Goal: Task Accomplishment & Management: Use online tool/utility

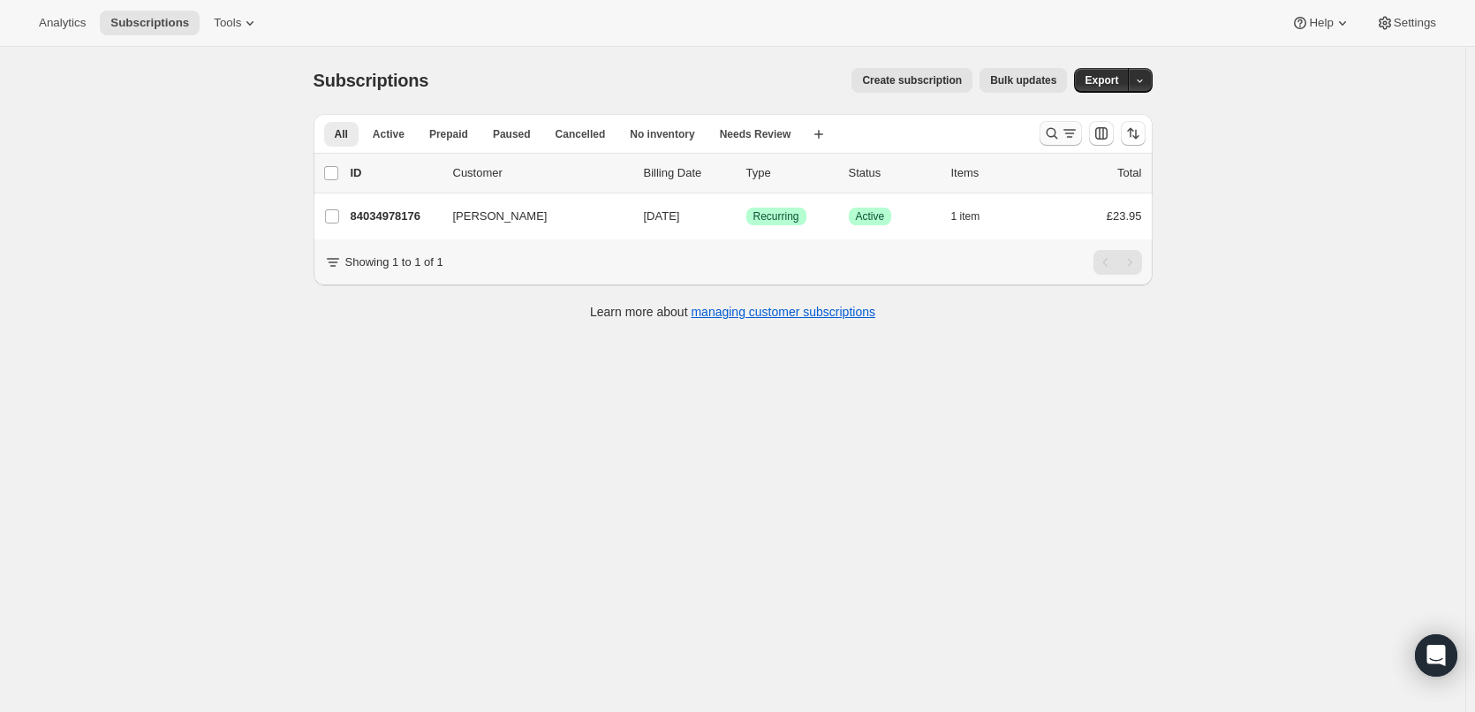
click at [1056, 139] on icon "Search and filter results" at bounding box center [1052, 134] width 18 height 18
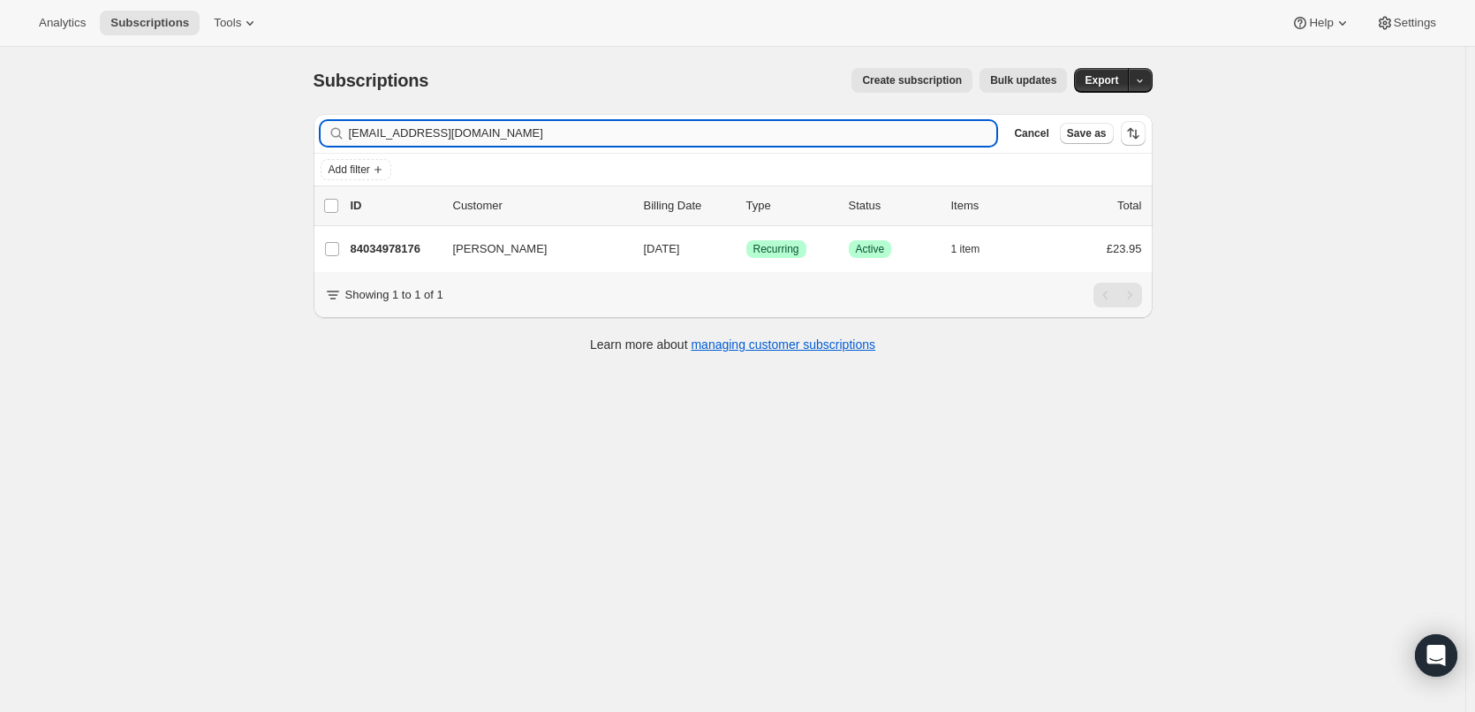
click at [397, 130] on input "mick@pyglet.com" at bounding box center [673, 133] width 648 height 25
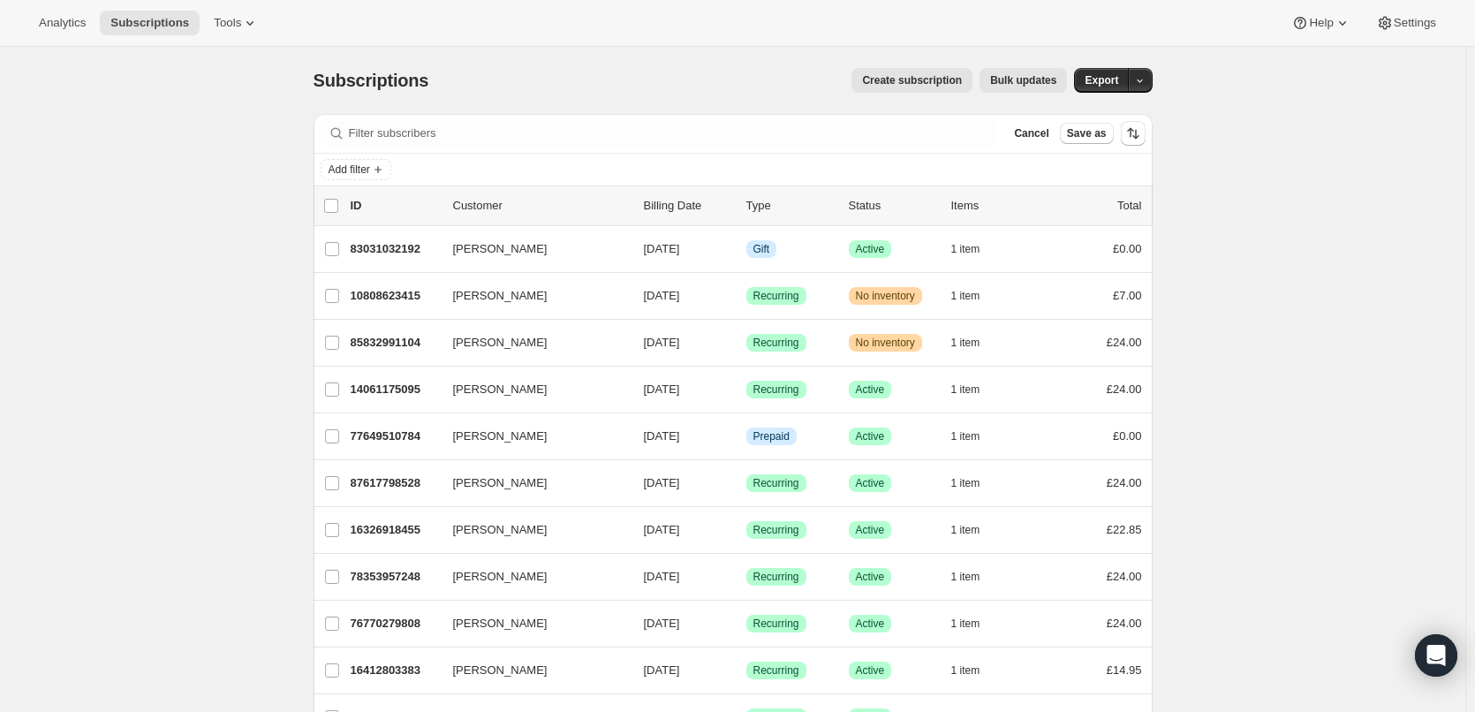
click at [1048, 132] on span "Cancel" at bounding box center [1031, 133] width 34 height 14
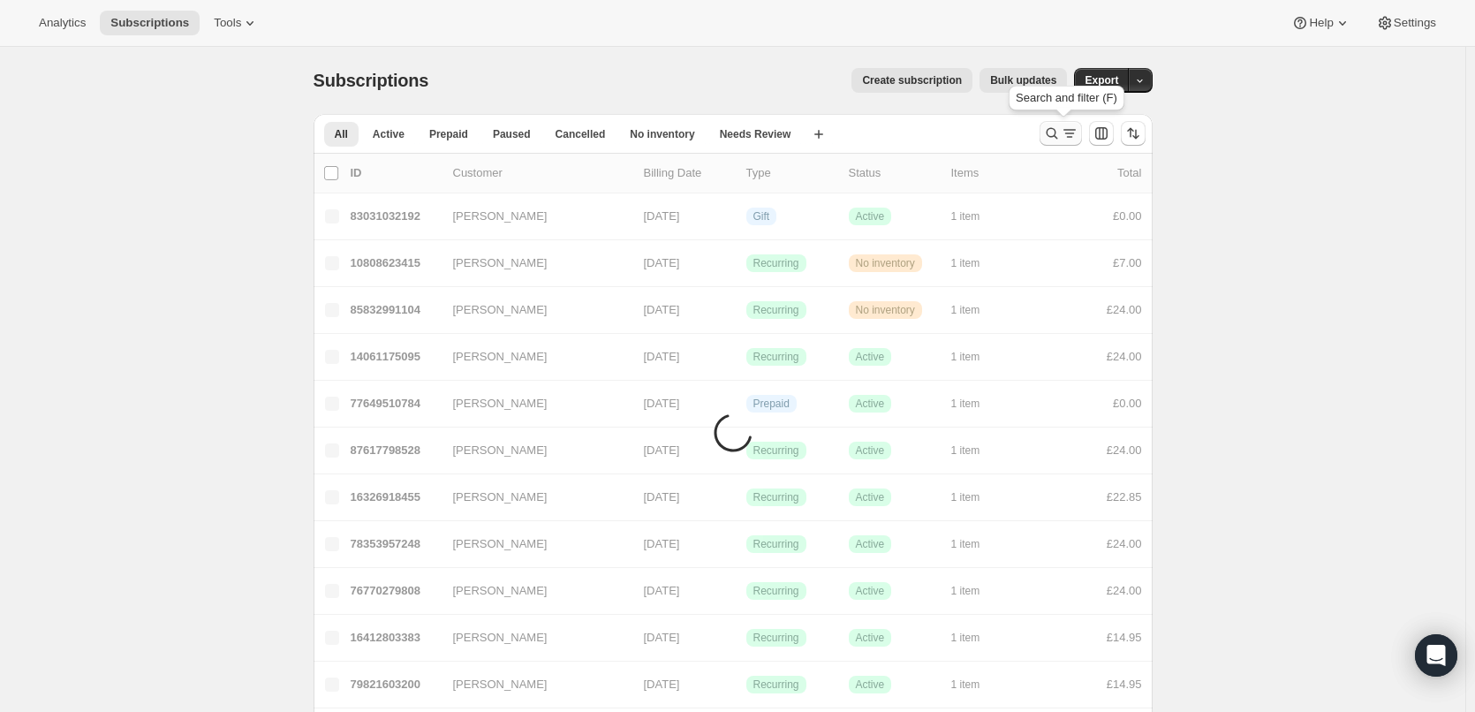
click at [1078, 139] on icon "Search and filter results" at bounding box center [1070, 134] width 18 height 18
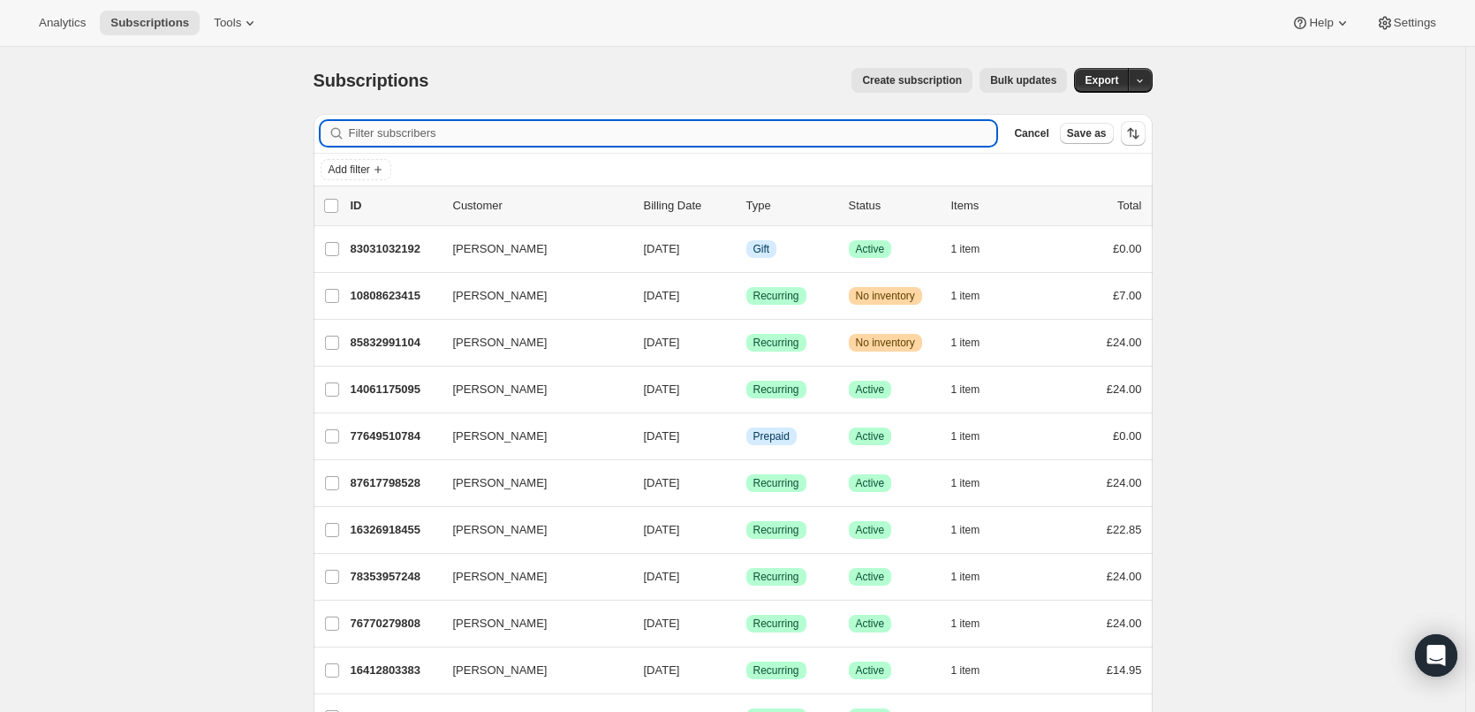
click at [491, 135] on input "Filter subscribers" at bounding box center [673, 133] width 648 height 25
click at [459, 141] on input "Filter subscribers" at bounding box center [673, 133] width 648 height 25
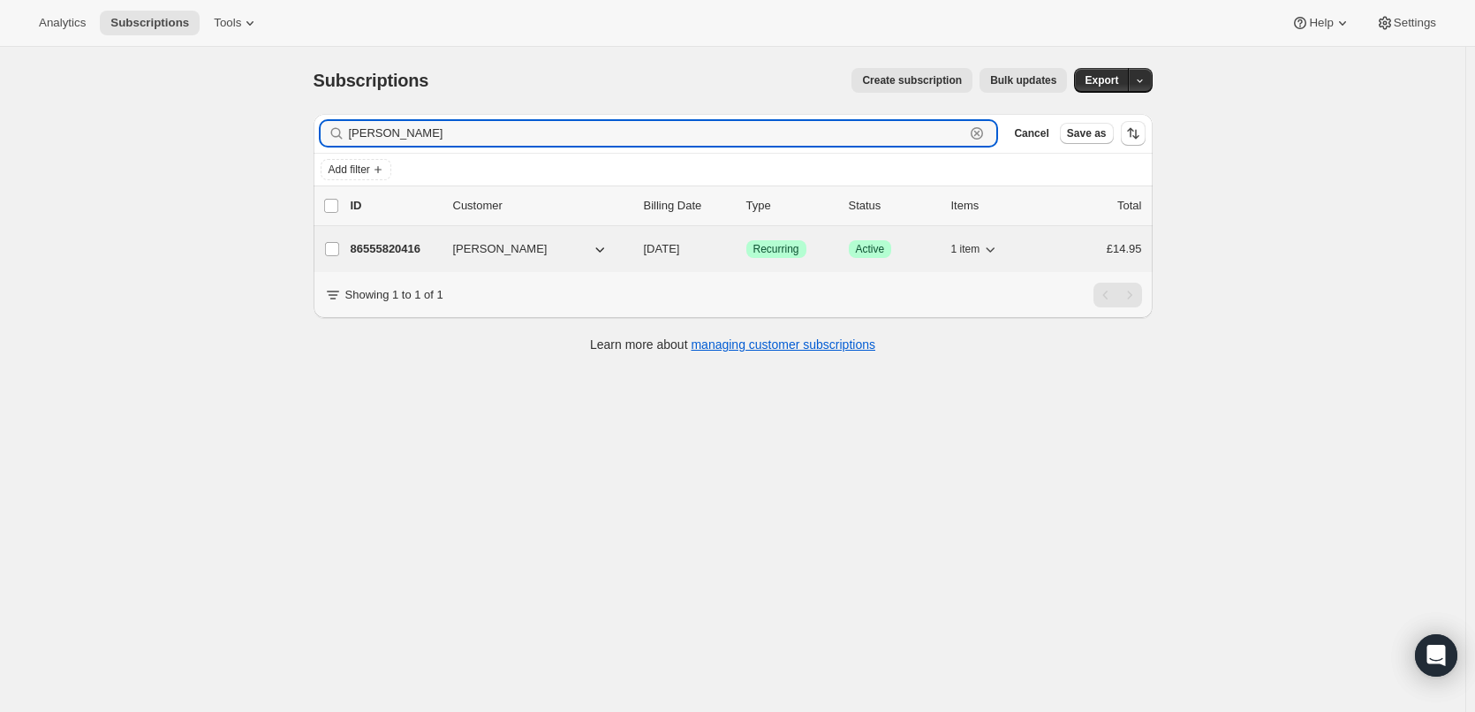
type input "ian johnstone"
click at [378, 252] on p "86555820416" at bounding box center [395, 249] width 88 height 18
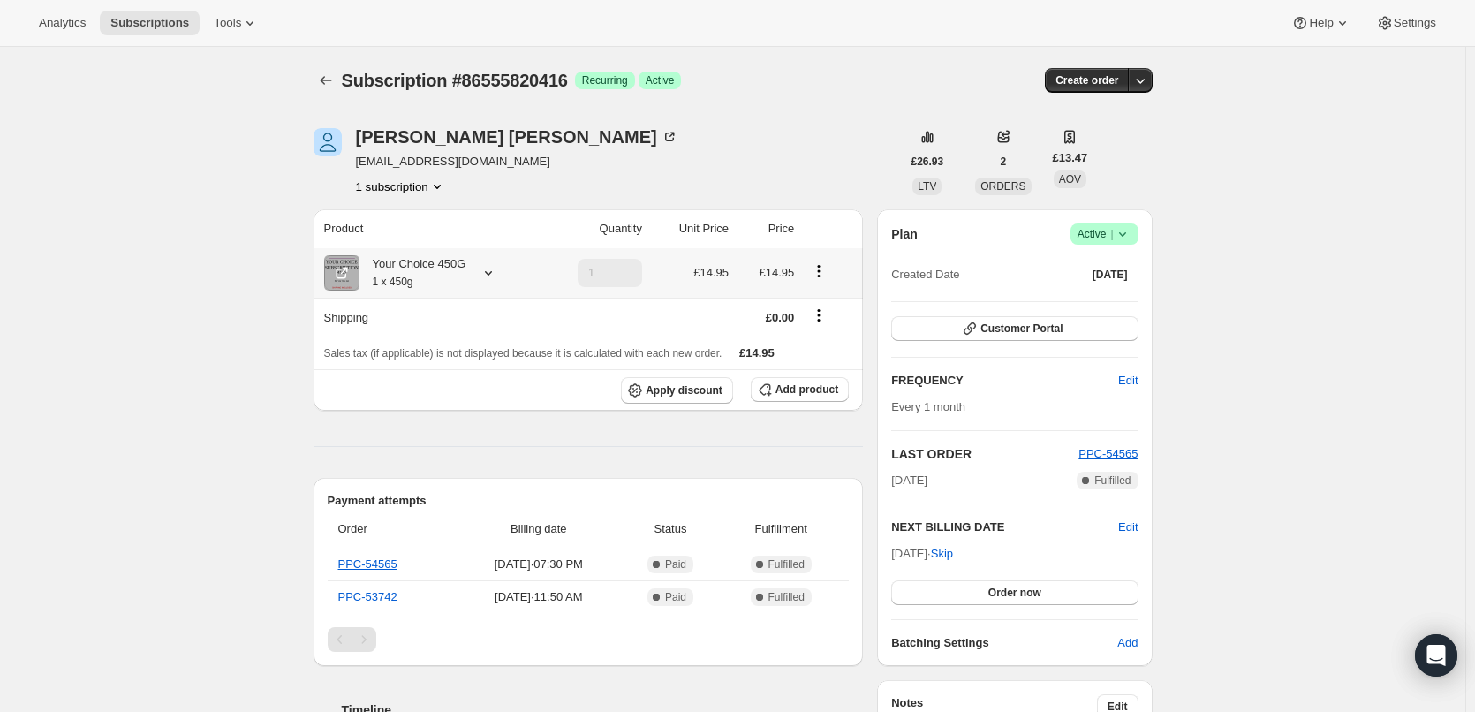
click at [443, 279] on div "Your Choice 450G 1 x 450g" at bounding box center [412, 272] width 107 height 35
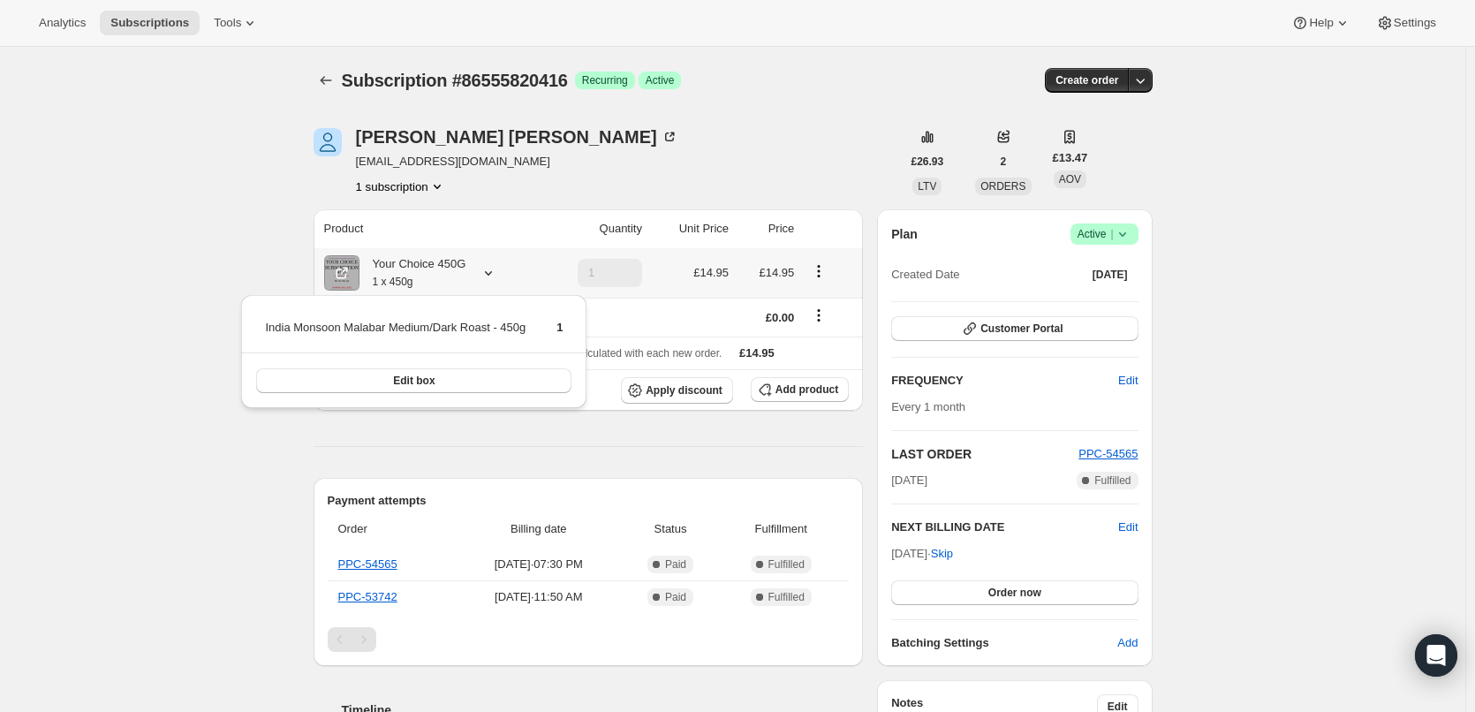
click at [443, 279] on div "Your Choice 450G 1 x 450g" at bounding box center [412, 272] width 107 height 35
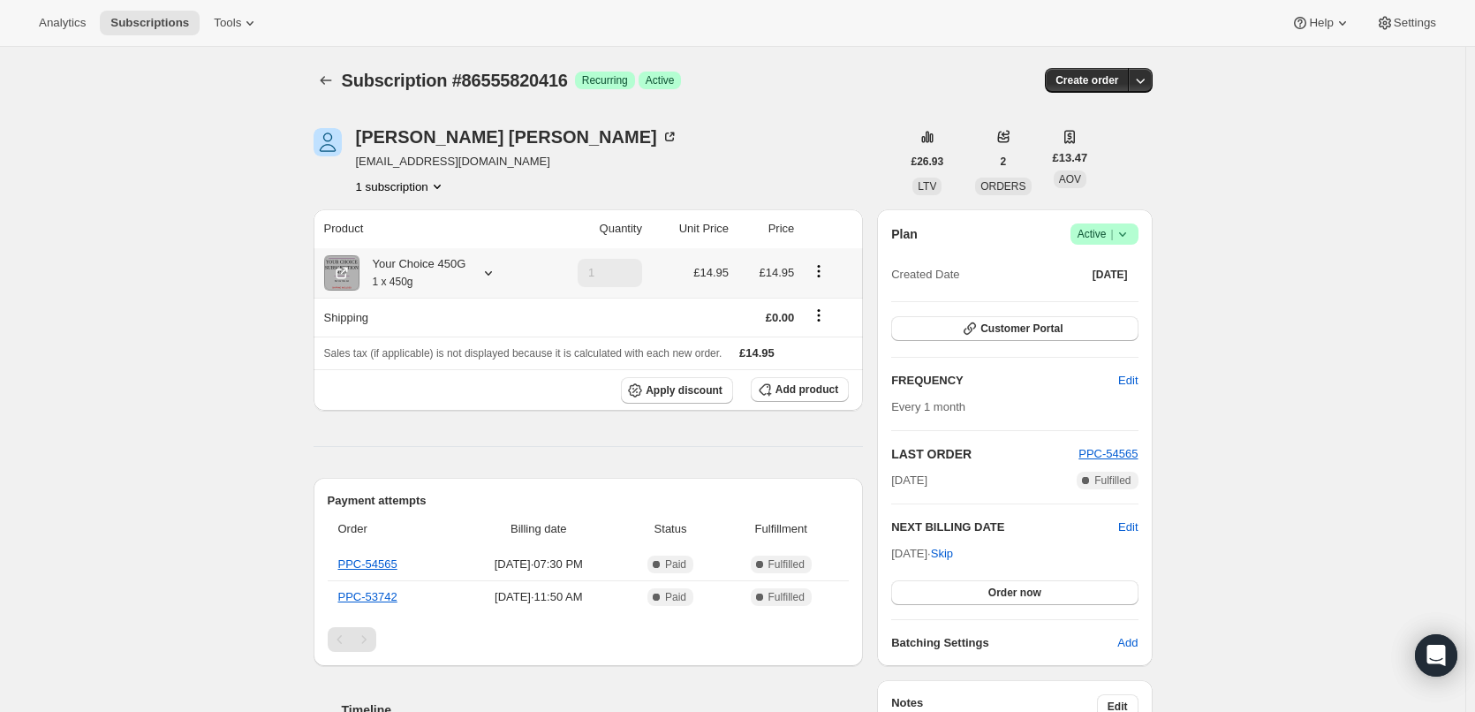
click at [443, 279] on div "Your Choice 450G 1 x 450g" at bounding box center [412, 272] width 107 height 35
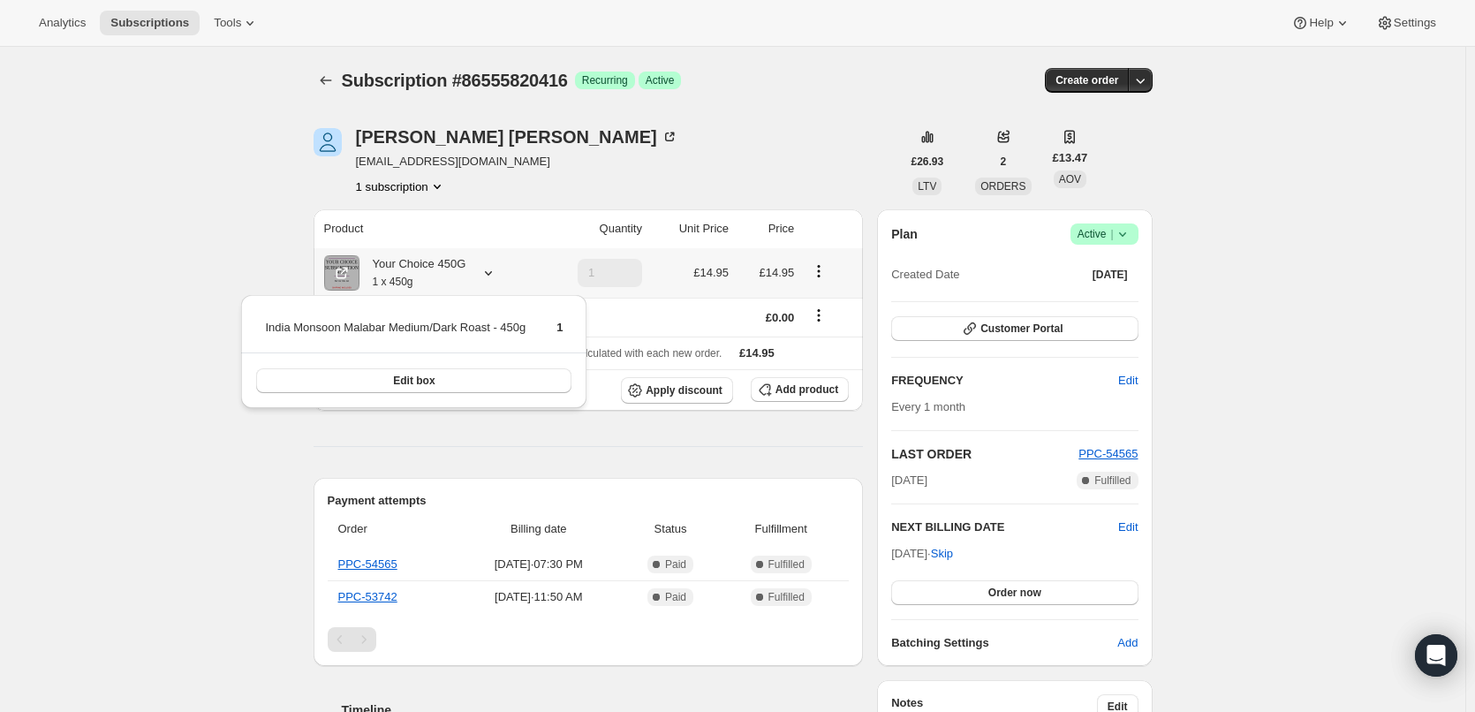
click at [443, 279] on div "Your Choice 450G 1 x 450g" at bounding box center [412, 272] width 107 height 35
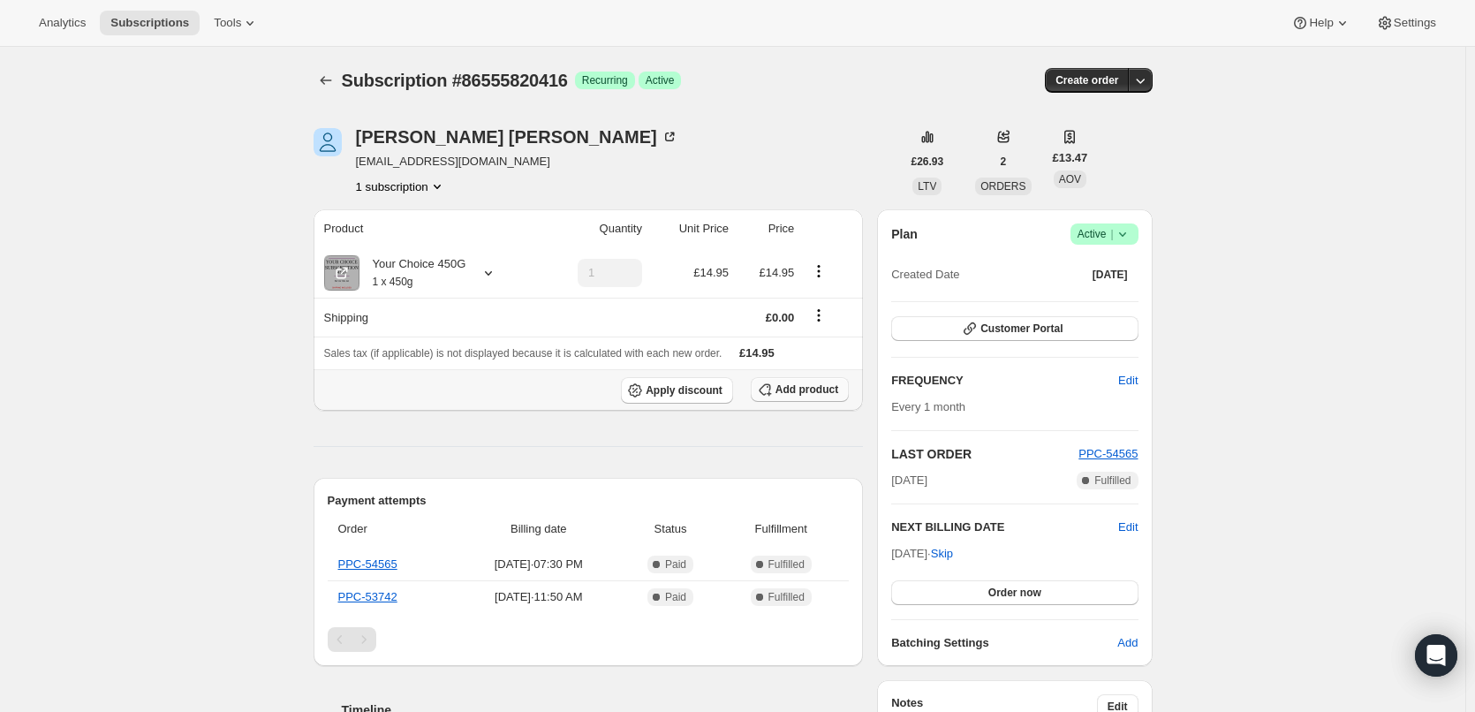
click at [790, 384] on span "Add product" at bounding box center [807, 389] width 63 height 14
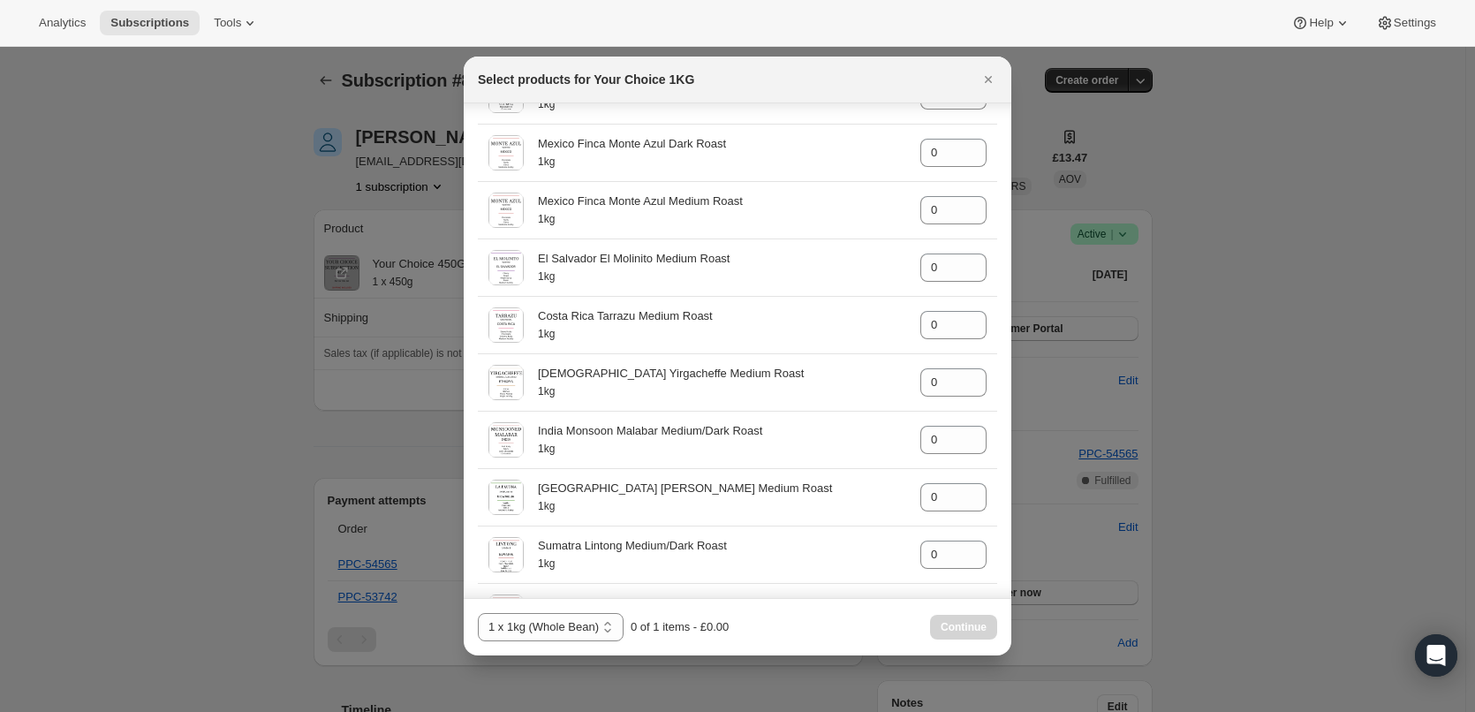
scroll to position [618, 0]
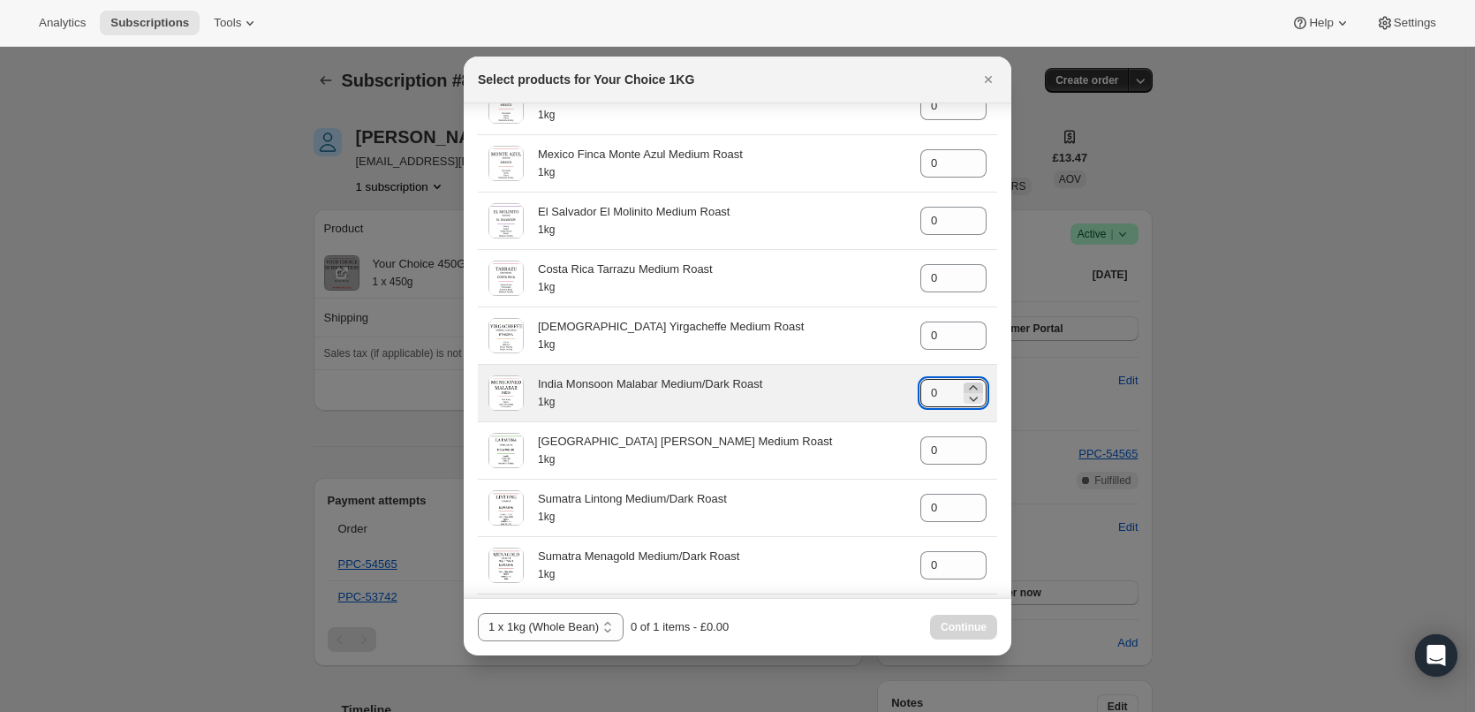
click at [965, 387] on icon ":rec:" at bounding box center [974, 388] width 18 height 18
type input "1"
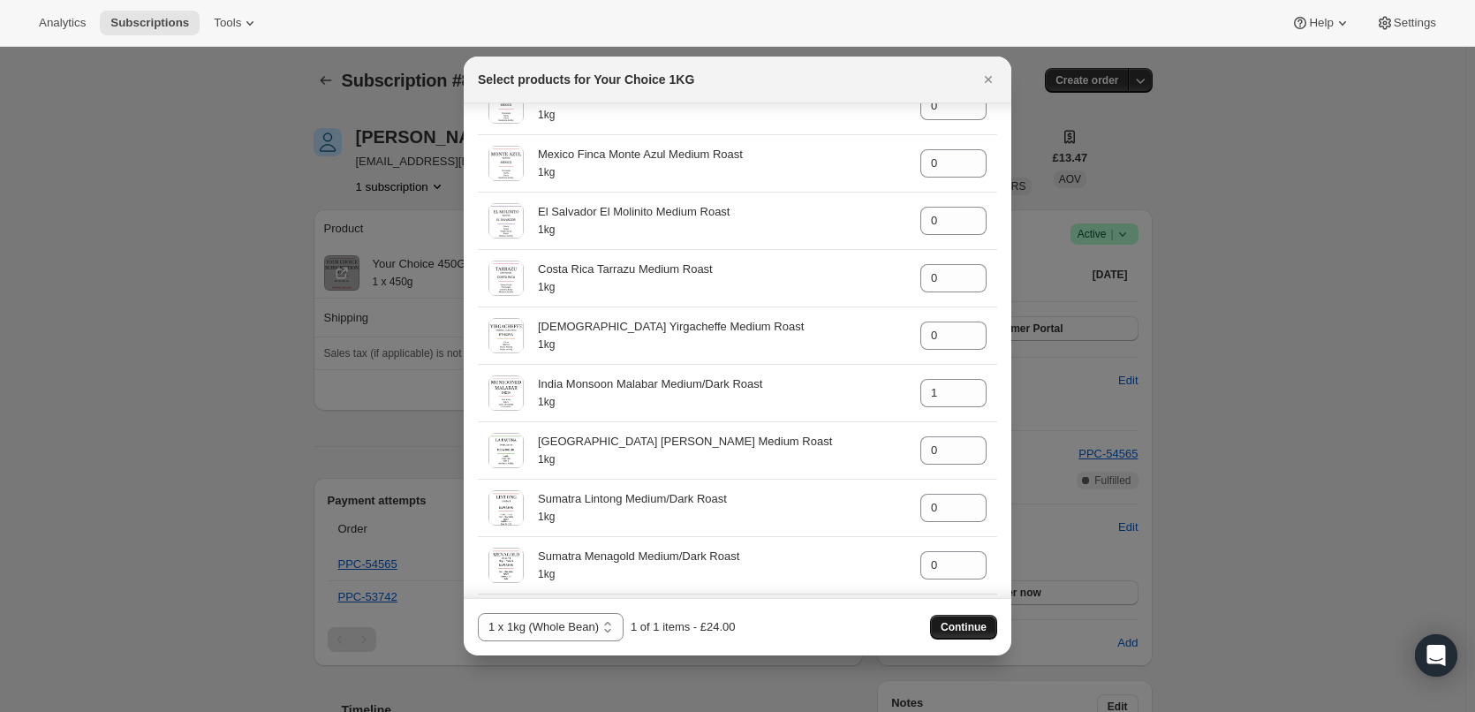
click at [967, 623] on span "Continue" at bounding box center [964, 627] width 46 height 14
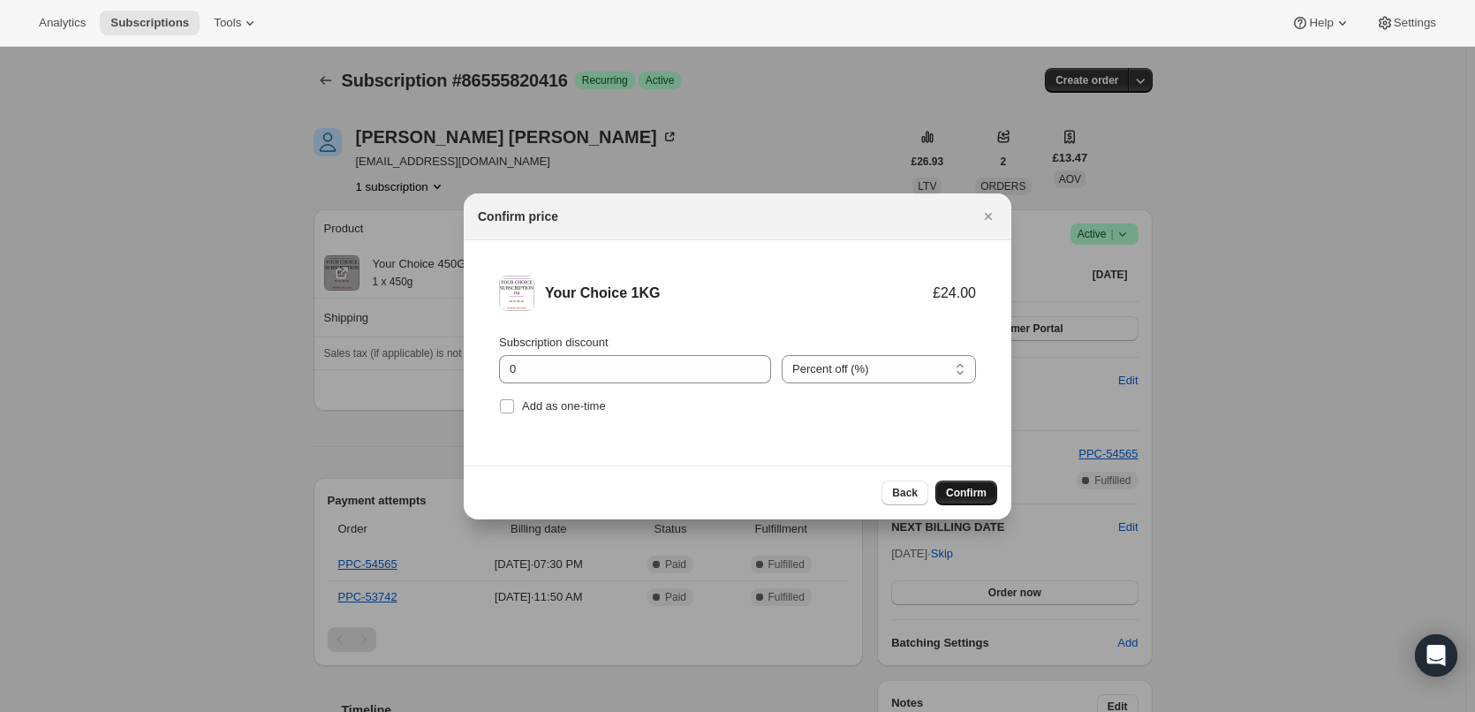
click at [963, 487] on span "Confirm" at bounding box center [966, 493] width 41 height 14
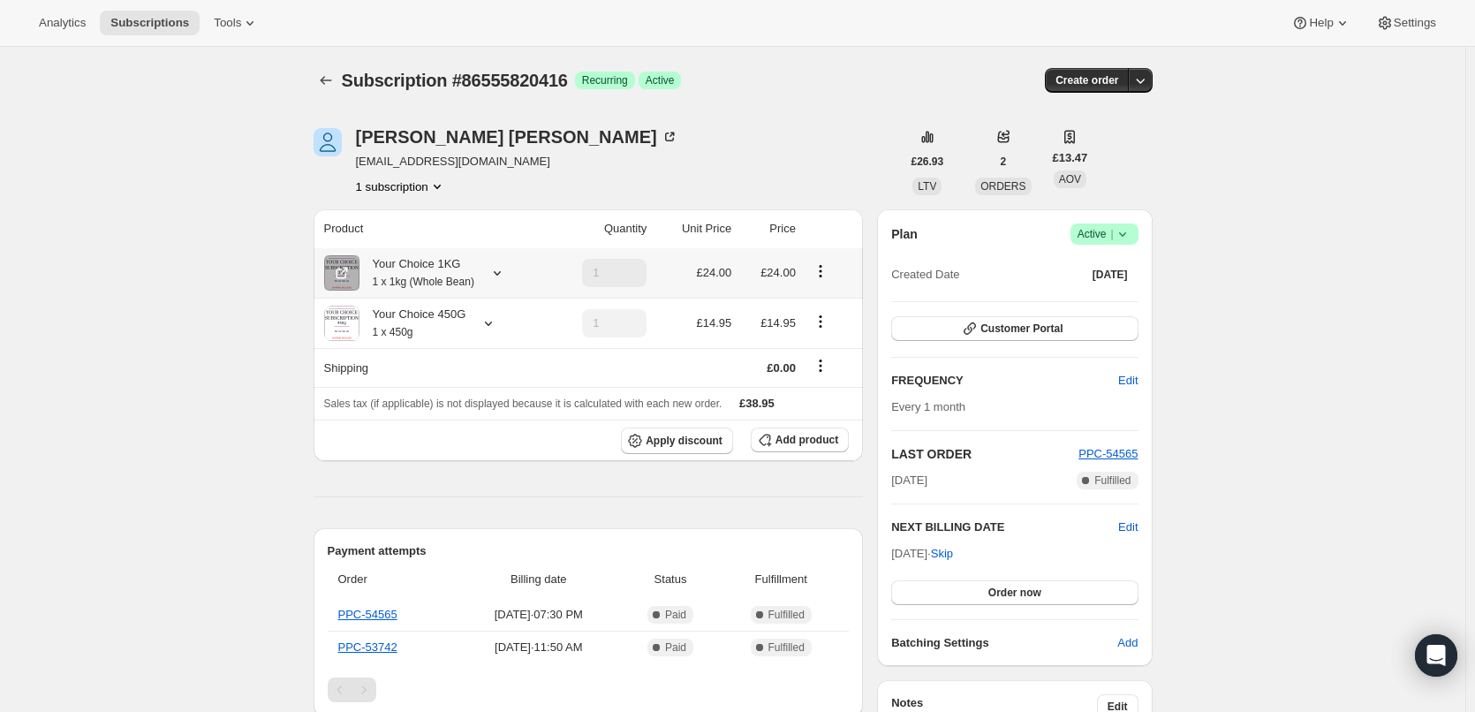
click at [819, 272] on icon "Product actions" at bounding box center [821, 271] width 18 height 18
click at [764, 470] on div "Product Quantity Unit Price Price Your Choice 1KG 1 x 1kg (Whole Bean) 1 £24.00…" at bounding box center [589, 722] width 550 height 1027
click at [821, 321] on icon "Product actions" at bounding box center [820, 321] width 3 height 3
click at [775, 491] on div "Product Quantity Unit Price Price Your Choice 1KG 1 x 1kg (Whole Bean) 1 £24.00…" at bounding box center [589, 722] width 550 height 1027
click at [826, 369] on icon "Shipping actions" at bounding box center [821, 366] width 18 height 18
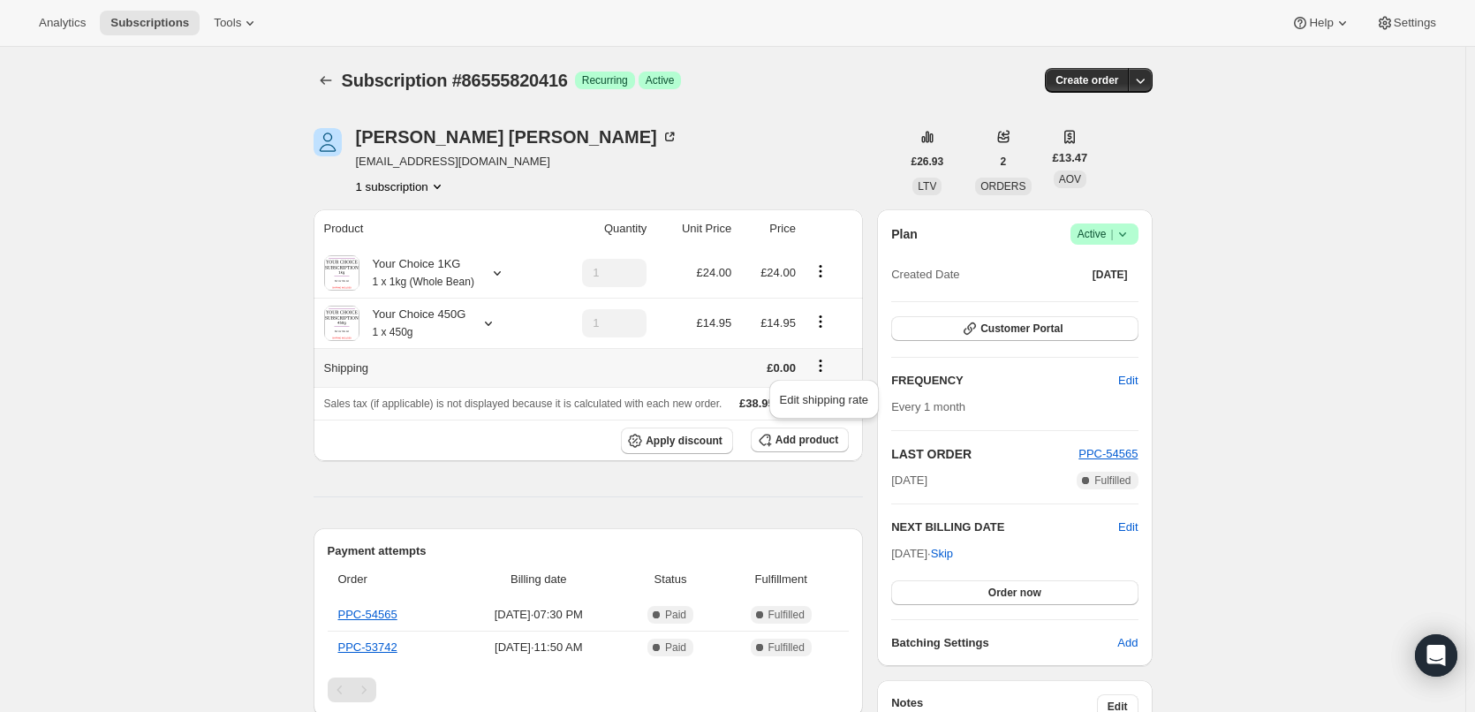
click at [869, 348] on div "Ian Johnstone 25-digraph.miner@icloud.com 1 subscription £26.93 LTV 2 ORDERS £1…" at bounding box center [725, 668] width 853 height 1137
click at [818, 315] on icon "Product actions" at bounding box center [821, 322] width 18 height 18
click at [820, 274] on icon "Product actions" at bounding box center [821, 271] width 18 height 18
click at [826, 322] on icon "Product actions" at bounding box center [821, 322] width 18 height 18
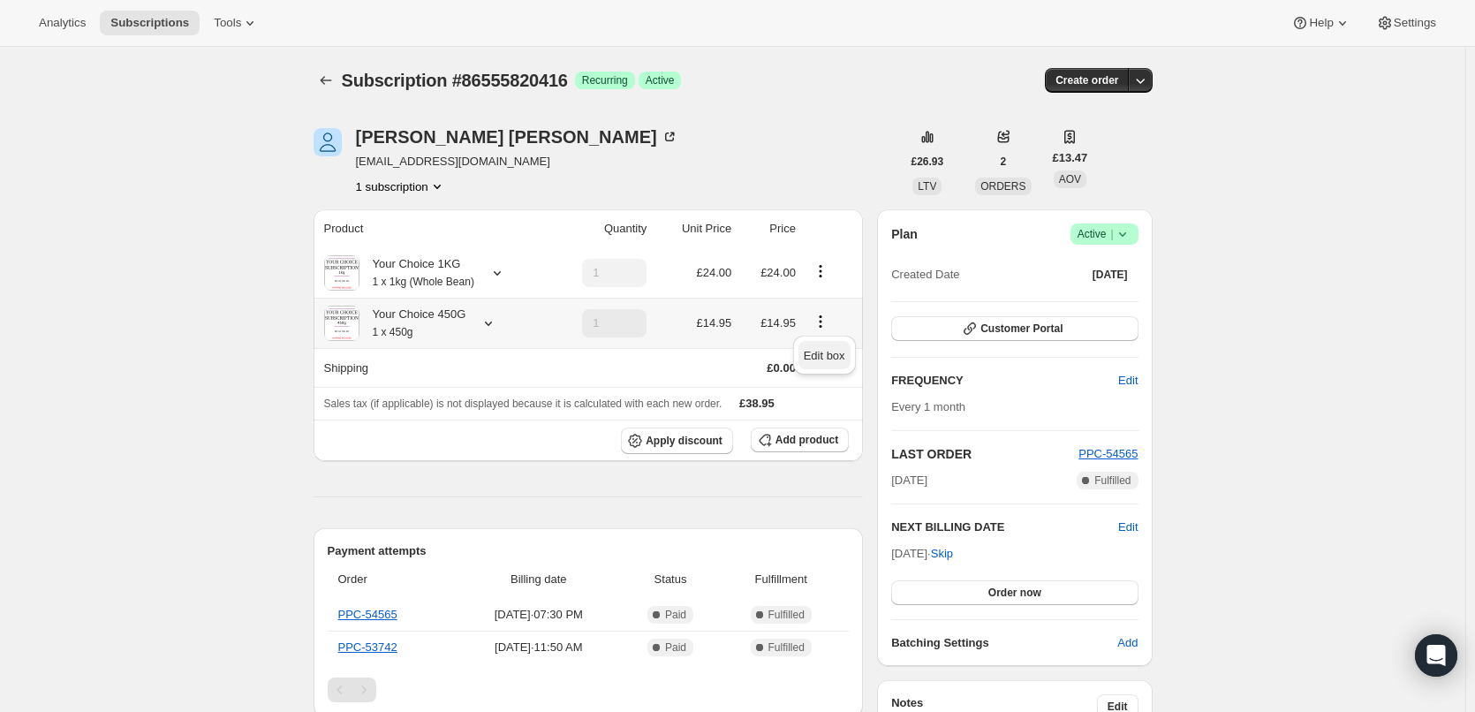
click at [821, 347] on span "Edit box" at bounding box center [825, 356] width 42 height 18
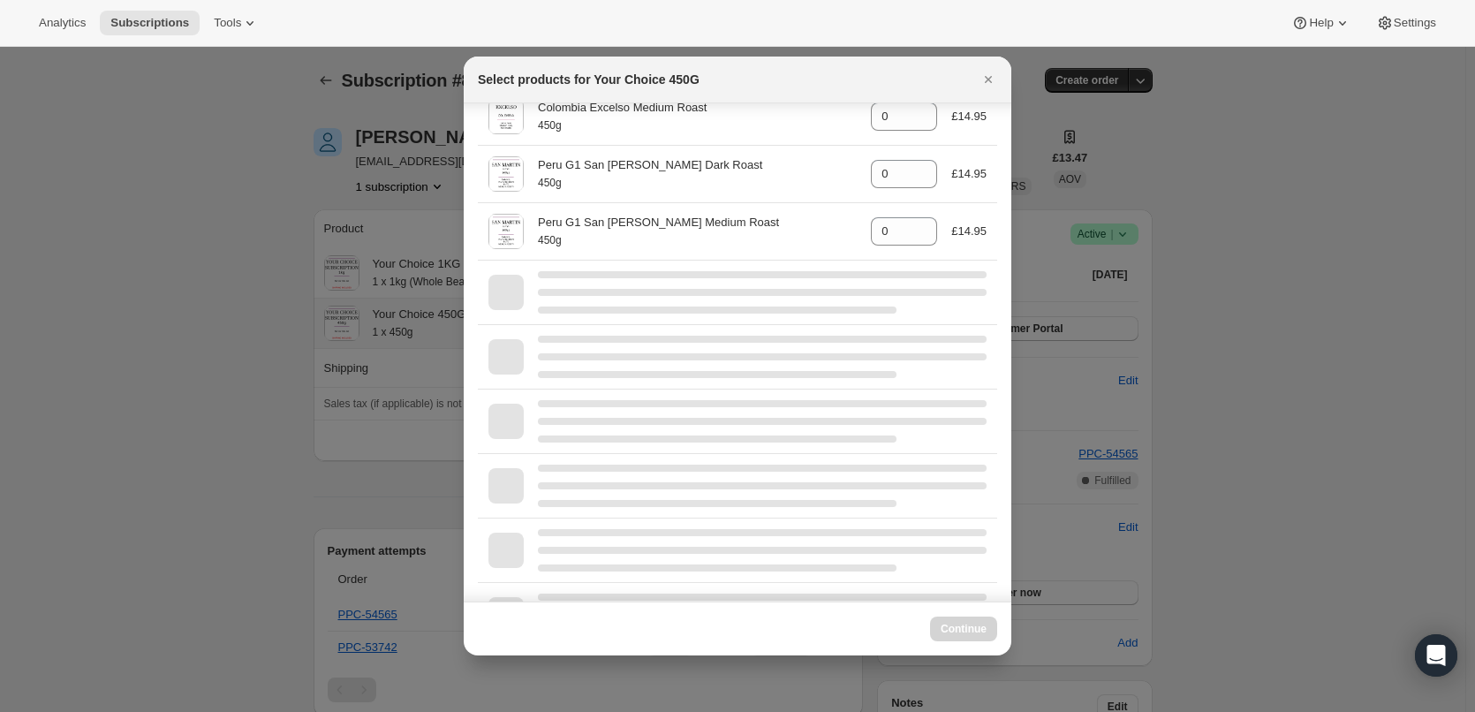
scroll to position [530, 0]
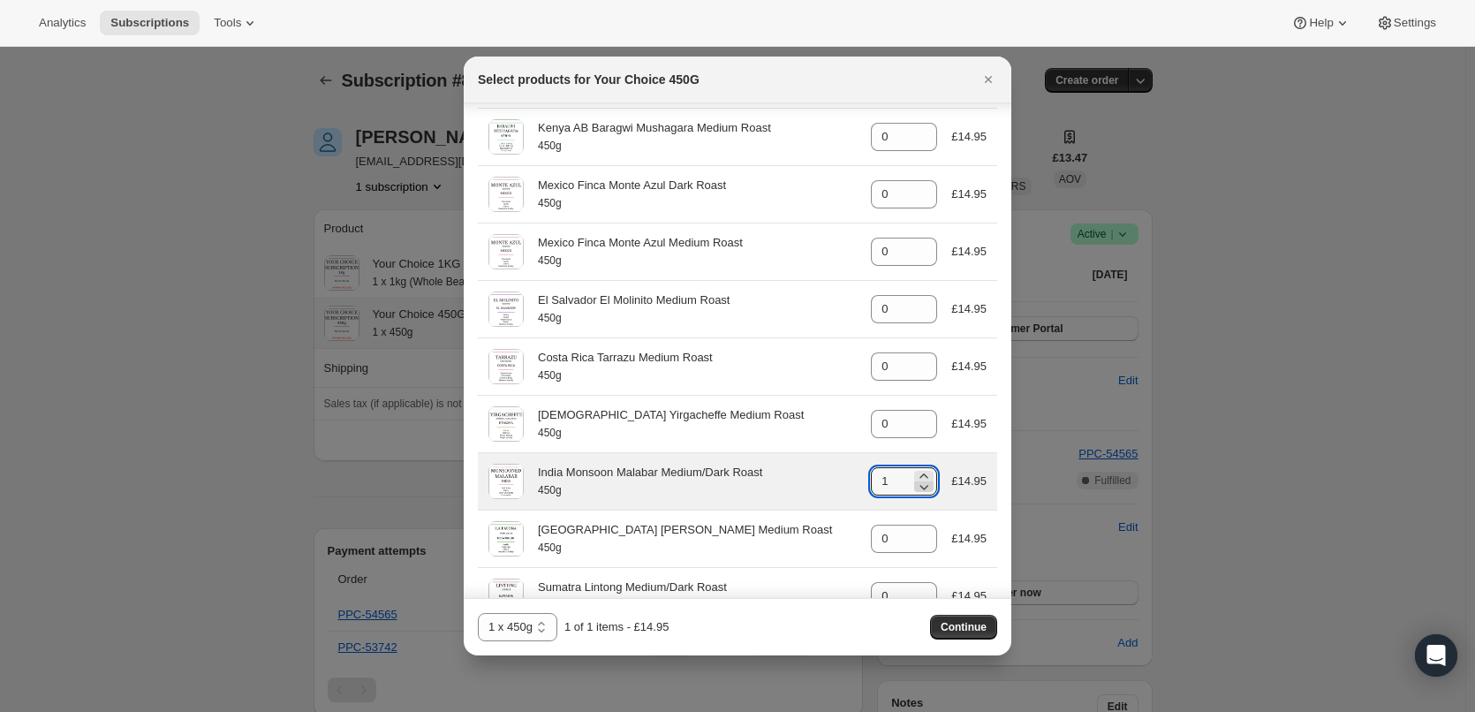
click at [915, 489] on icon ":rjm:" at bounding box center [924, 487] width 18 height 18
type input "0"
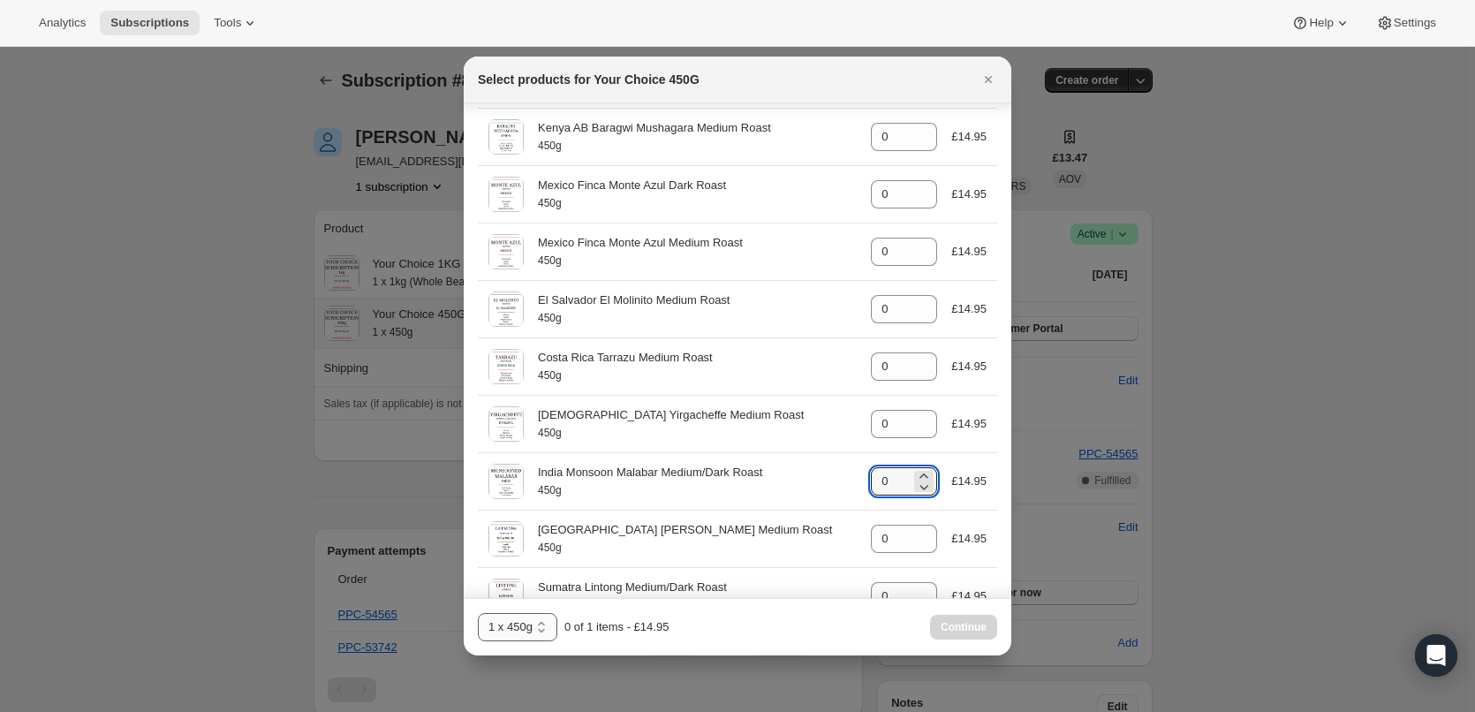
click at [531, 621] on select "1 x 450g 2 x 450g 3 x 450g 4 x 450g" at bounding box center [517, 627] width 79 height 28
click at [988, 72] on icon "Close" at bounding box center [989, 80] width 18 height 18
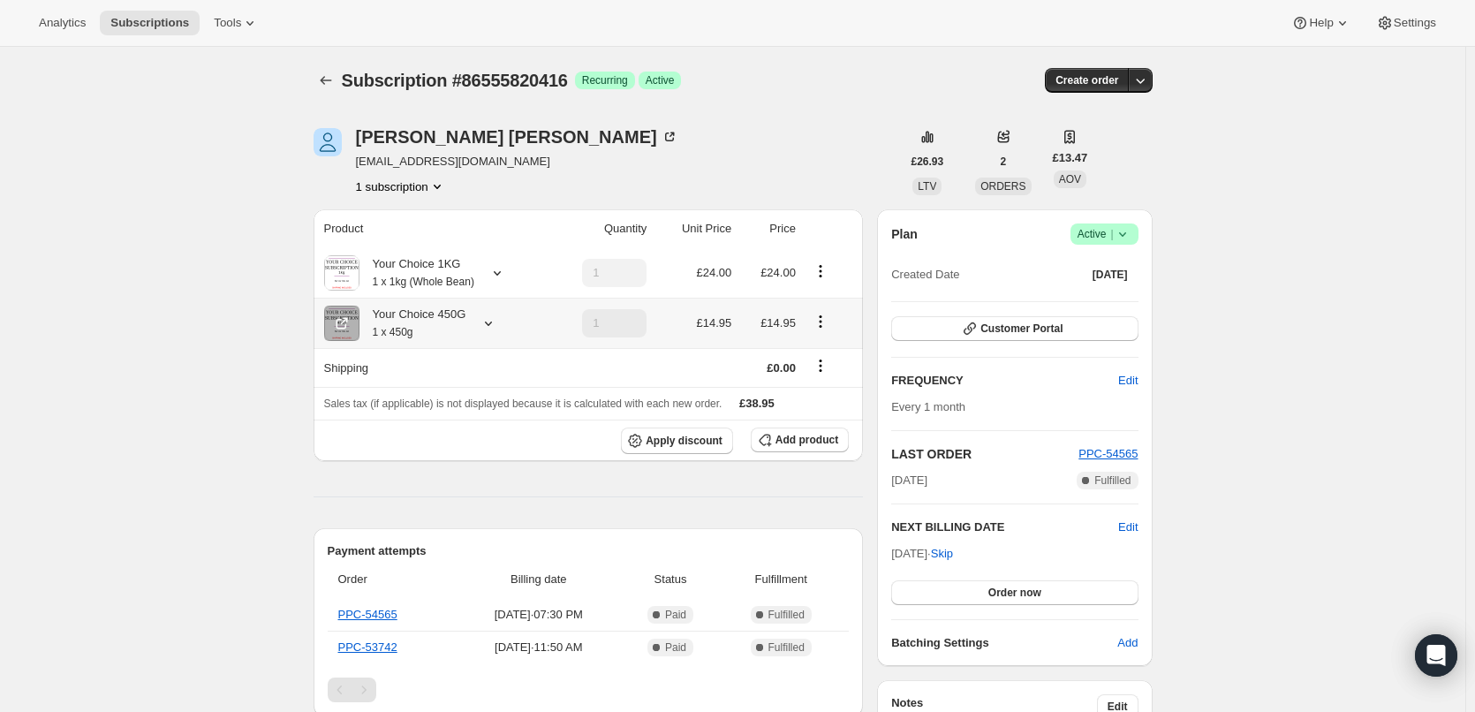
click at [826, 325] on icon "Product actions" at bounding box center [821, 322] width 18 height 18
click at [1012, 322] on span "Customer Portal" at bounding box center [1021, 329] width 82 height 14
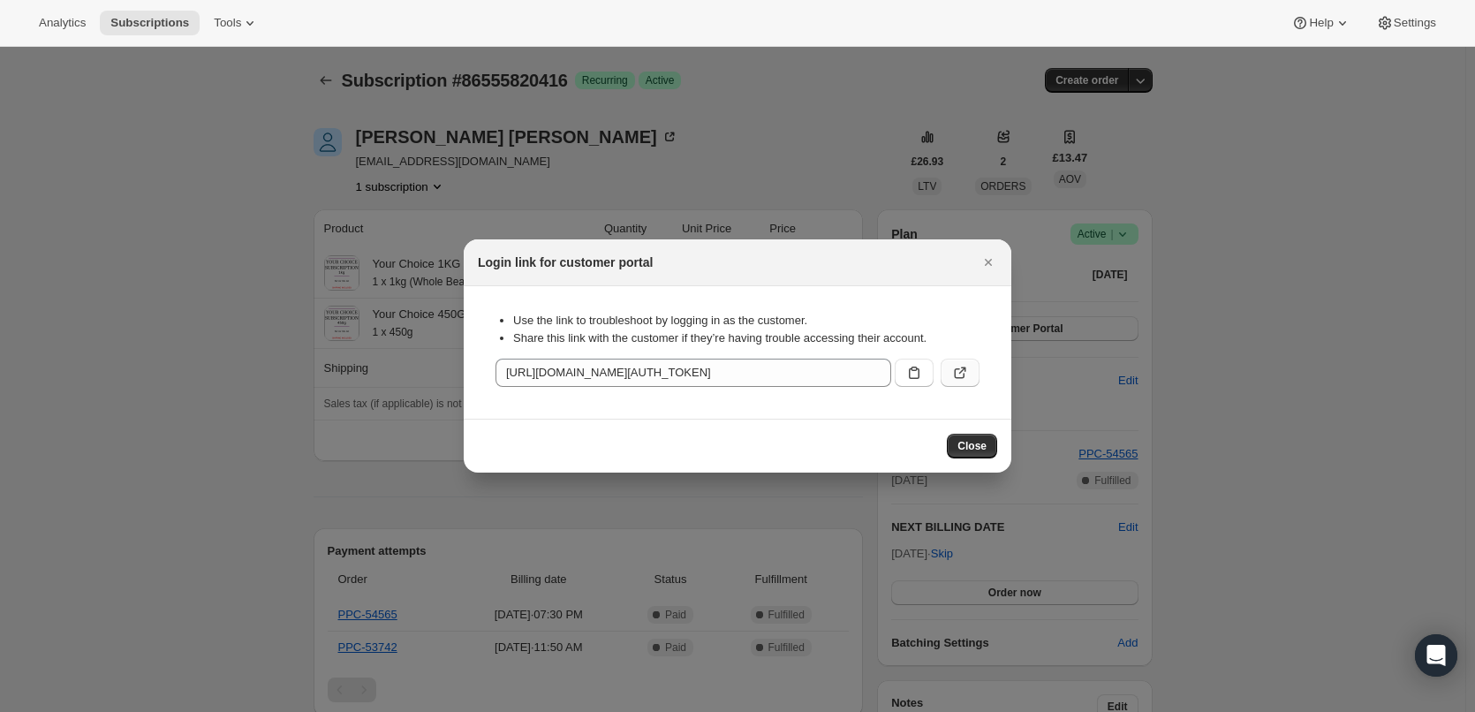
click at [950, 367] on button ":rh0:" at bounding box center [960, 373] width 39 height 28
click at [995, 260] on icon "Close" at bounding box center [989, 262] width 18 height 18
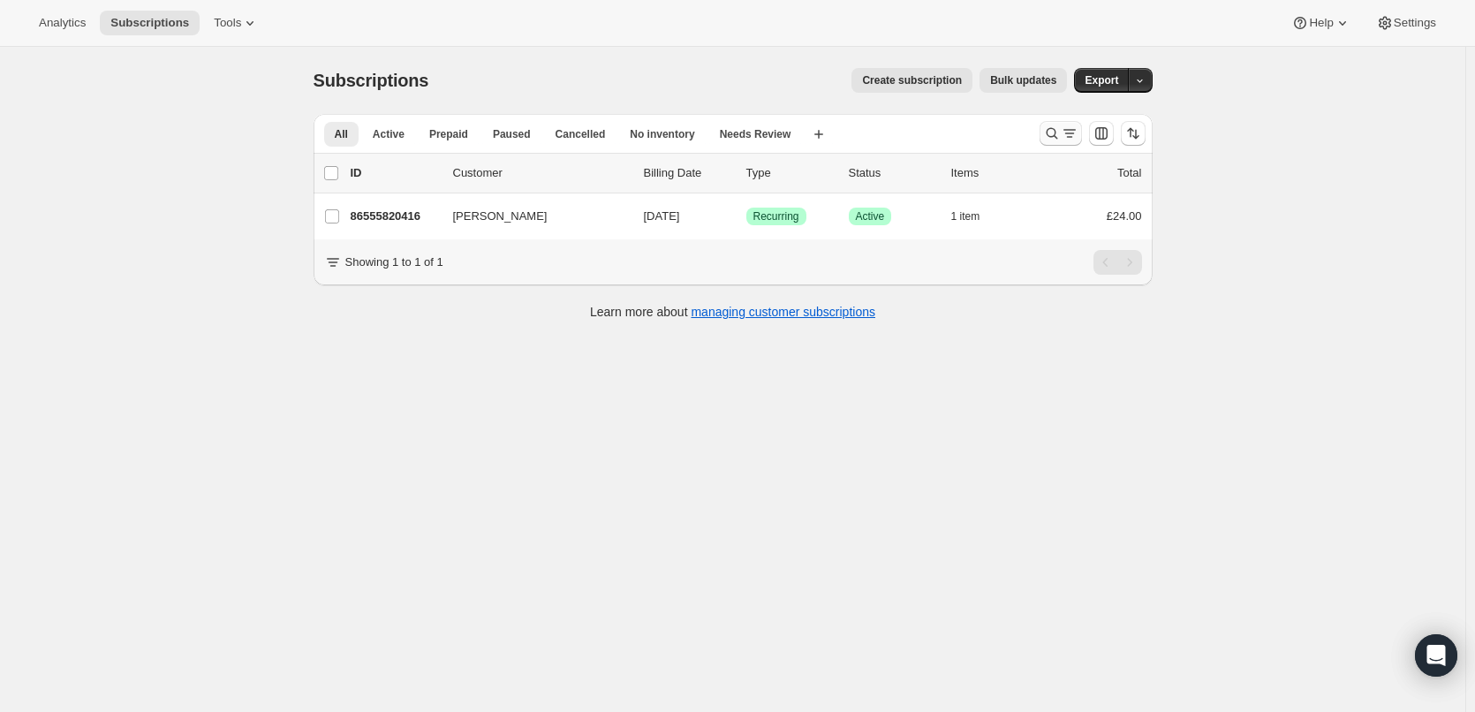
click at [1061, 133] on icon "Search and filter results" at bounding box center [1052, 134] width 18 height 18
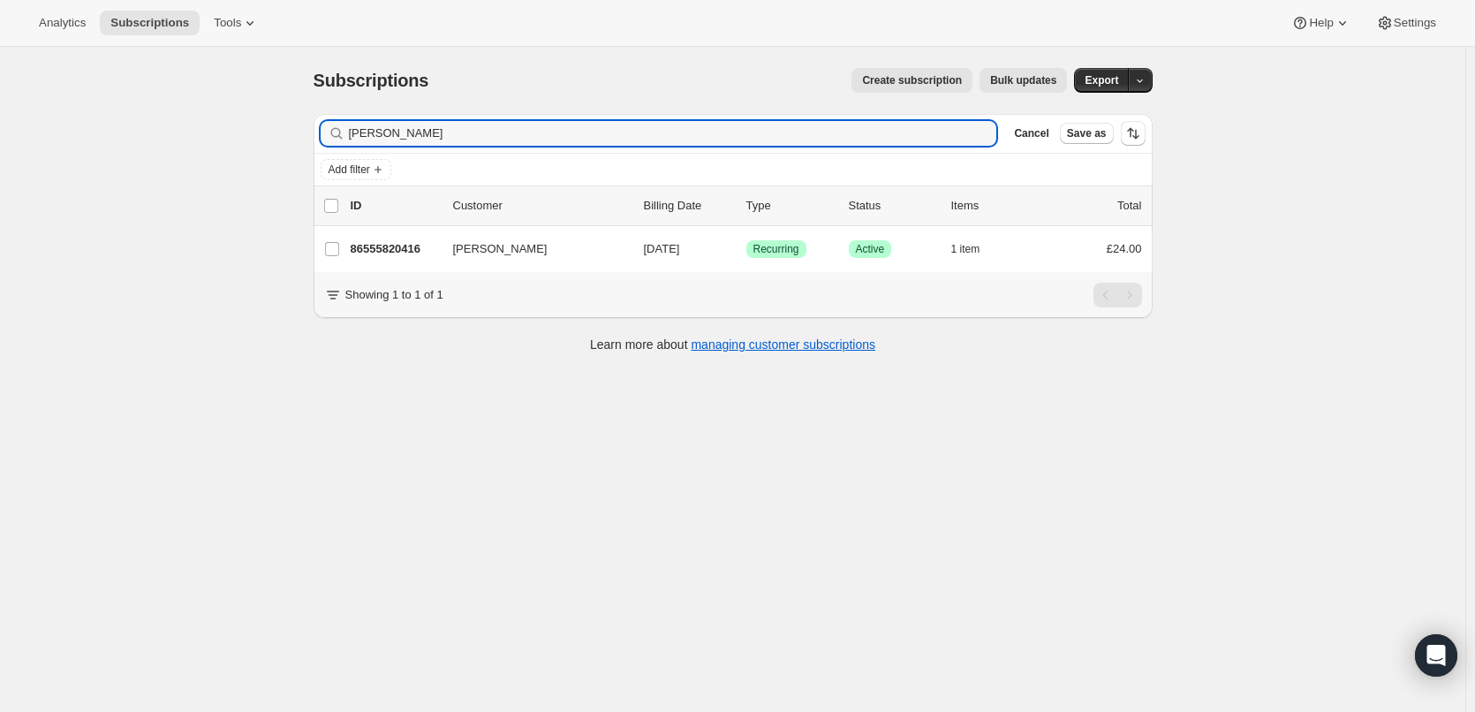
drag, startPoint x: 441, startPoint y: 140, endPoint x: 313, endPoint y: 128, distance: 128.7
click at [313, 128] on div "Filter subscribers ian johnstone Clear Cancel Save as Add filter 0 selected Upd…" at bounding box center [725, 235] width 853 height 271
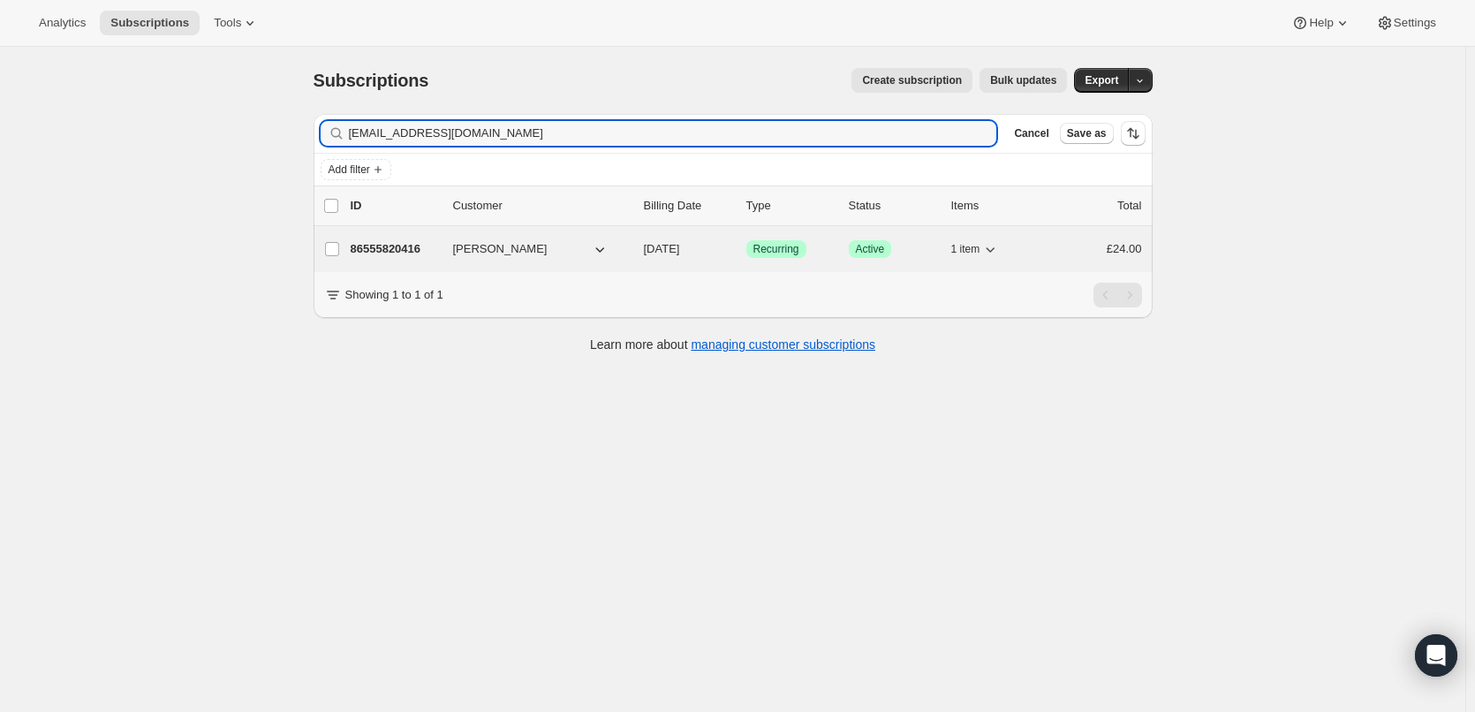
type input "[EMAIL_ADDRESS][DOMAIN_NAME]"
click at [383, 241] on p "86555820416" at bounding box center [395, 249] width 88 height 18
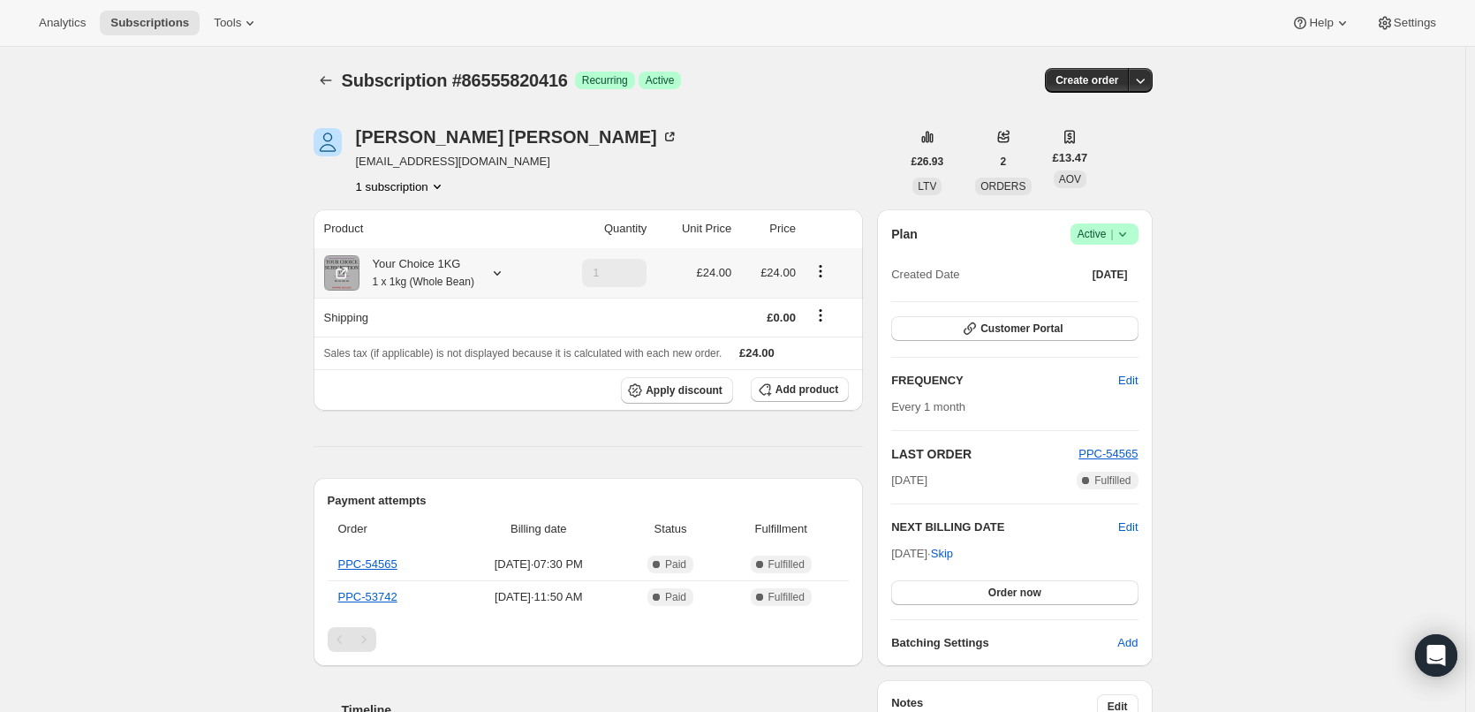
click at [404, 271] on div "Your Choice 1KG 1 x 1kg (Whole Bean)" at bounding box center [416, 272] width 115 height 35
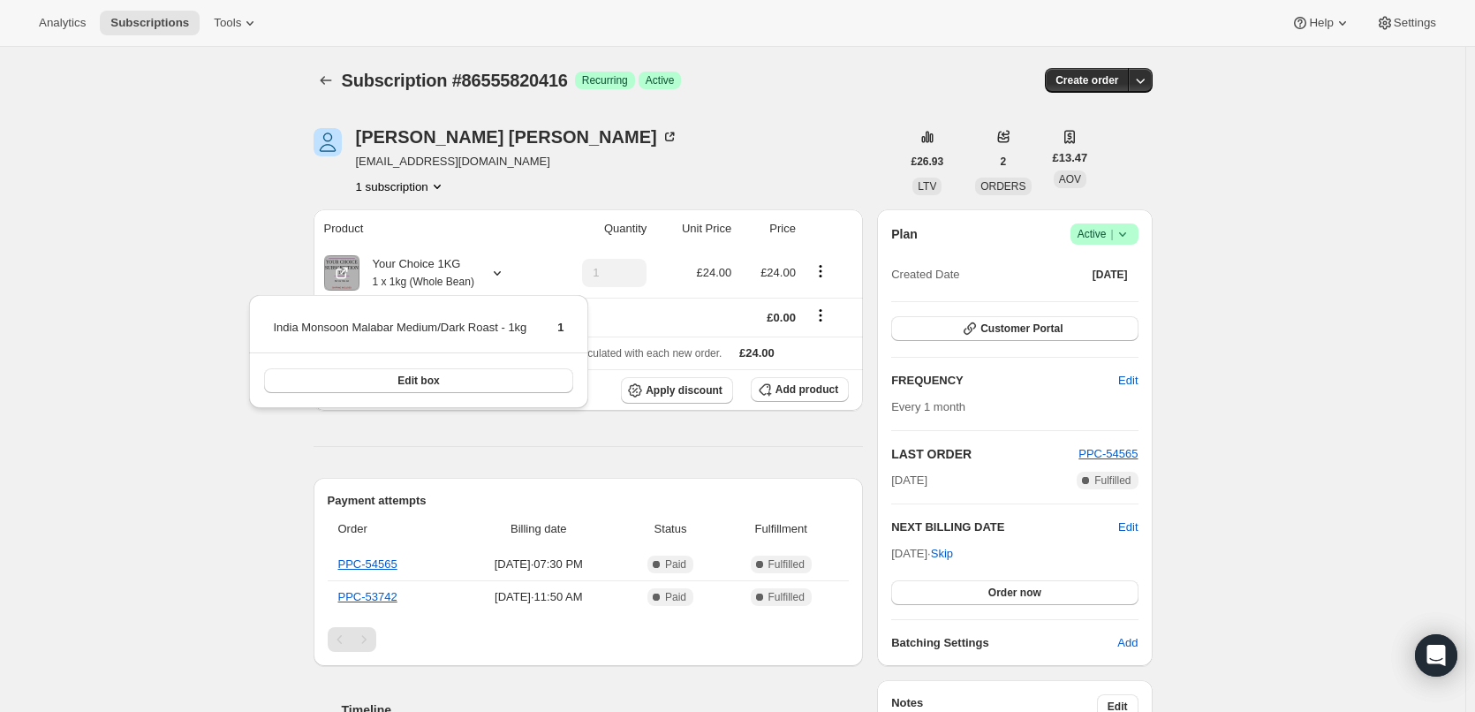
click at [224, 229] on div "Subscription #86555820416. This page is ready Subscription #86555820416 Success…" at bounding box center [732, 689] width 1465 height 1284
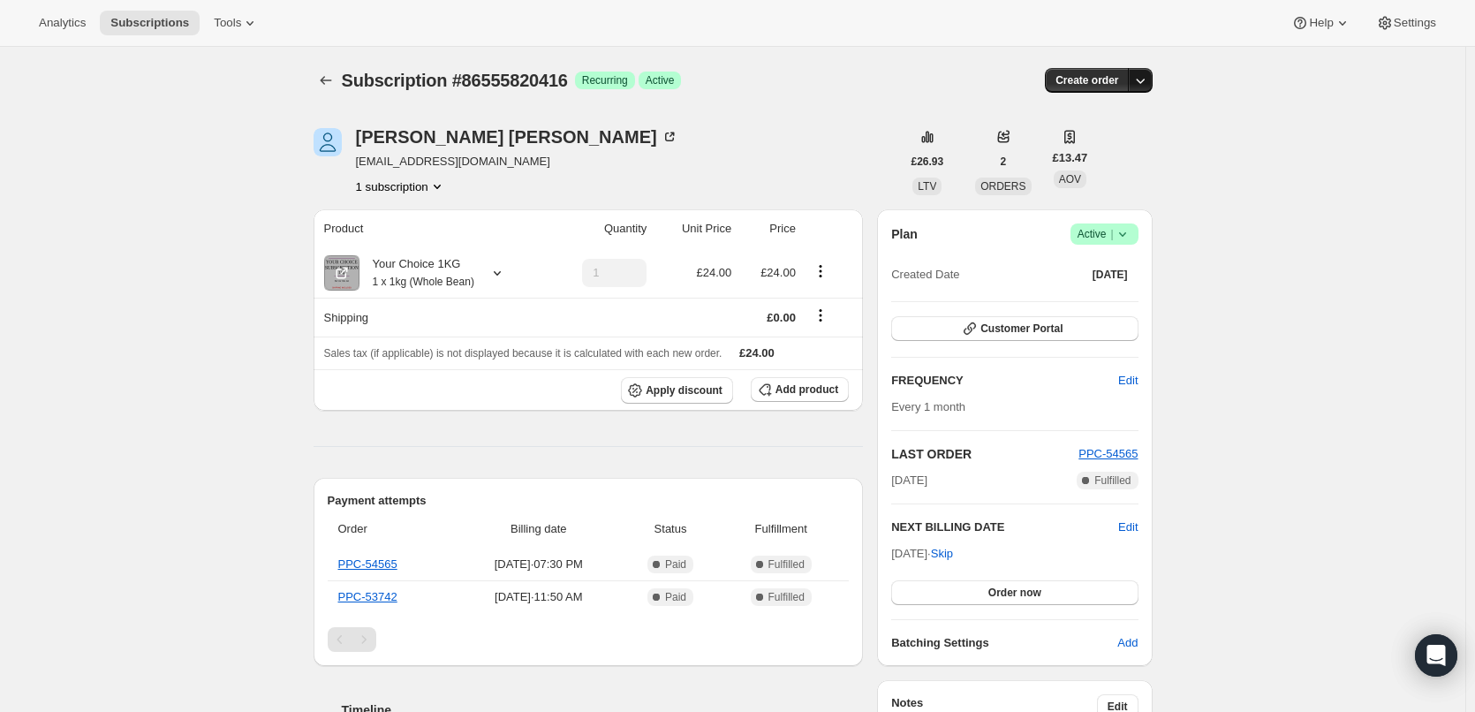
click at [1143, 81] on icon "button" at bounding box center [1140, 81] width 18 height 18
click at [1016, 117] on span "Bill subscription order now" at bounding box center [1061, 116] width 134 height 13
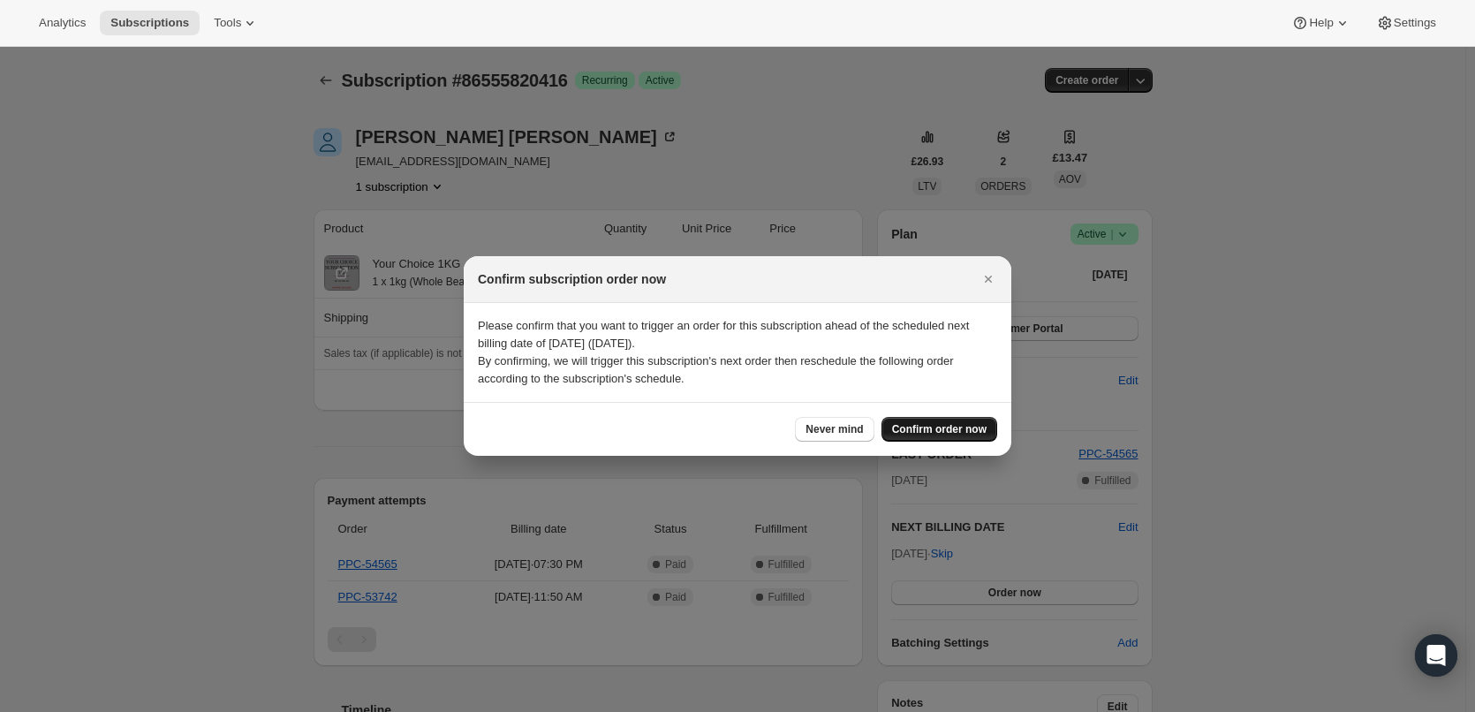
click at [931, 423] on span "Confirm order now" at bounding box center [939, 429] width 95 height 14
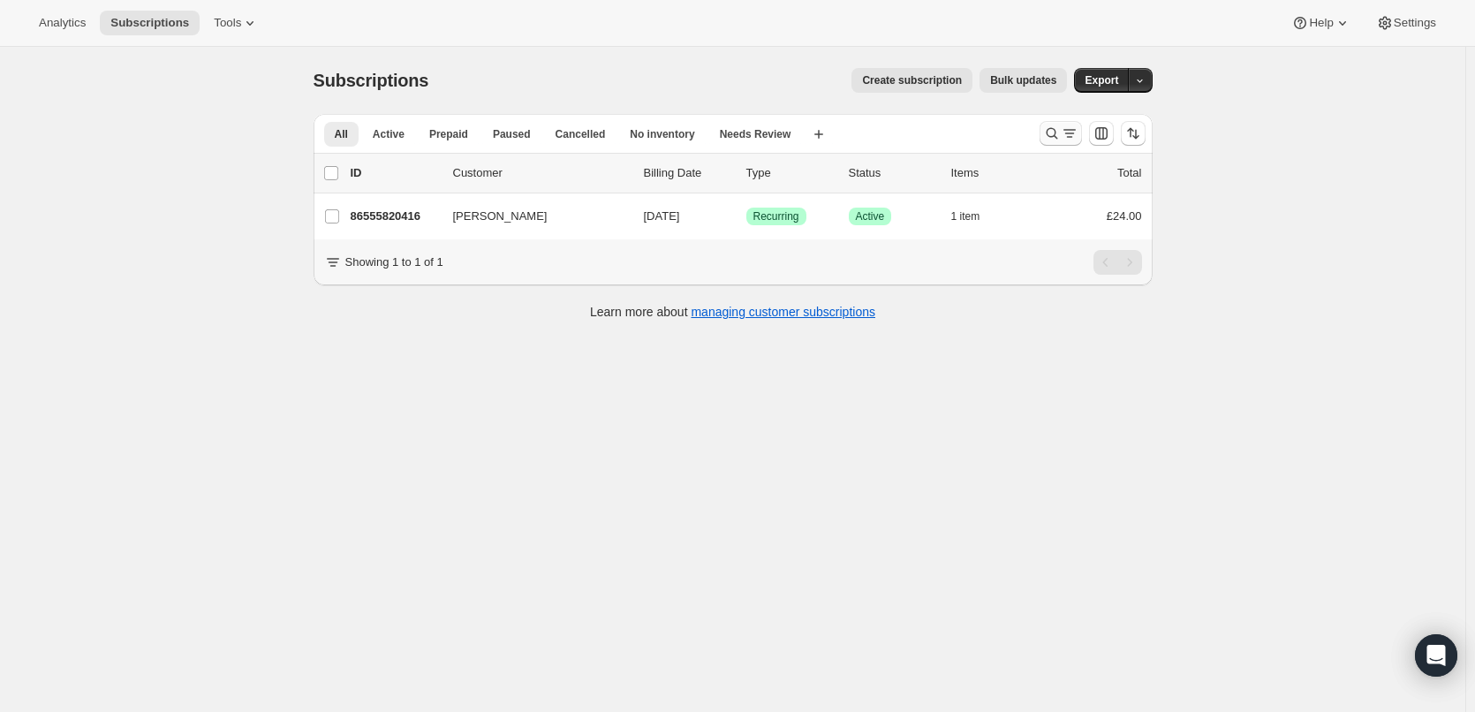
click at [1046, 132] on button "Search and filter results" at bounding box center [1061, 133] width 42 height 25
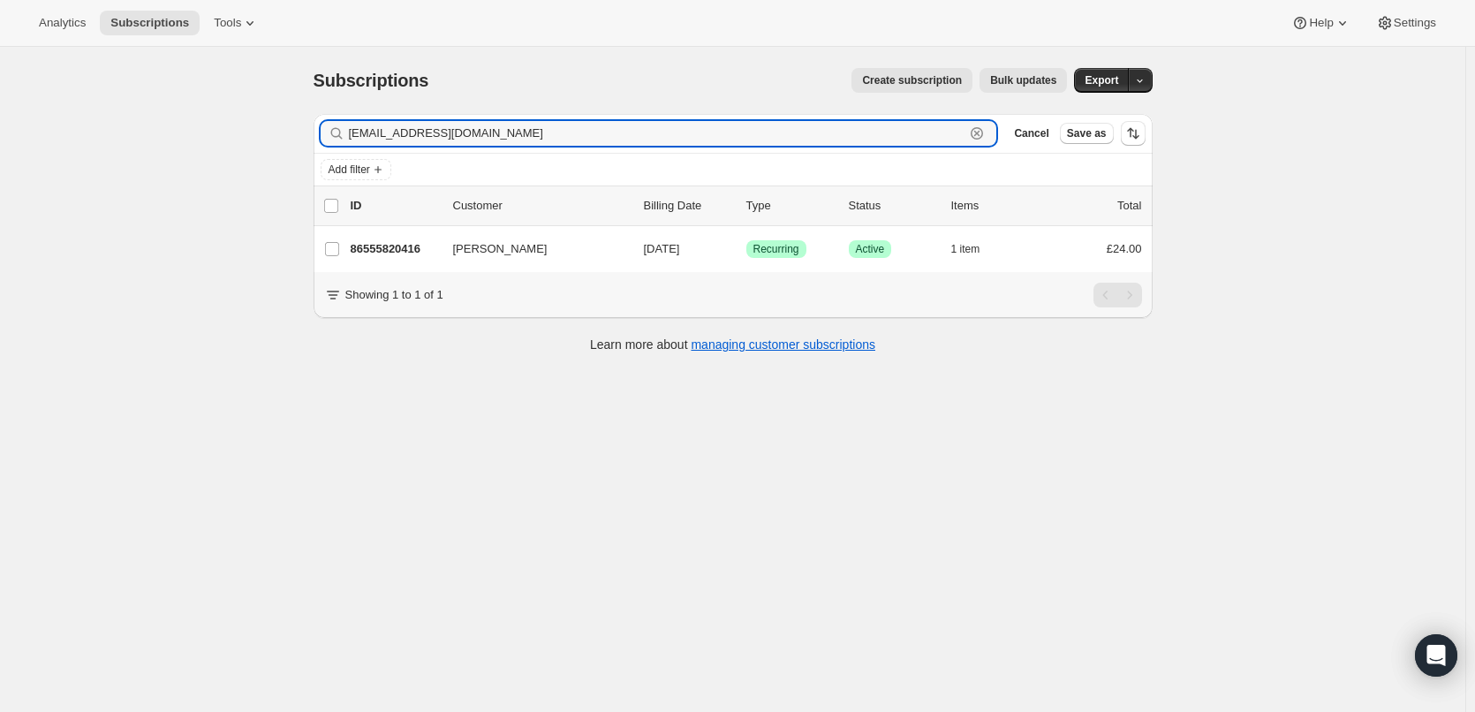
click at [986, 134] on icon "button" at bounding box center [977, 134] width 18 height 18
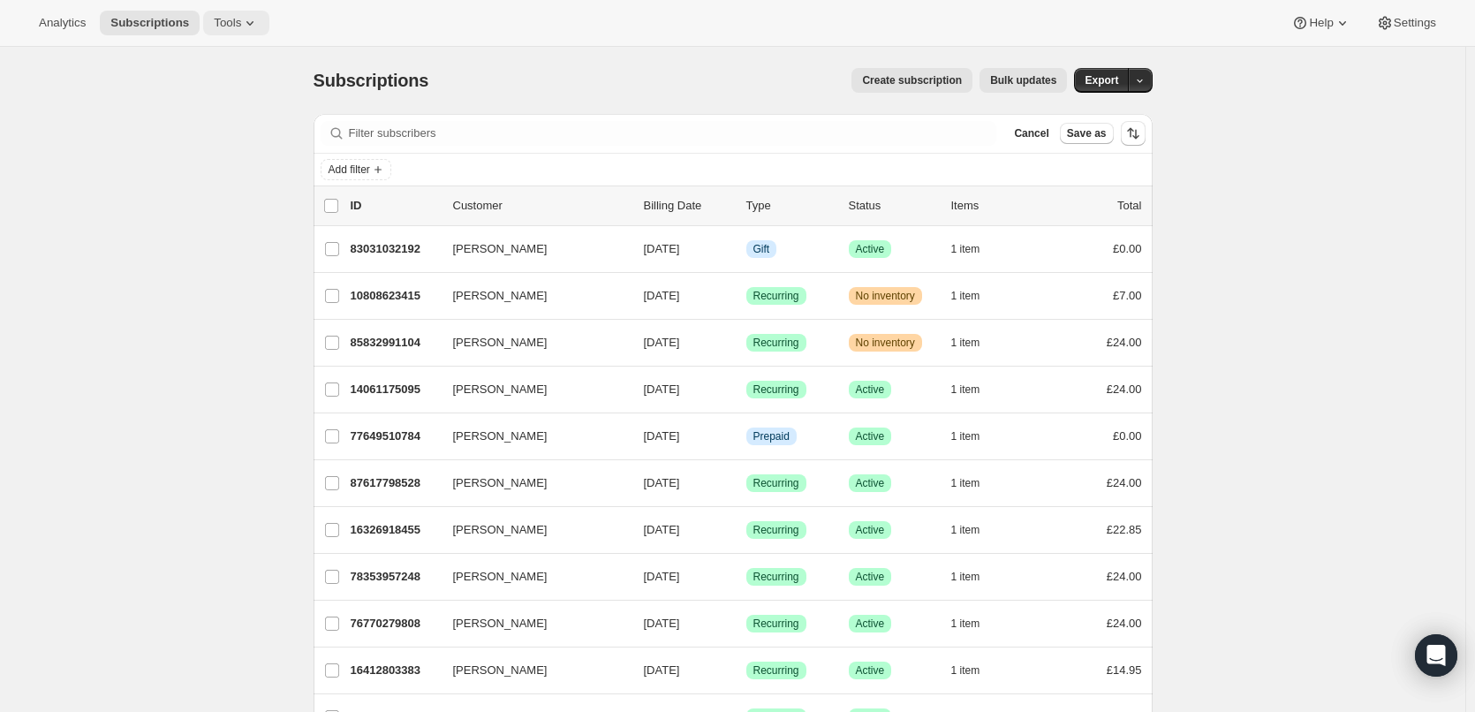
click at [241, 31] on icon at bounding box center [250, 23] width 18 height 18
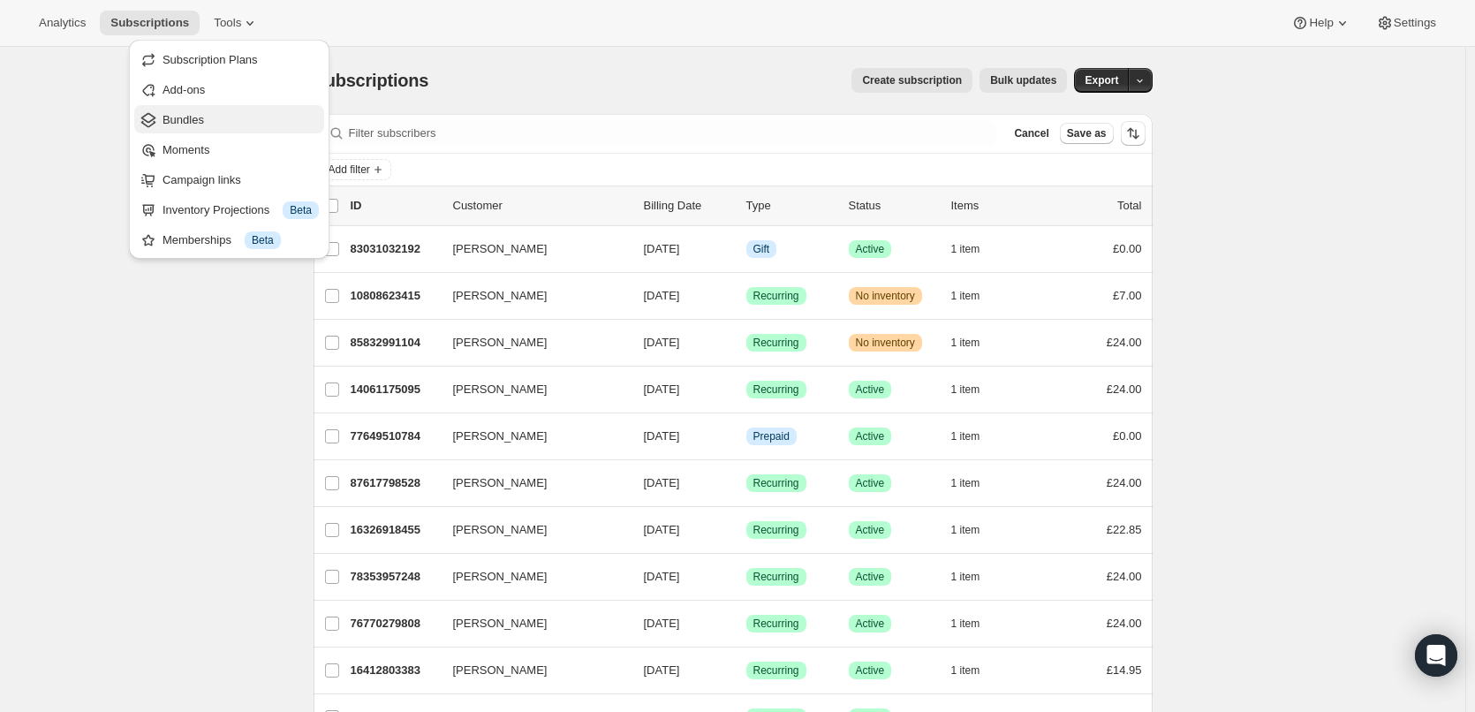
click at [235, 112] on span "Bundles" at bounding box center [241, 120] width 156 height 18
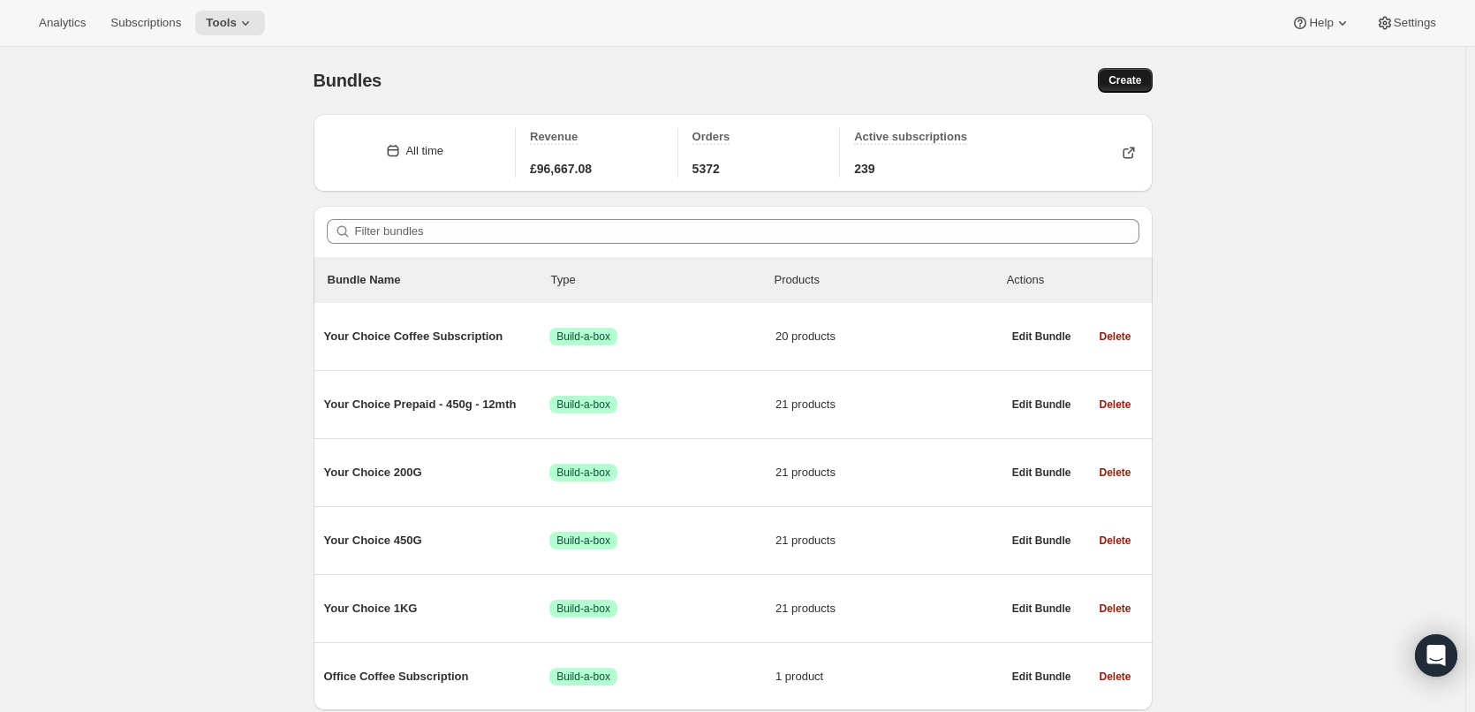
click at [1141, 80] on span "Create" at bounding box center [1125, 80] width 33 height 14
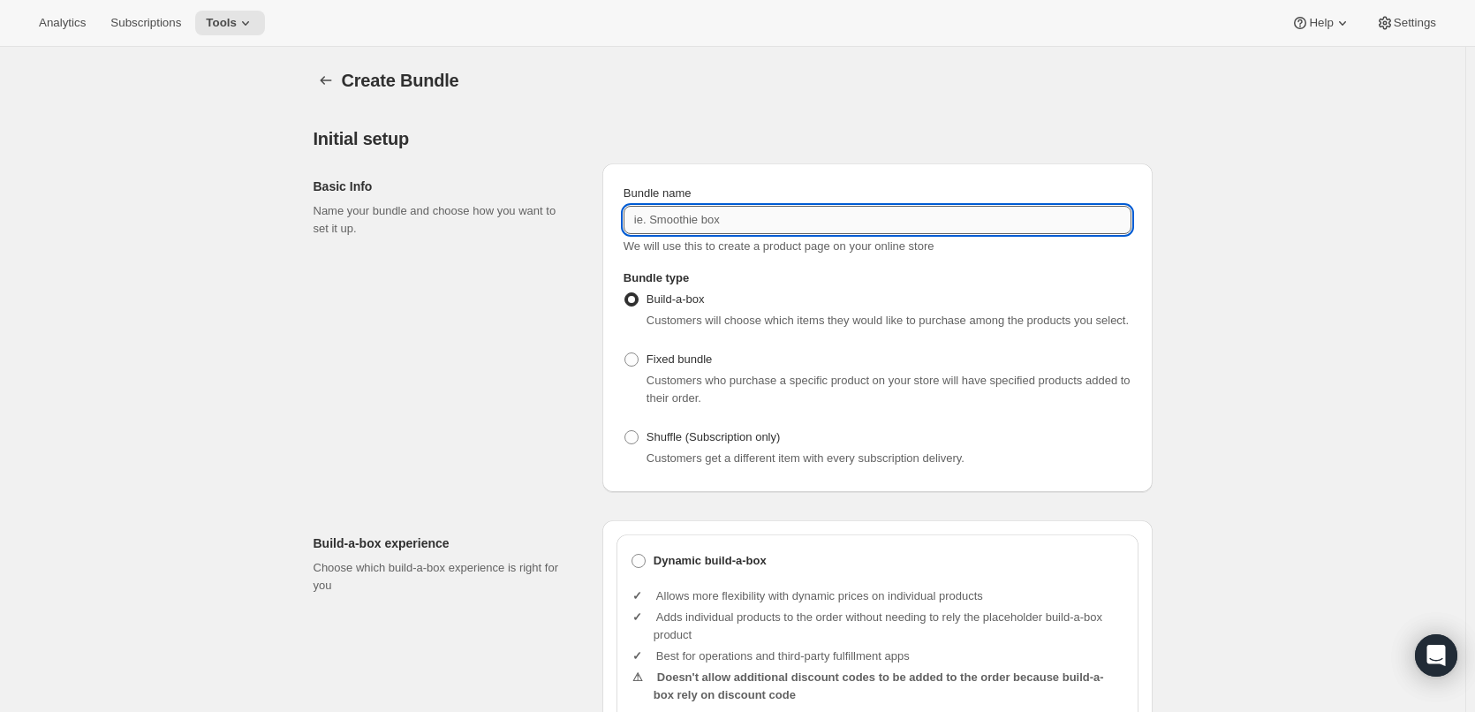
click at [792, 226] on input "Bundle name" at bounding box center [878, 220] width 508 height 28
click at [865, 217] on input "Bundle name" at bounding box center [878, 220] width 508 height 28
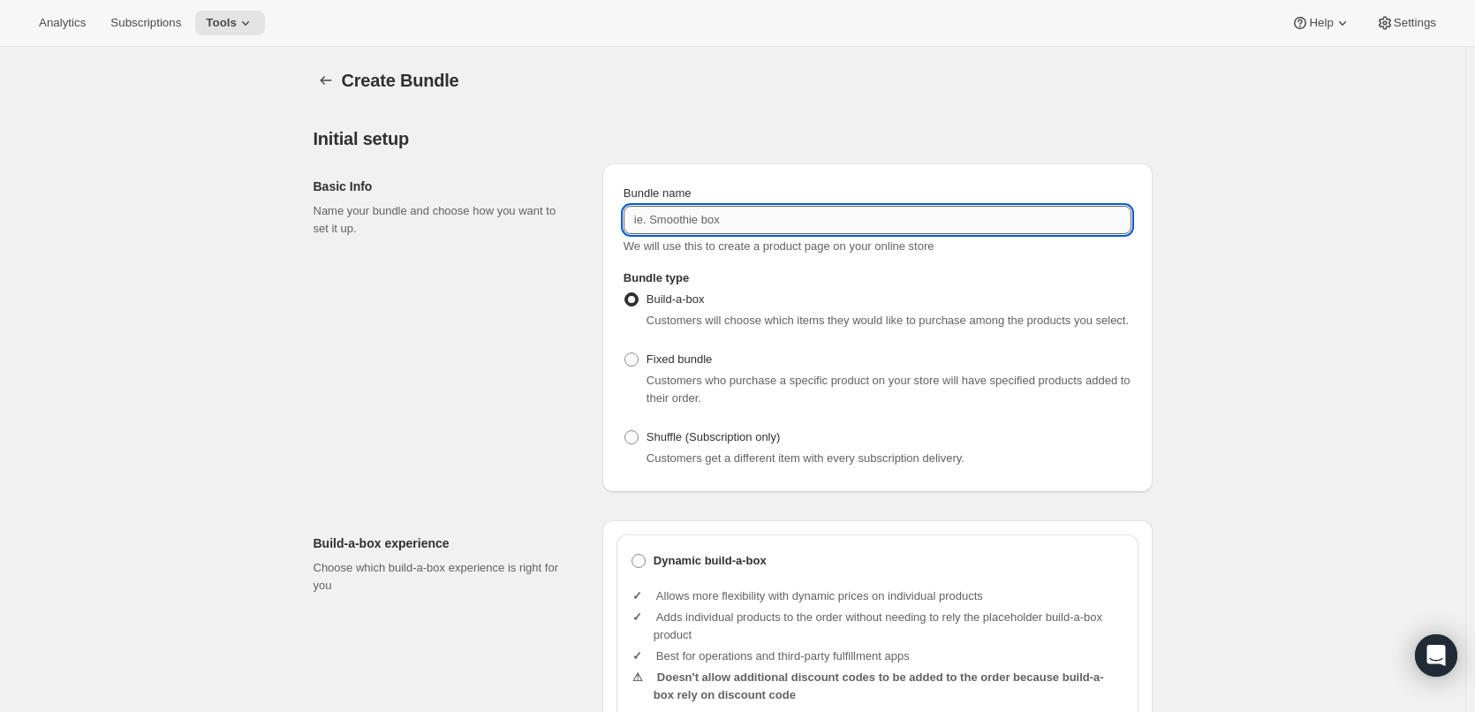
click at [702, 218] on input "Bundle name" at bounding box center [878, 220] width 508 height 28
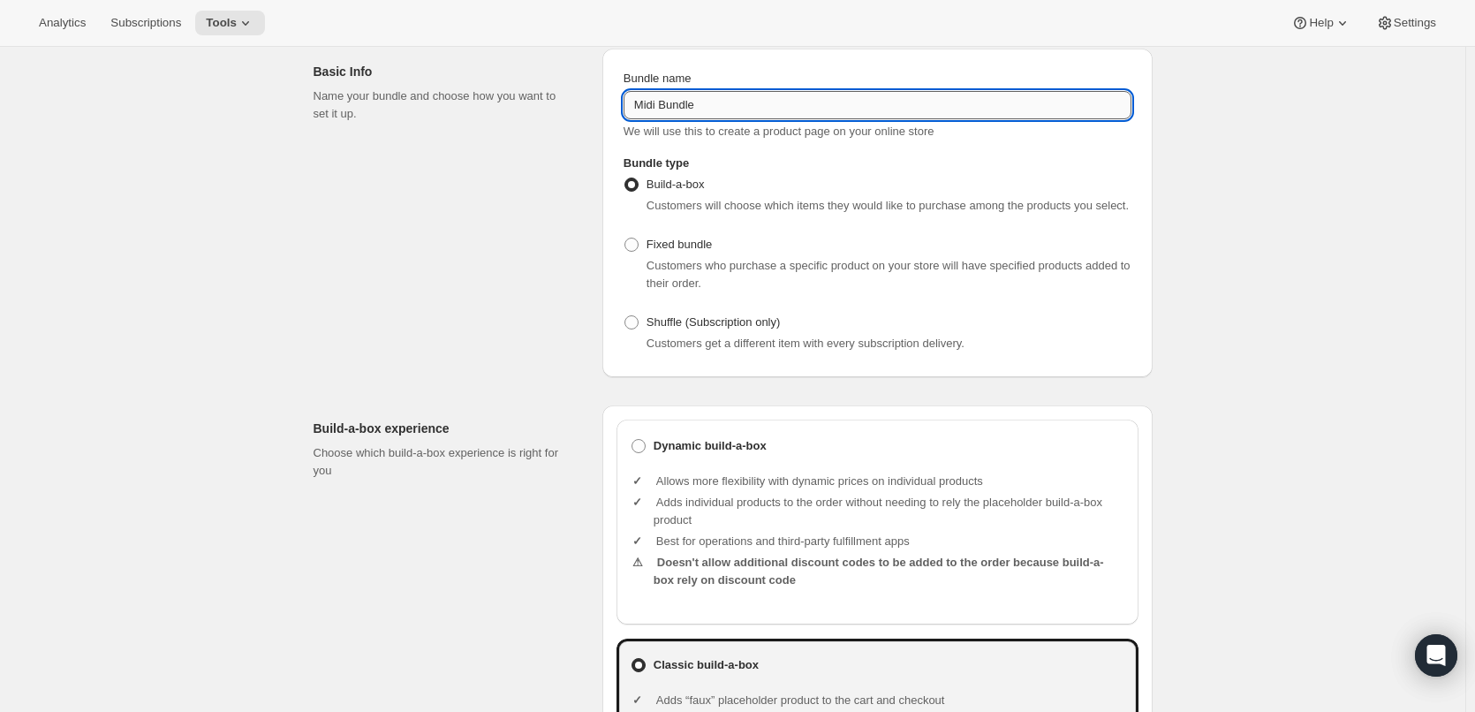
scroll to position [265, 0]
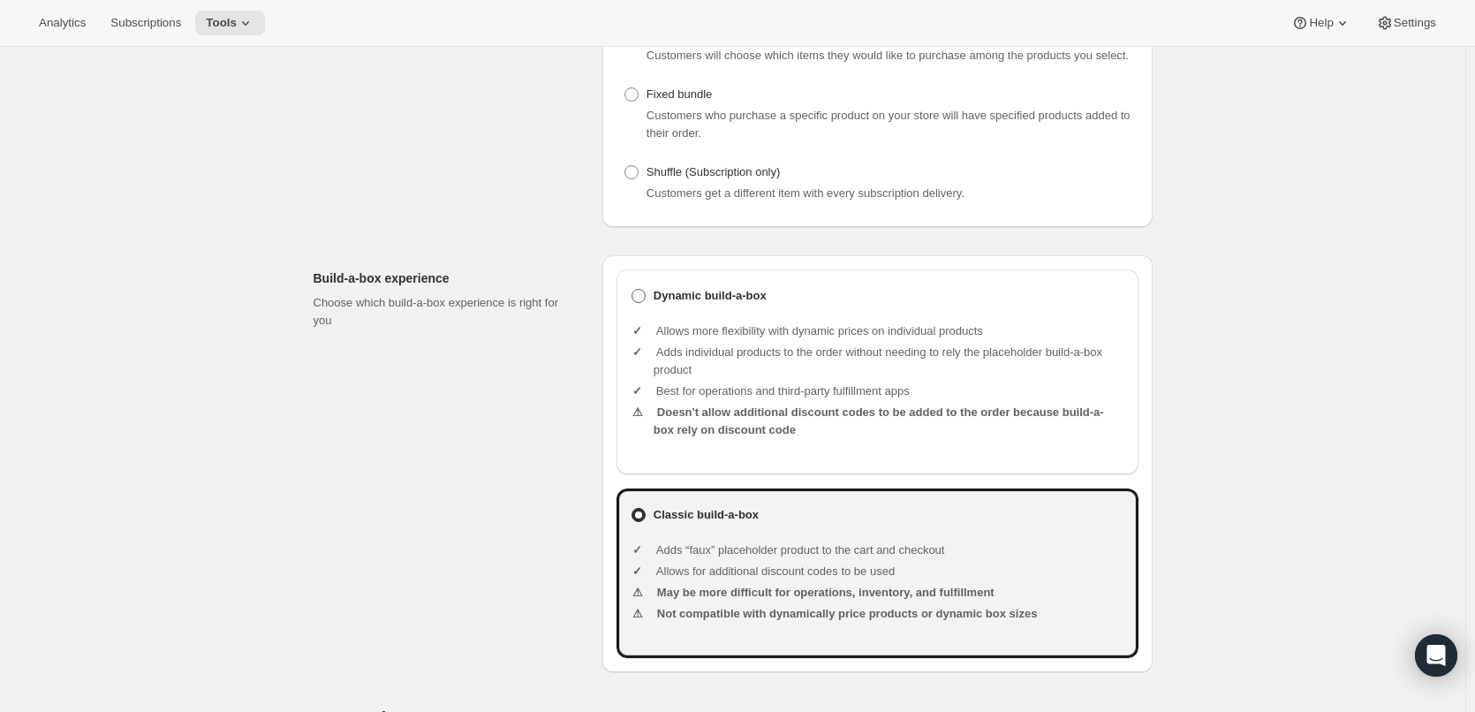
type input "Midi Bundle"
click at [683, 293] on b "Dynamic build-a-box" at bounding box center [710, 296] width 113 height 18
click at [632, 290] on input "Dynamic build-a-box" at bounding box center [632, 289] width 1 height 1
radio input "true"
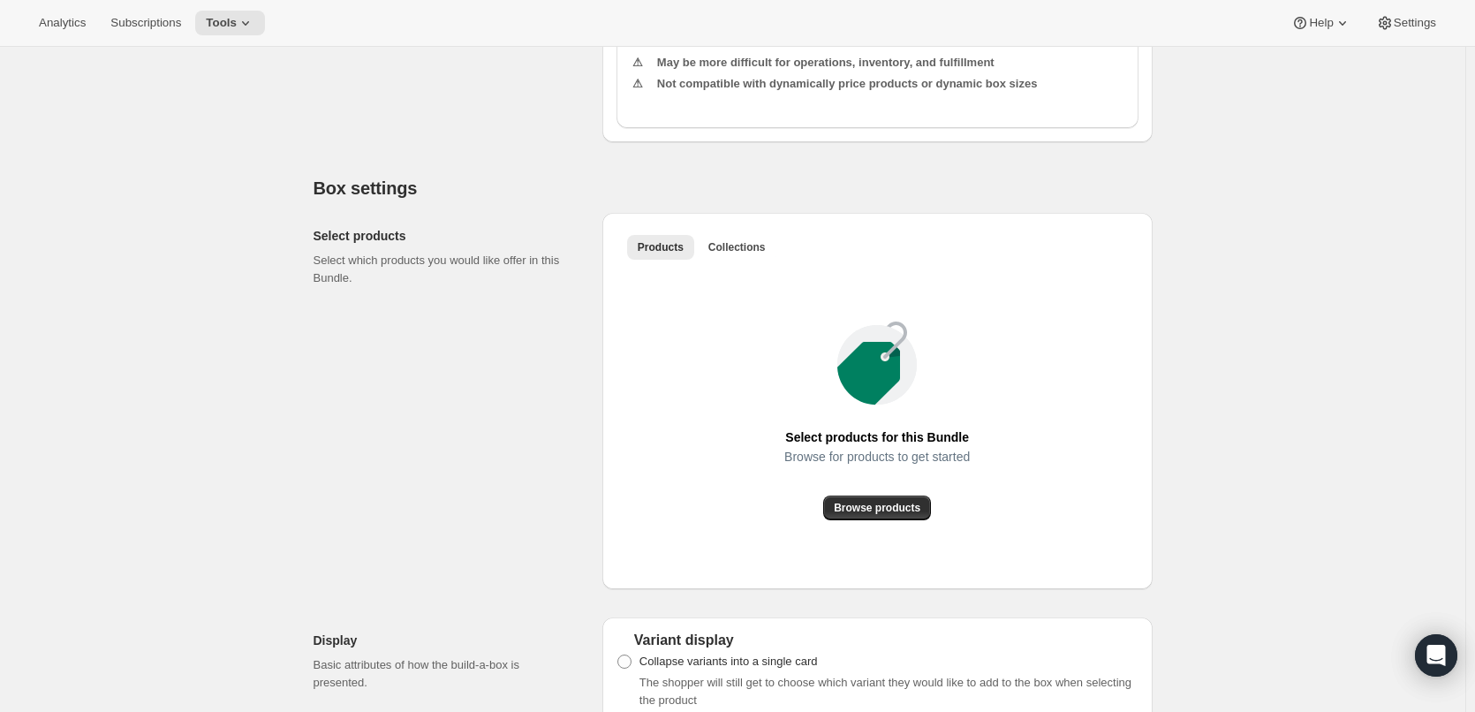
scroll to position [883, 0]
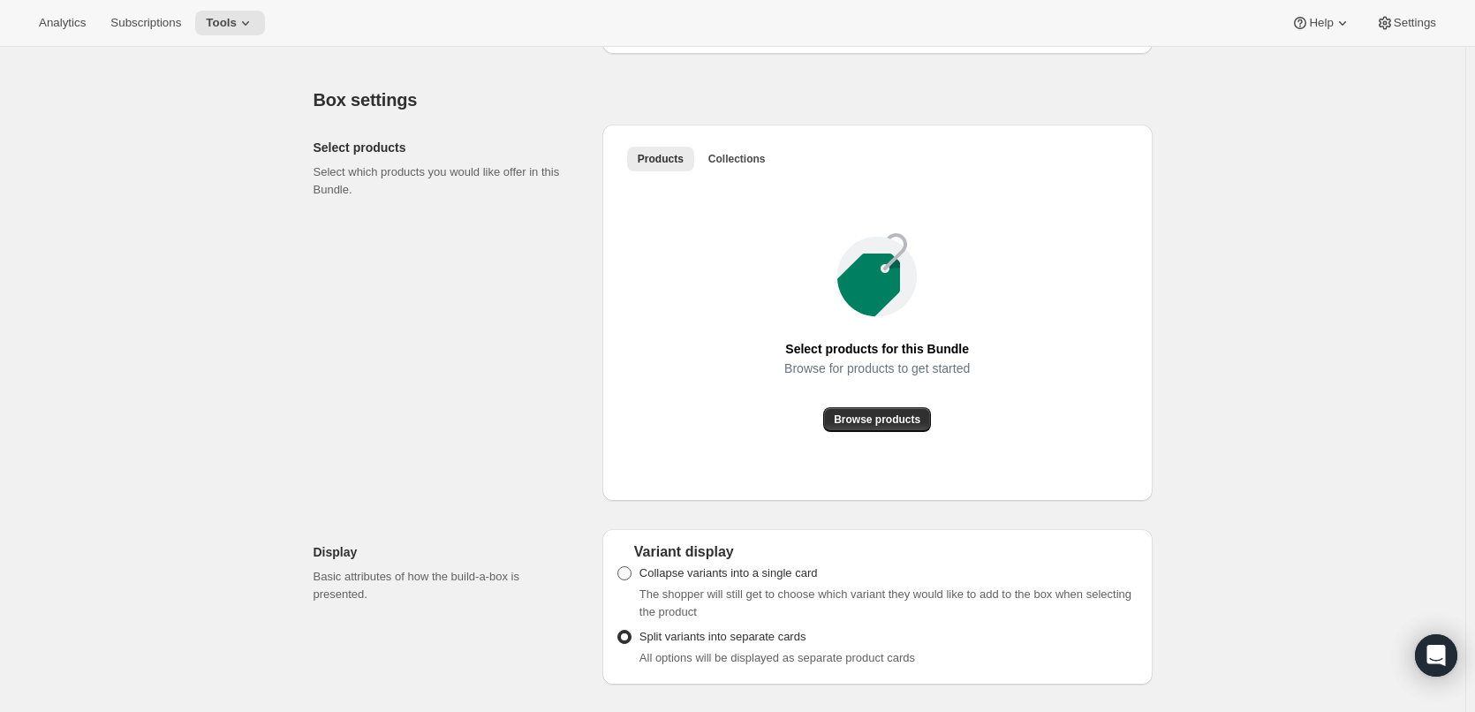
click at [667, 576] on span "Collapse variants into a single card" at bounding box center [728, 572] width 178 height 13
click at [618, 567] on input "Collapse variants into a single card" at bounding box center [617, 566] width 1 height 1
radio input "true"
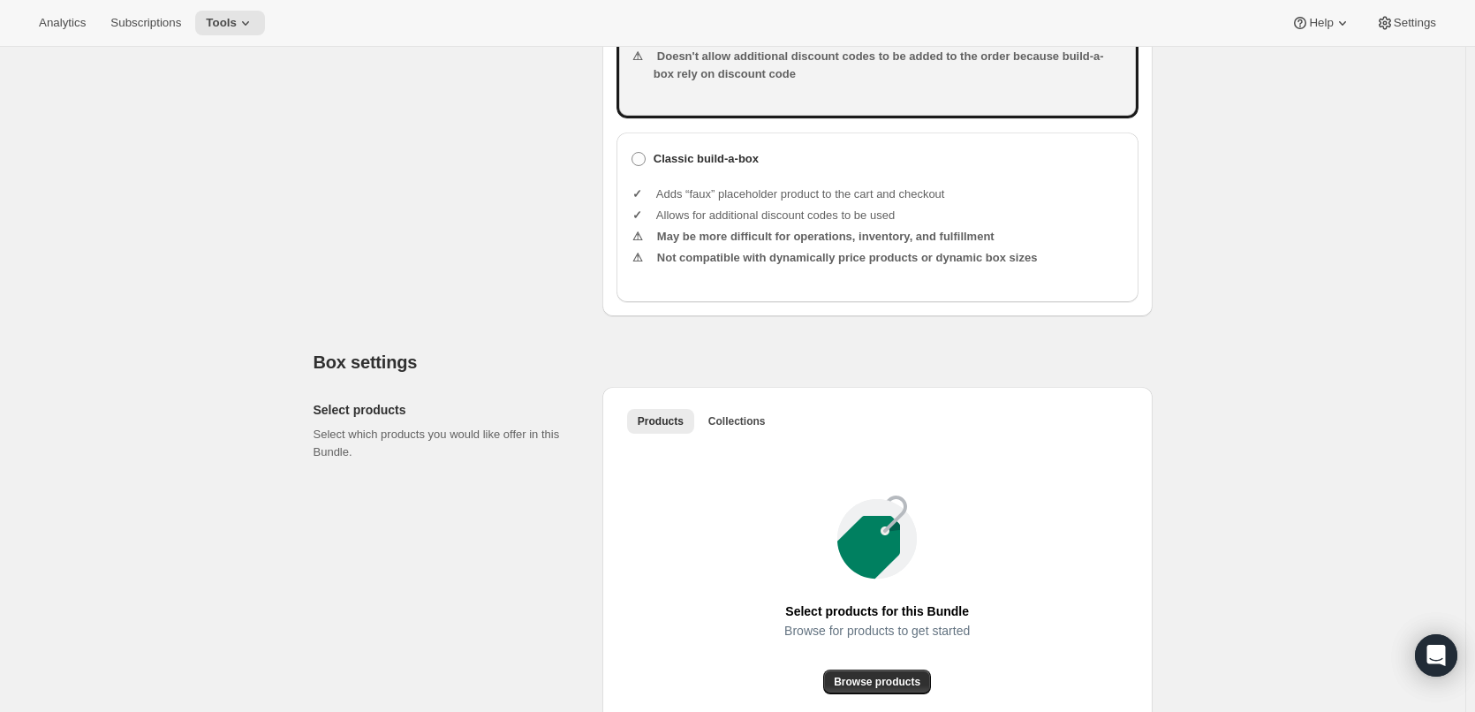
scroll to position [618, 0]
click at [740, 426] on span "Collections" at bounding box center [736, 424] width 57 height 14
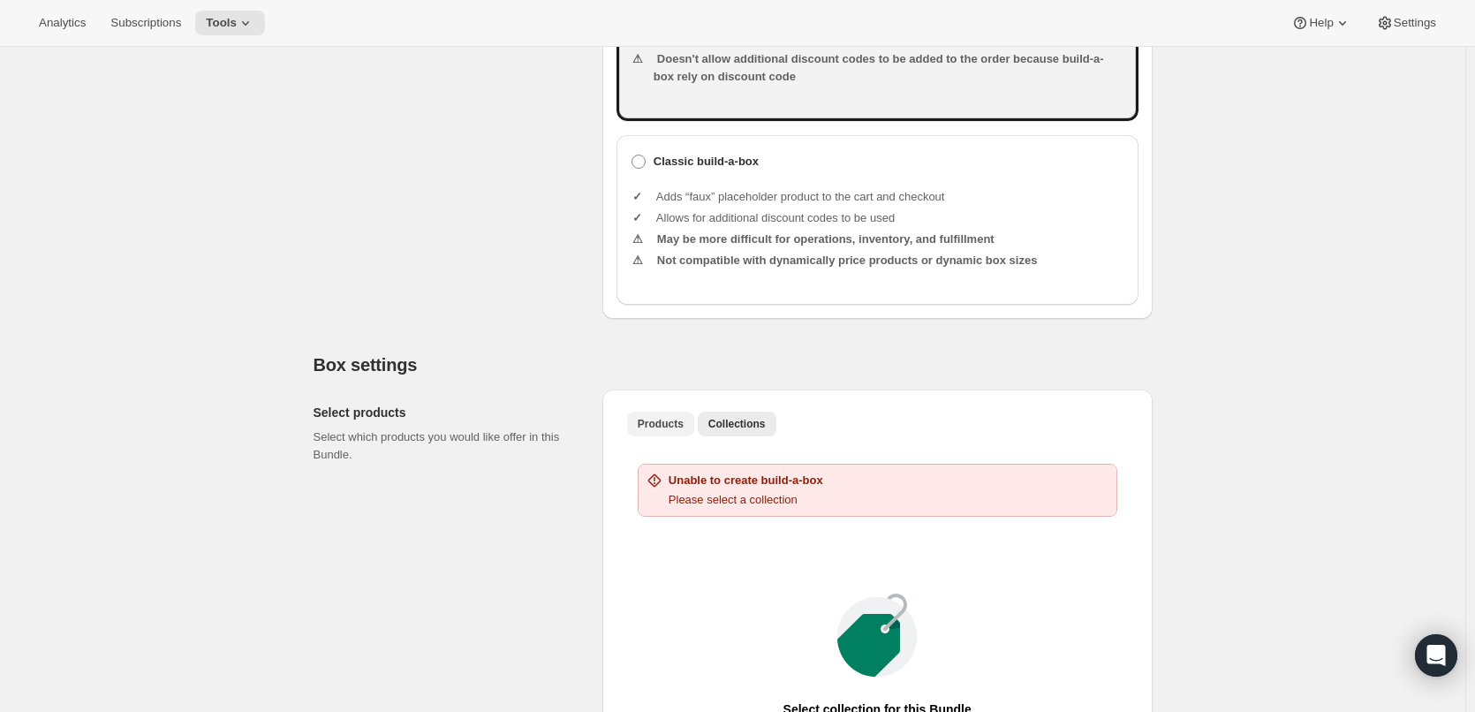
click at [668, 432] on button "Products" at bounding box center [660, 424] width 67 height 25
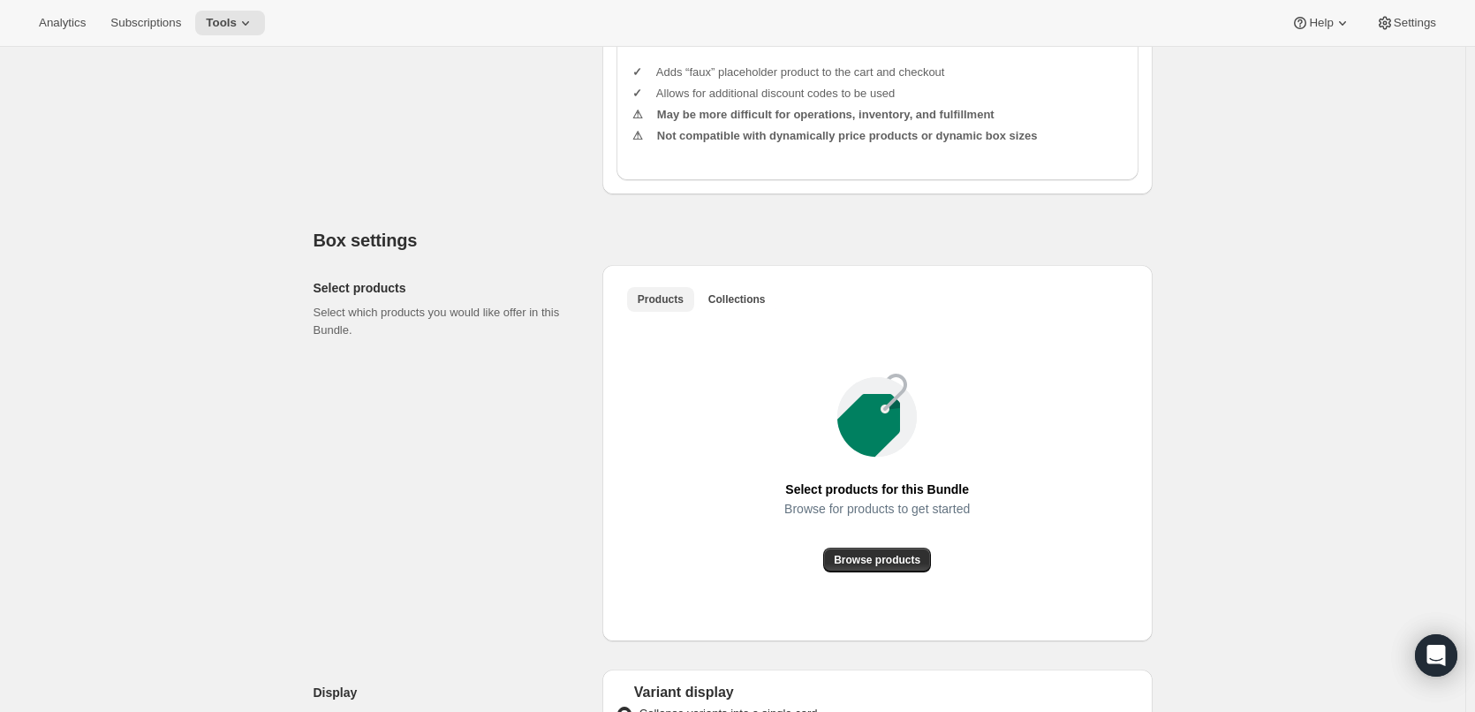
scroll to position [883, 0]
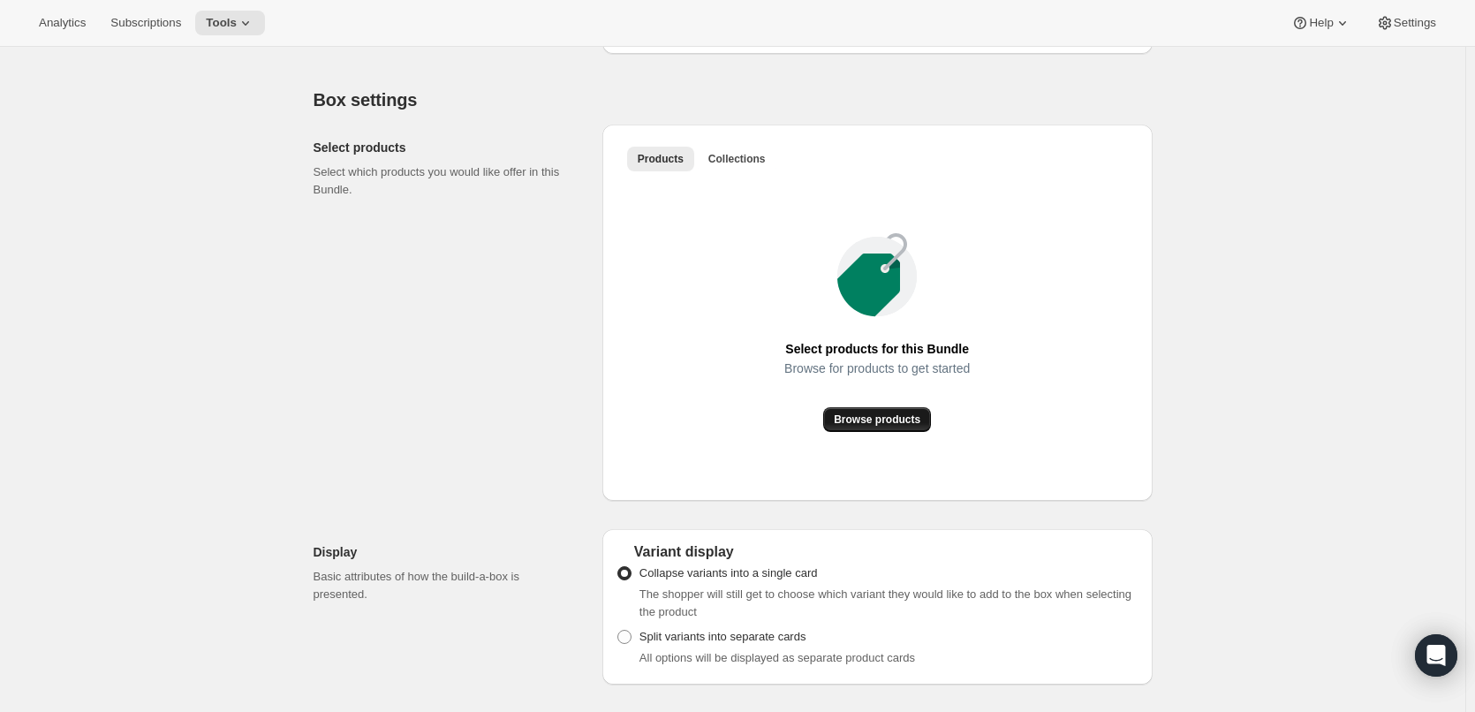
click at [889, 415] on span "Browse products" at bounding box center [877, 419] width 87 height 14
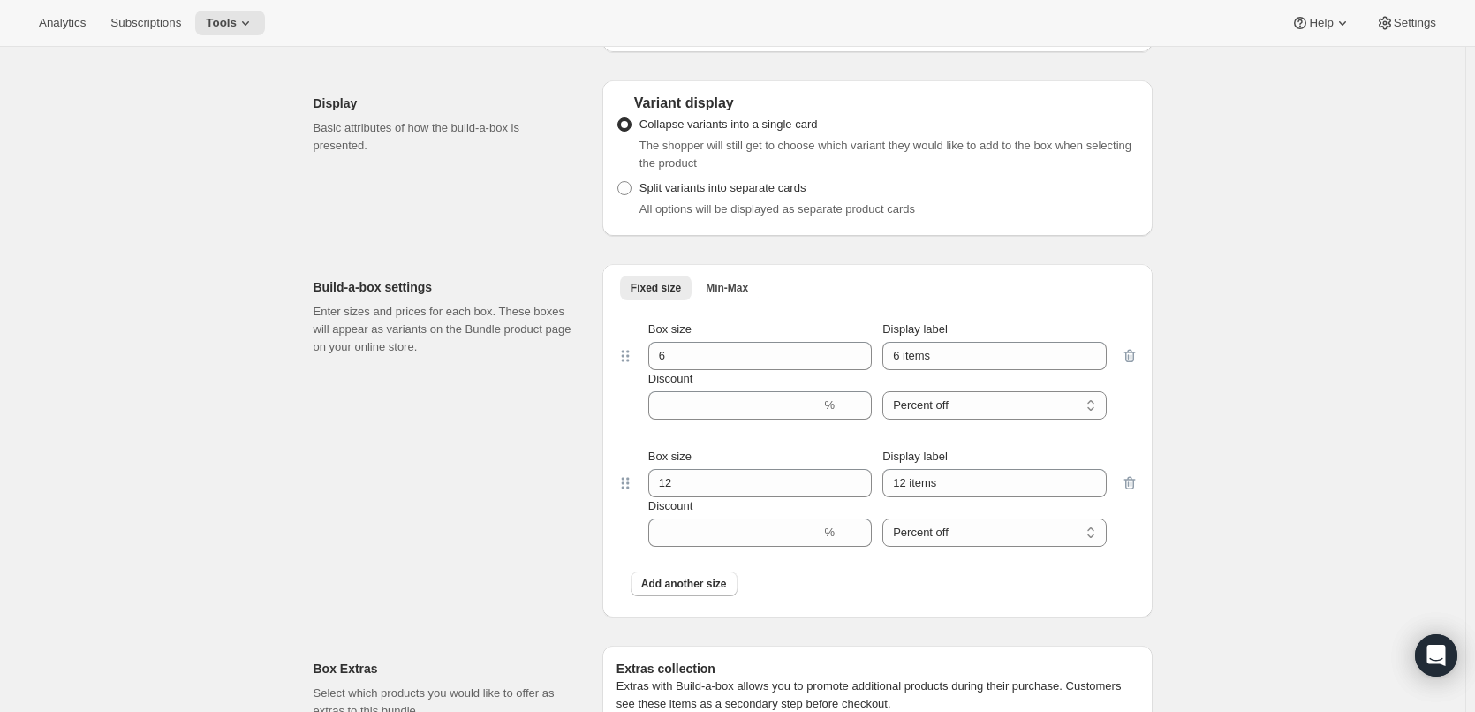
scroll to position [2120, 0]
click at [740, 299] on button "Min-Max" at bounding box center [727, 286] width 64 height 25
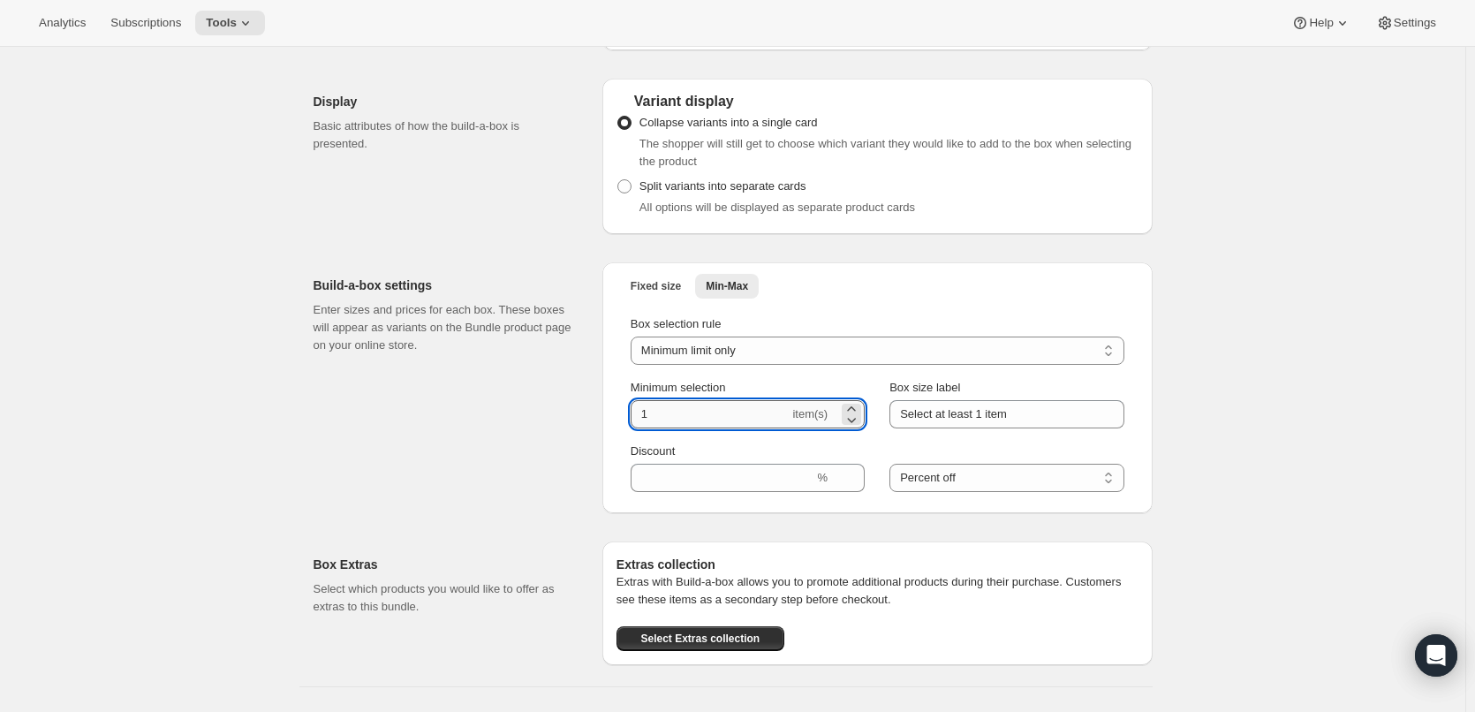
click at [720, 428] on input "1" at bounding box center [710, 414] width 159 height 28
click at [856, 418] on icon at bounding box center [852, 409] width 18 height 18
type input "2"
click at [794, 365] on select "Minimum limit only Maximum limit only Minimum and Maximum limits" at bounding box center [878, 351] width 494 height 28
select select "minMax"
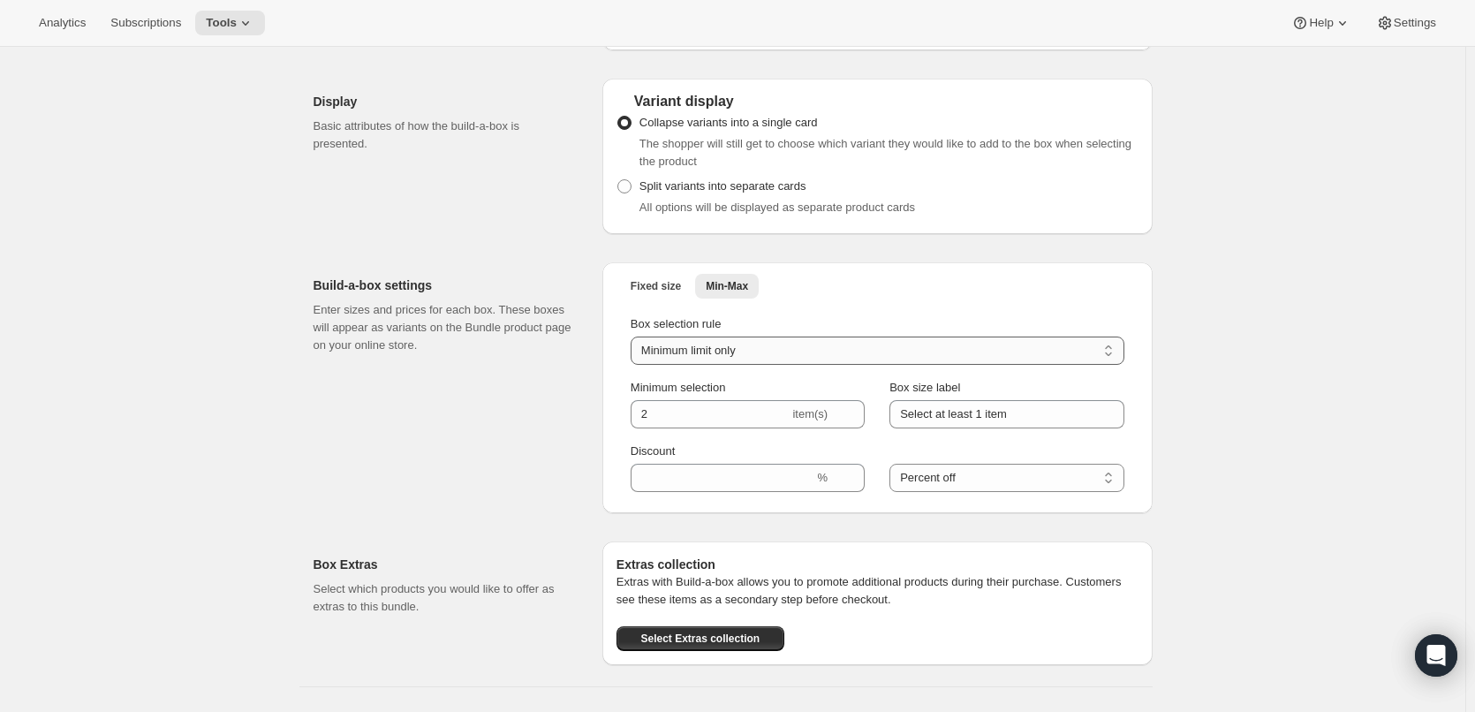
click at [634, 351] on select "Minimum limit only Maximum limit only Minimum and Maximum limits" at bounding box center [878, 351] width 494 height 28
type input "1"
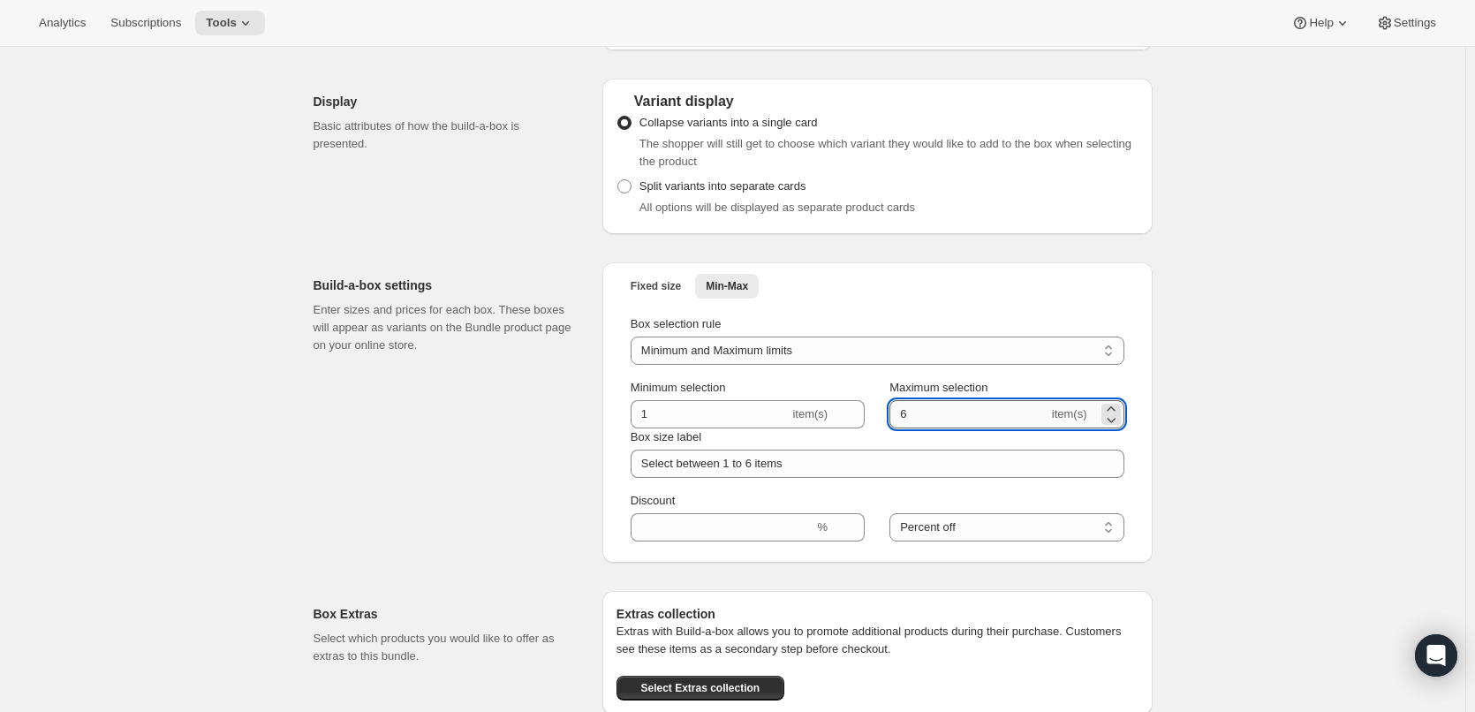
click at [948, 428] on input "6" at bounding box center [968, 414] width 159 height 28
click at [1111, 428] on icon at bounding box center [1111, 420] width 18 height 18
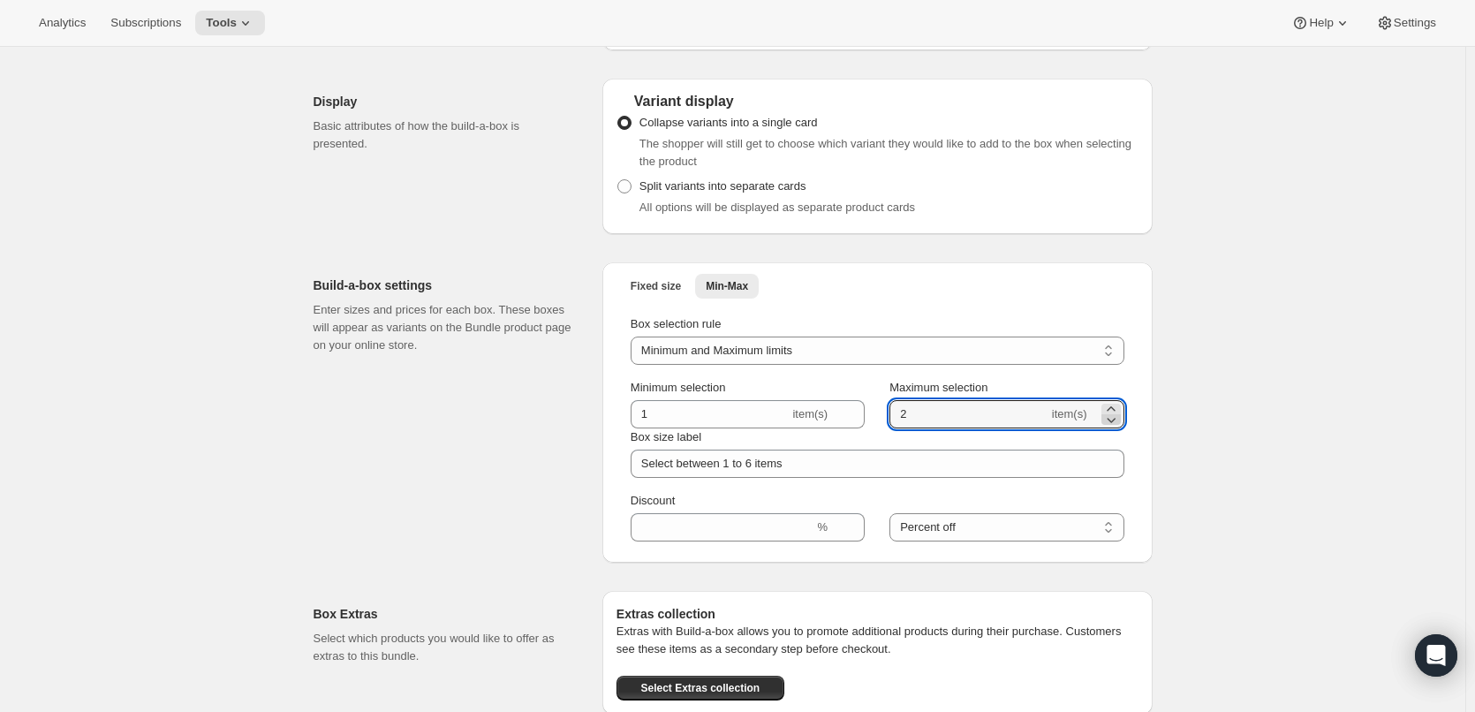
click at [1111, 428] on icon at bounding box center [1111, 420] width 18 height 18
click at [1114, 418] on icon at bounding box center [1111, 409] width 18 height 18
type input "2"
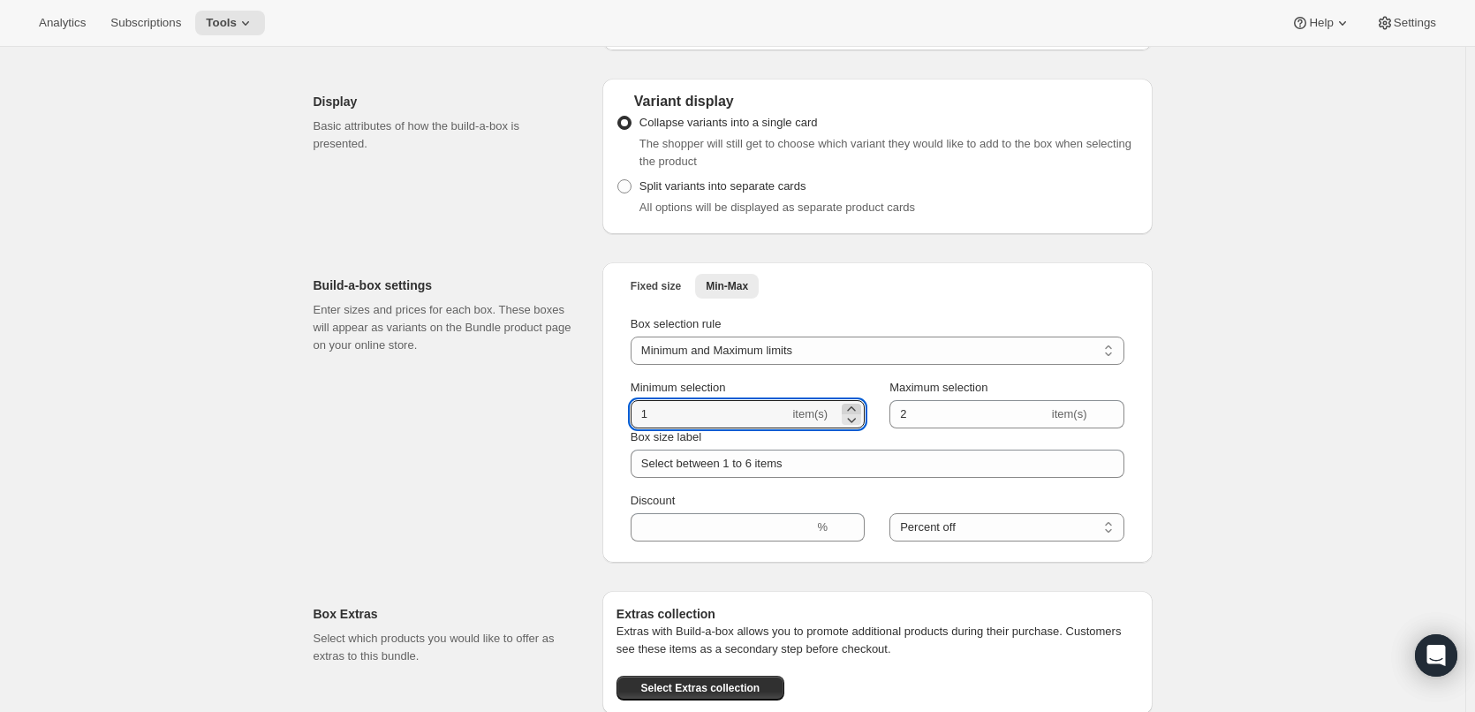
click at [851, 418] on icon at bounding box center [852, 409] width 18 height 18
type input "2"
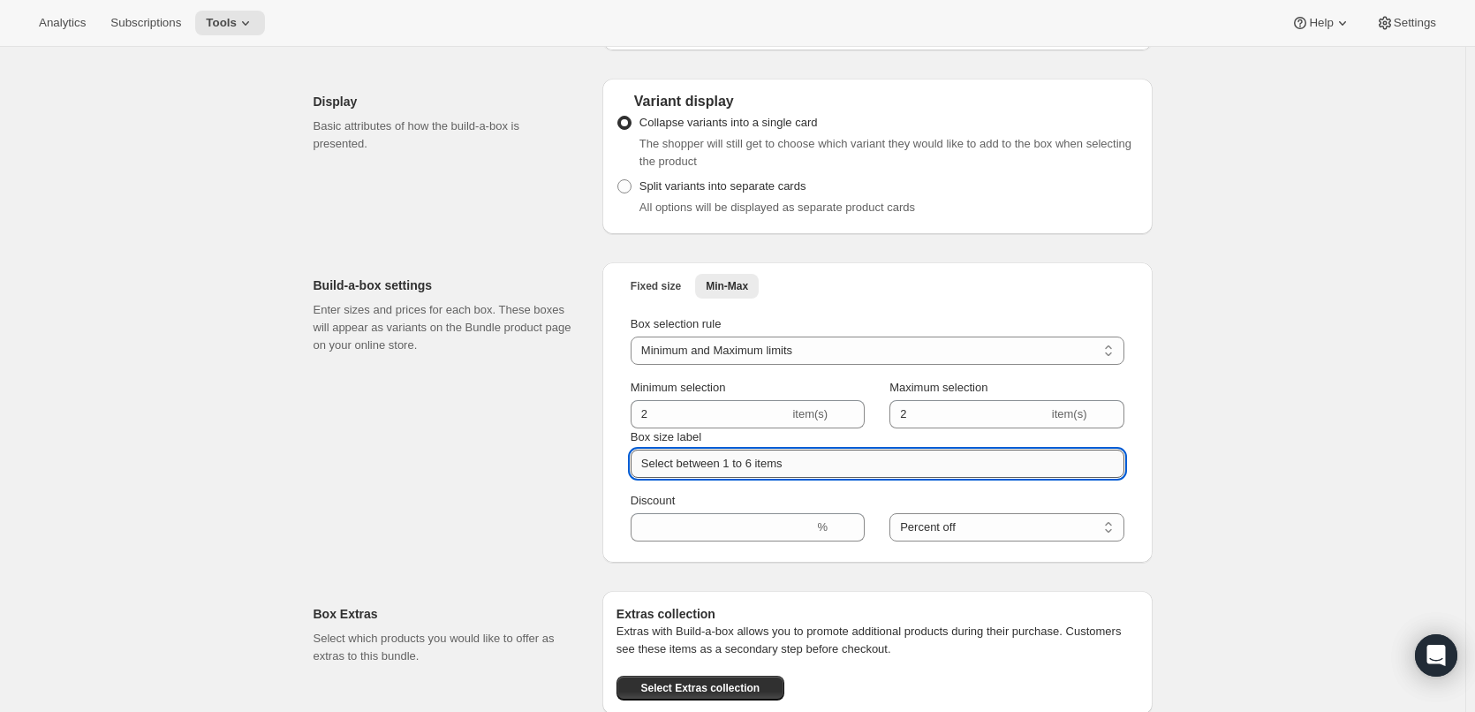
drag, startPoint x: 800, startPoint y: 480, endPoint x: 680, endPoint y: 480, distance: 120.1
click at [680, 478] on input "Select between 1 to 6 items" at bounding box center [878, 464] width 494 height 28
type input "Select 2 items"
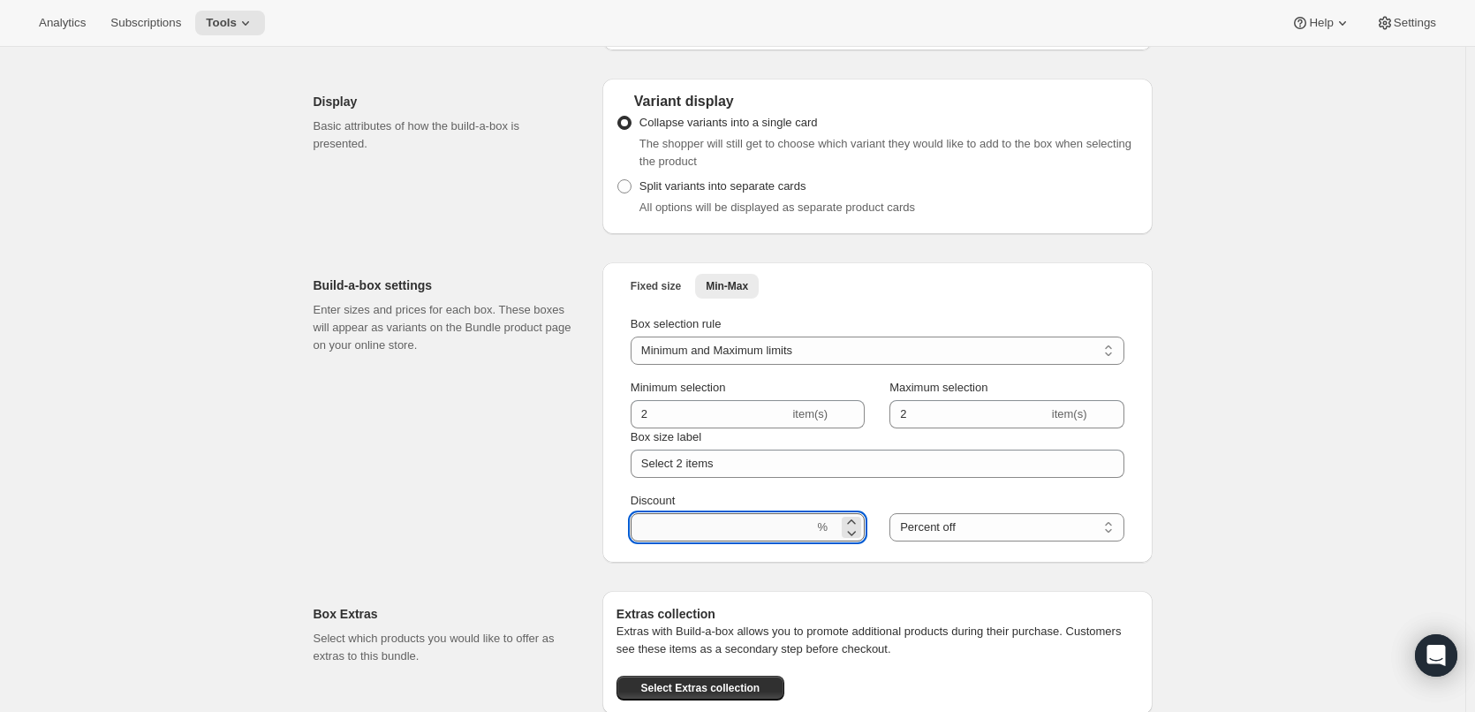
click at [782, 541] on input "Discount" at bounding box center [723, 527] width 184 height 28
type input "5"
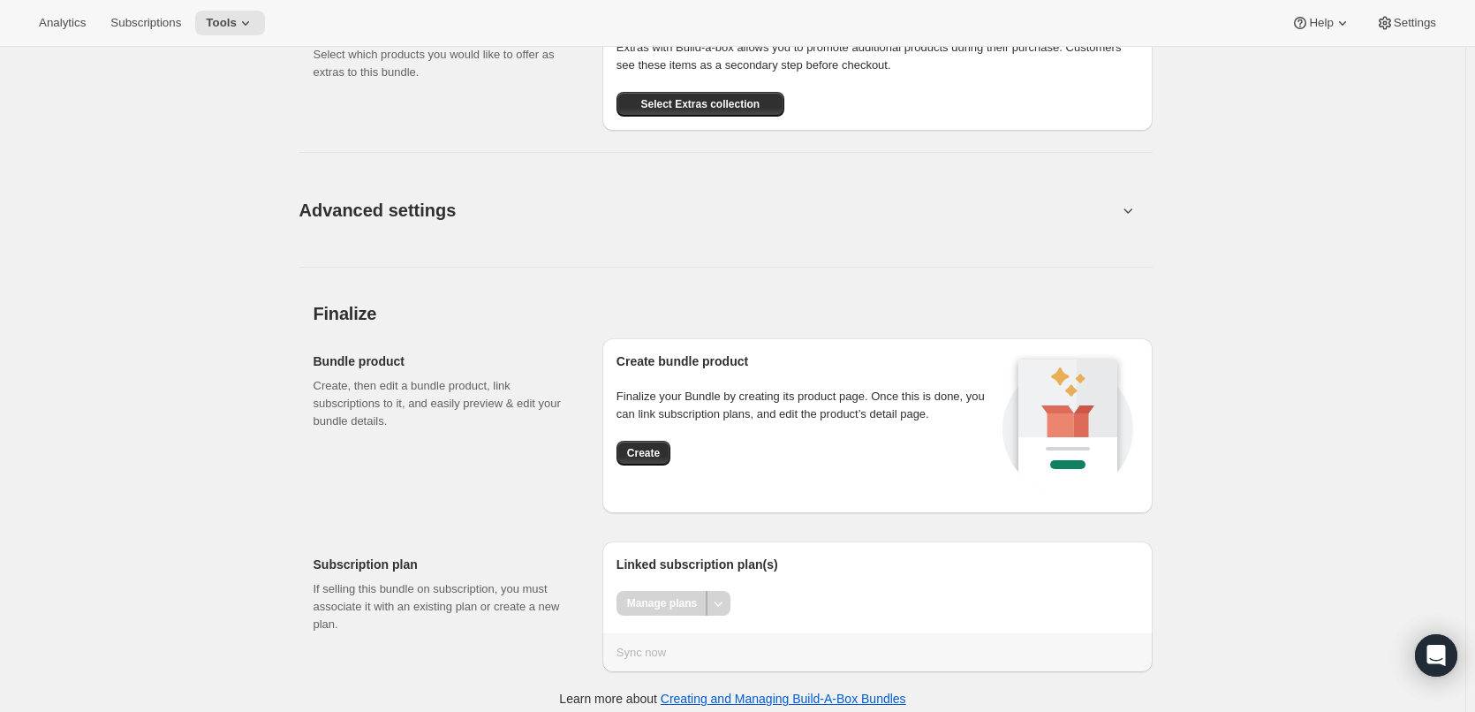
scroll to position [2730, 0]
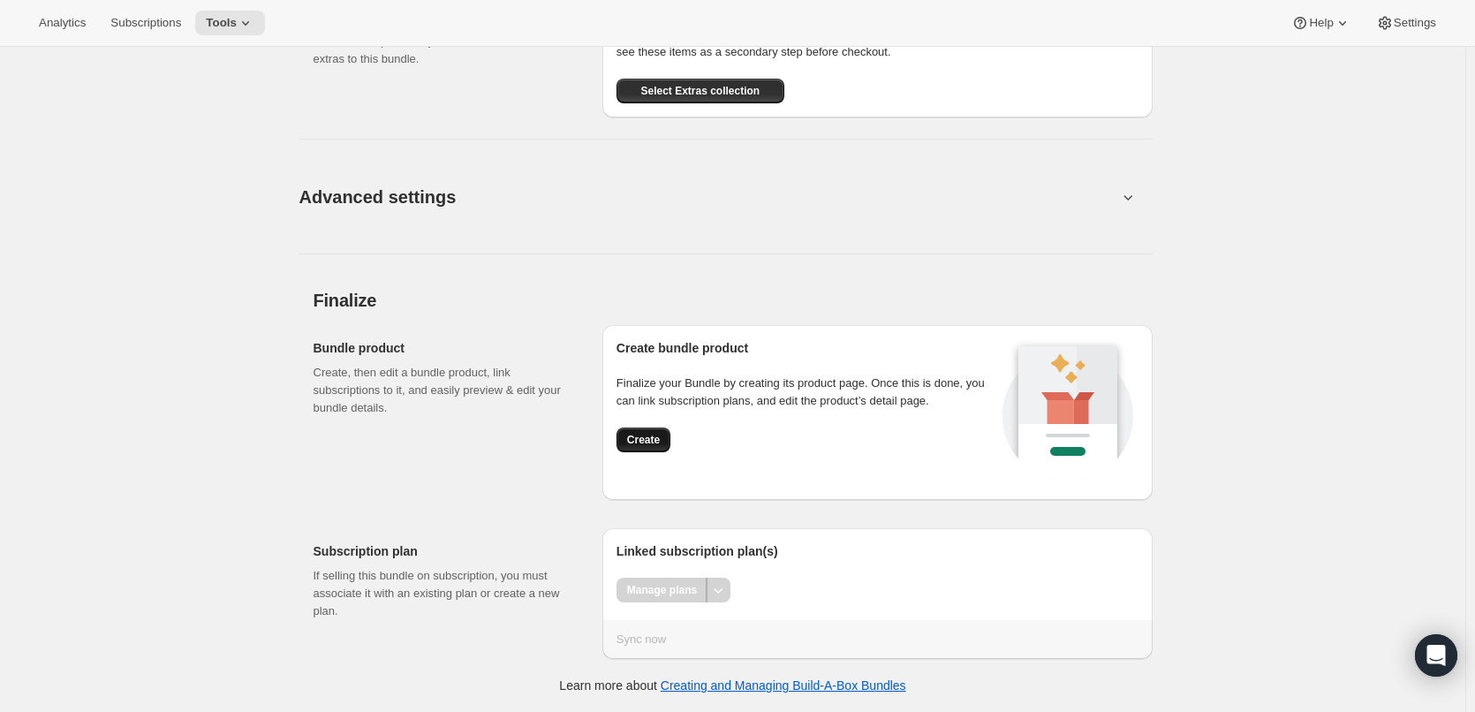
click at [646, 436] on span "Create" at bounding box center [643, 440] width 33 height 14
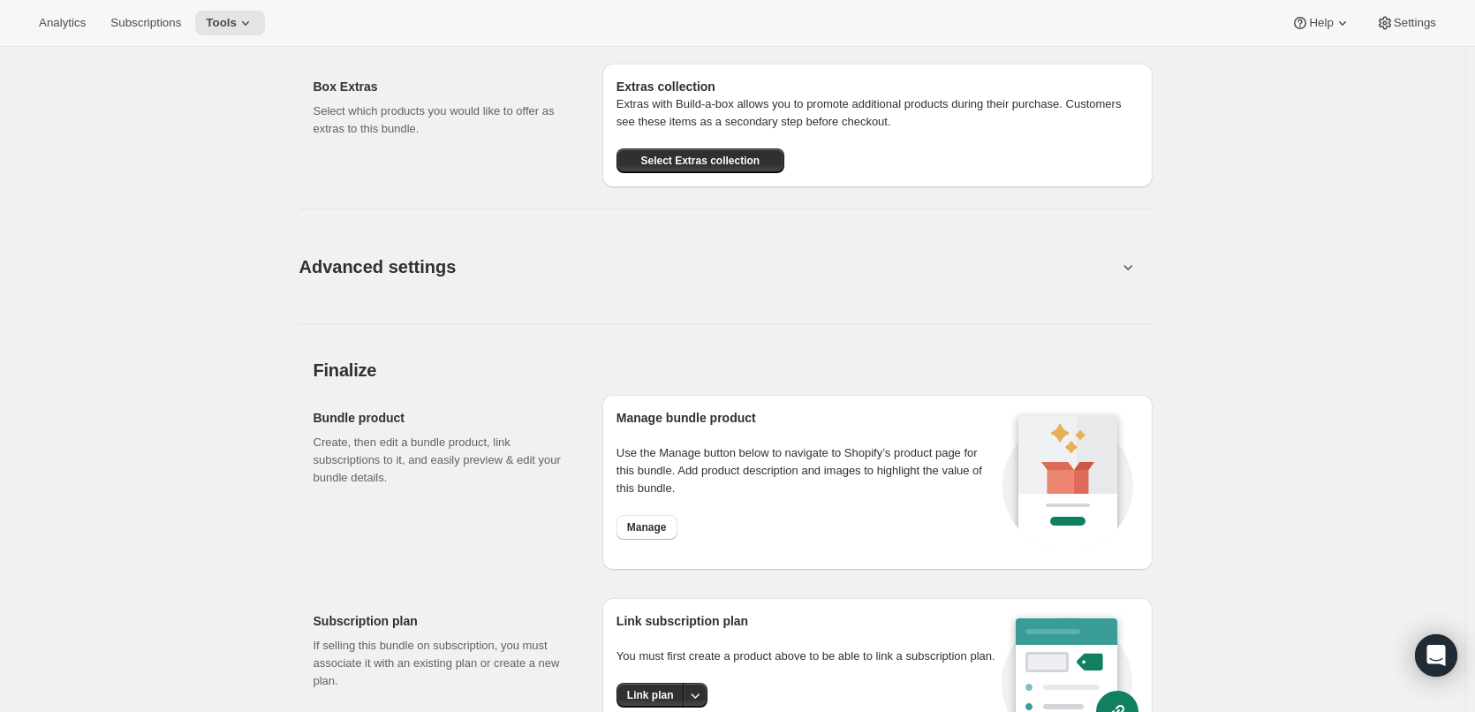
scroll to position [2228, 0]
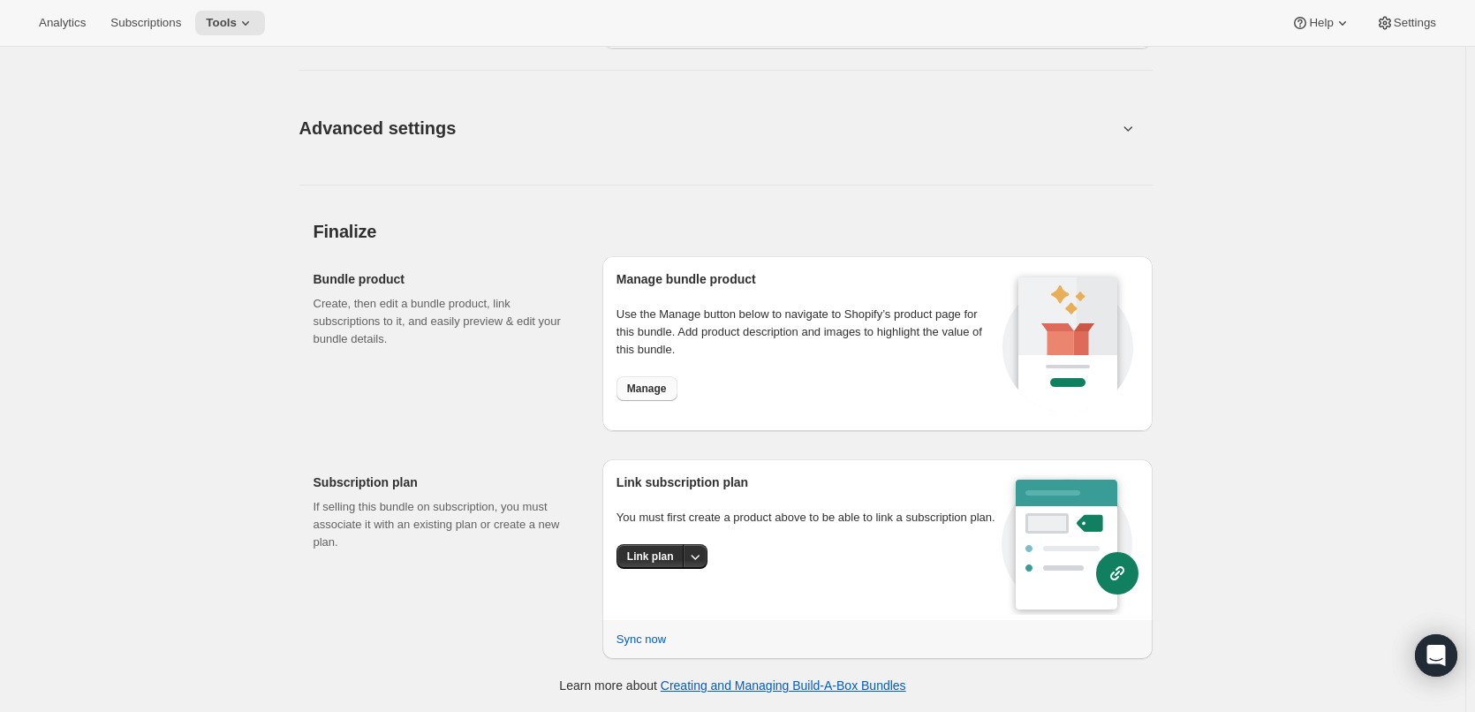
click at [655, 384] on span "Manage" at bounding box center [647, 389] width 40 height 14
click at [651, 384] on span "Manage" at bounding box center [647, 389] width 40 height 14
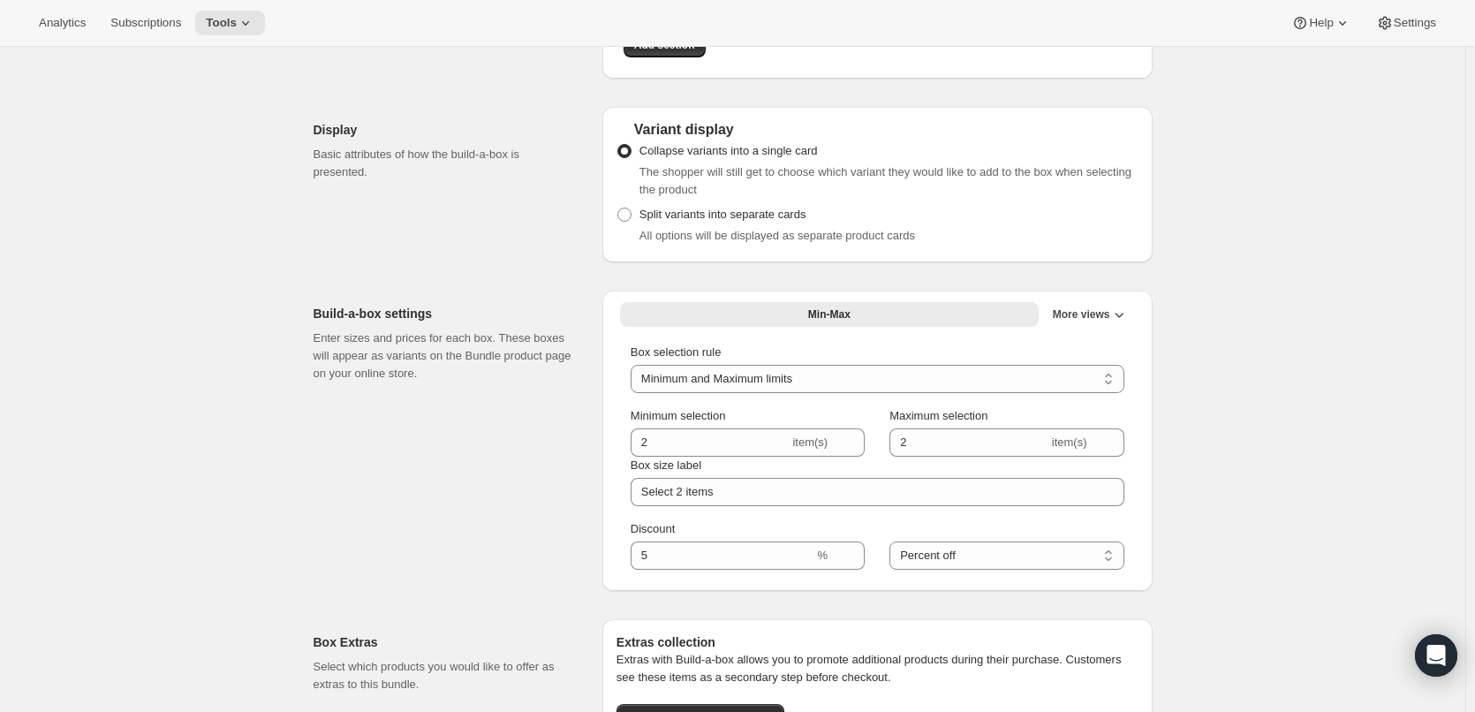
scroll to position [1433, 0]
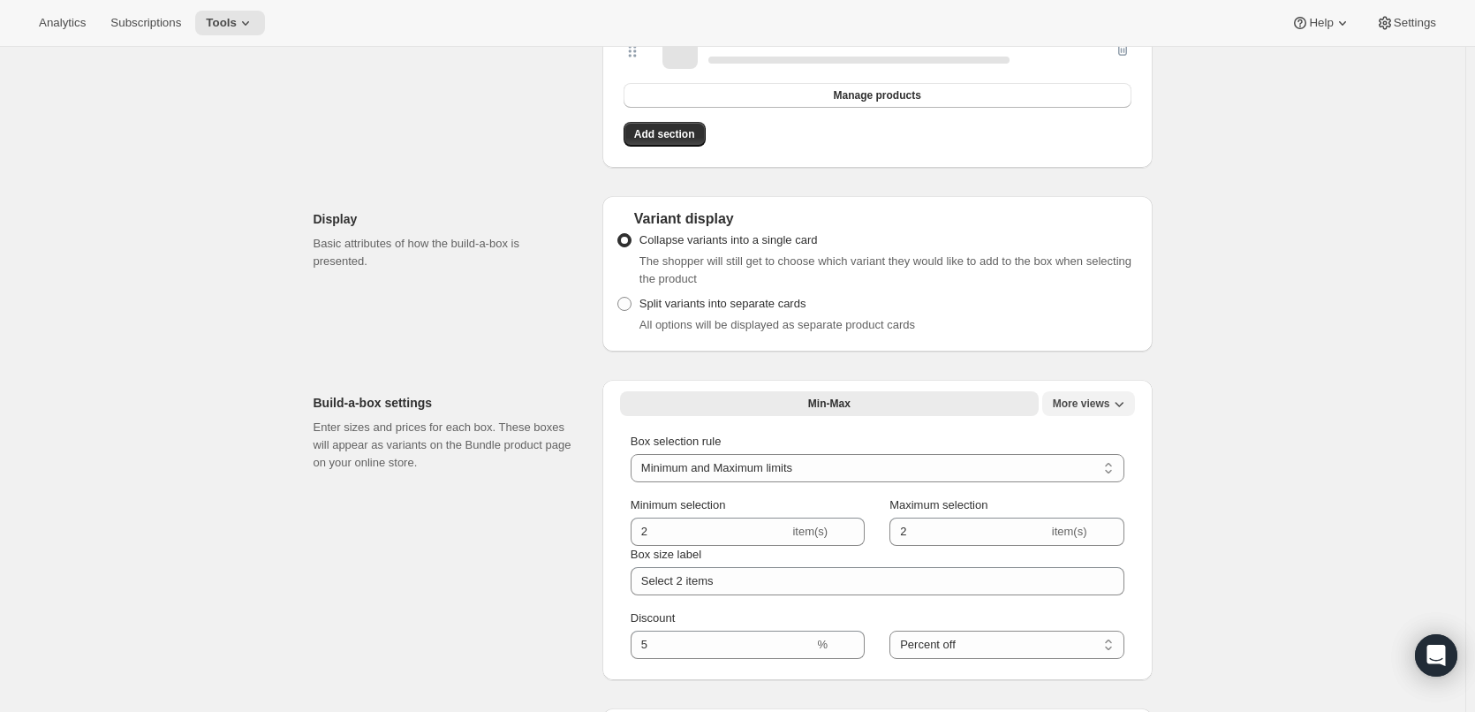
click at [1081, 416] on button "More views" at bounding box center [1088, 403] width 93 height 25
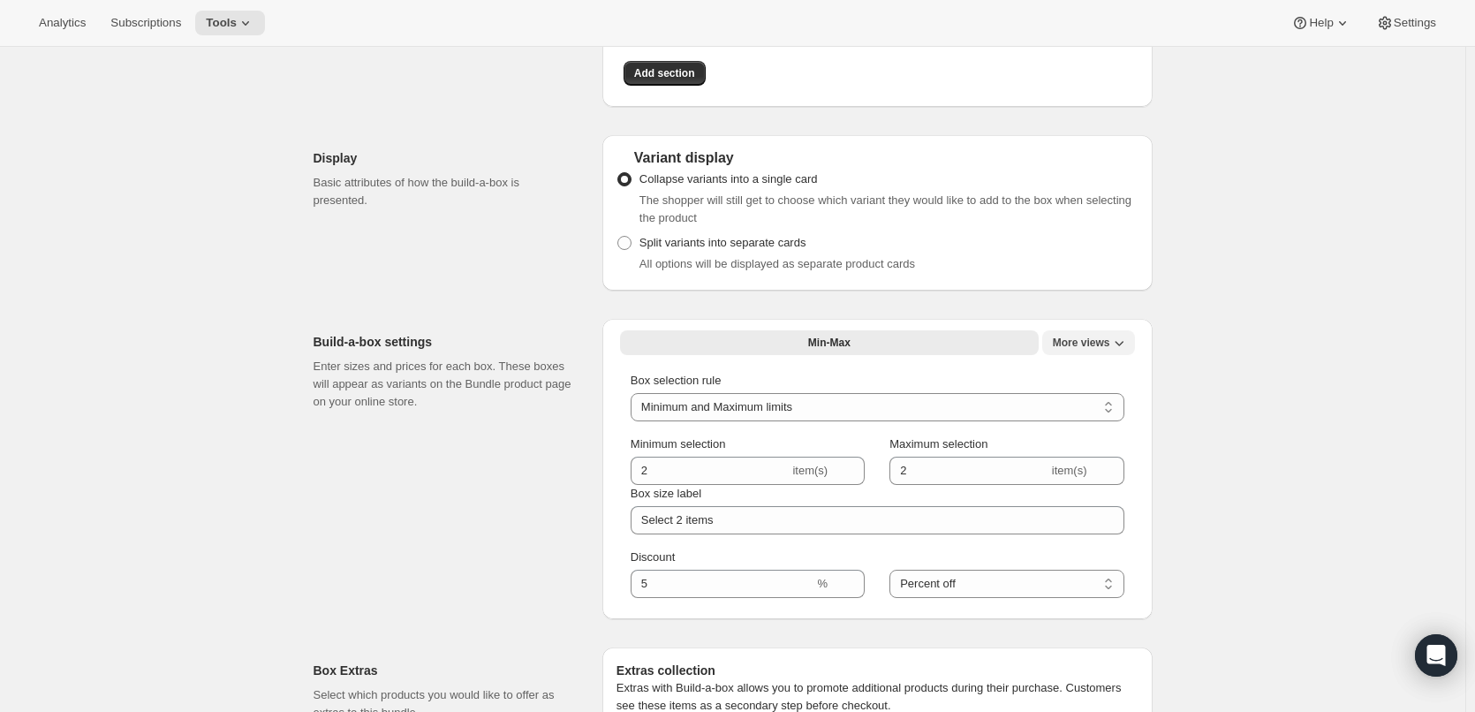
click at [1105, 350] on span "More views" at bounding box center [1081, 343] width 57 height 14
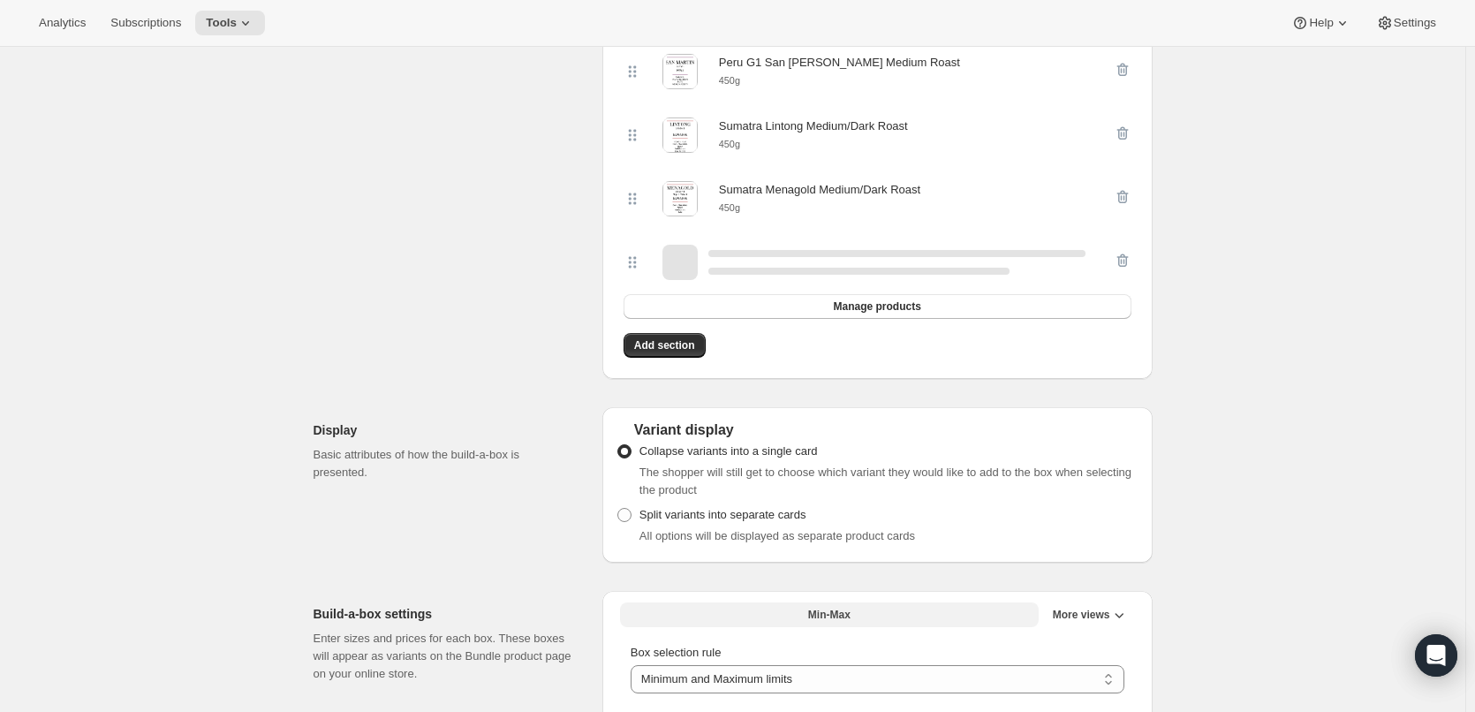
scroll to position [1229, 0]
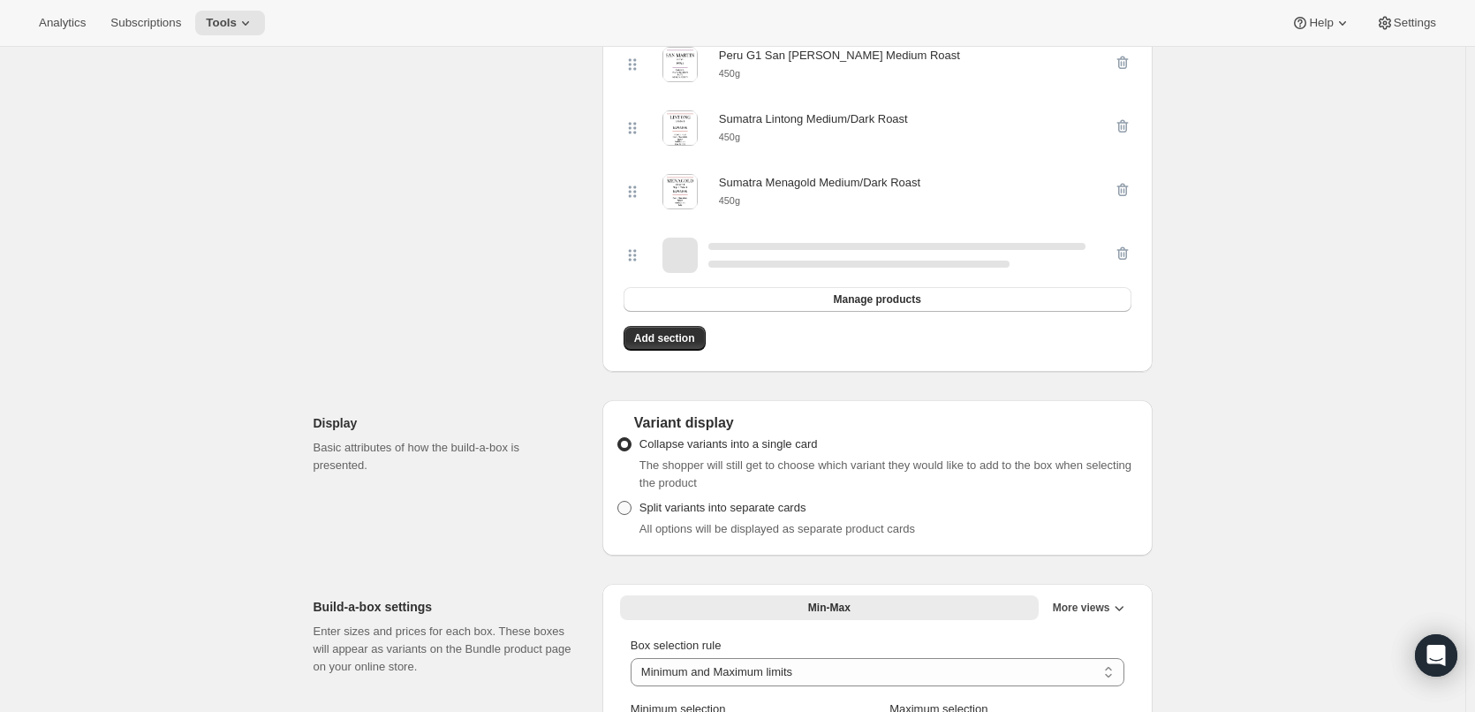
click at [659, 514] on span "Split variants into separate cards" at bounding box center [722, 507] width 167 height 13
click at [618, 502] on input "Split variants into separate cards" at bounding box center [617, 501] width 1 height 1
radio input "true"
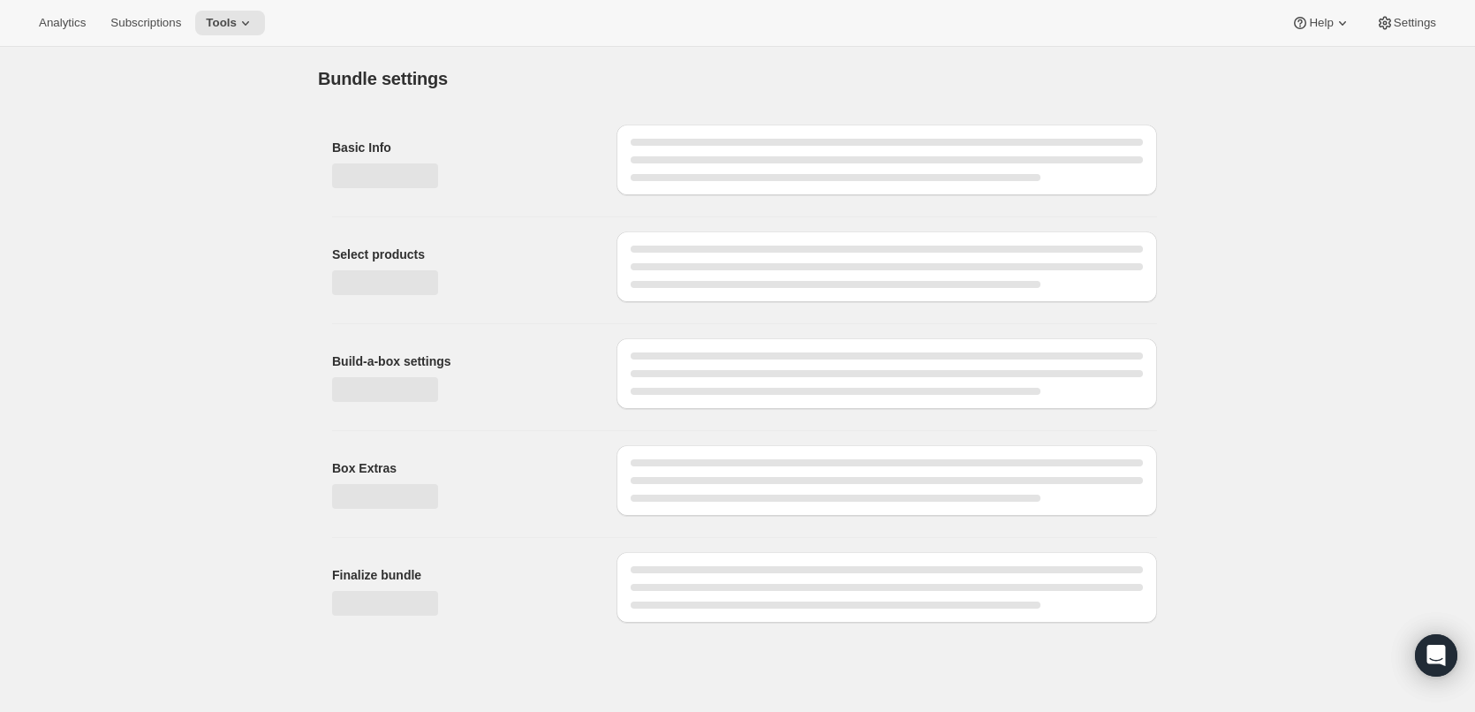
scroll to position [0, 0]
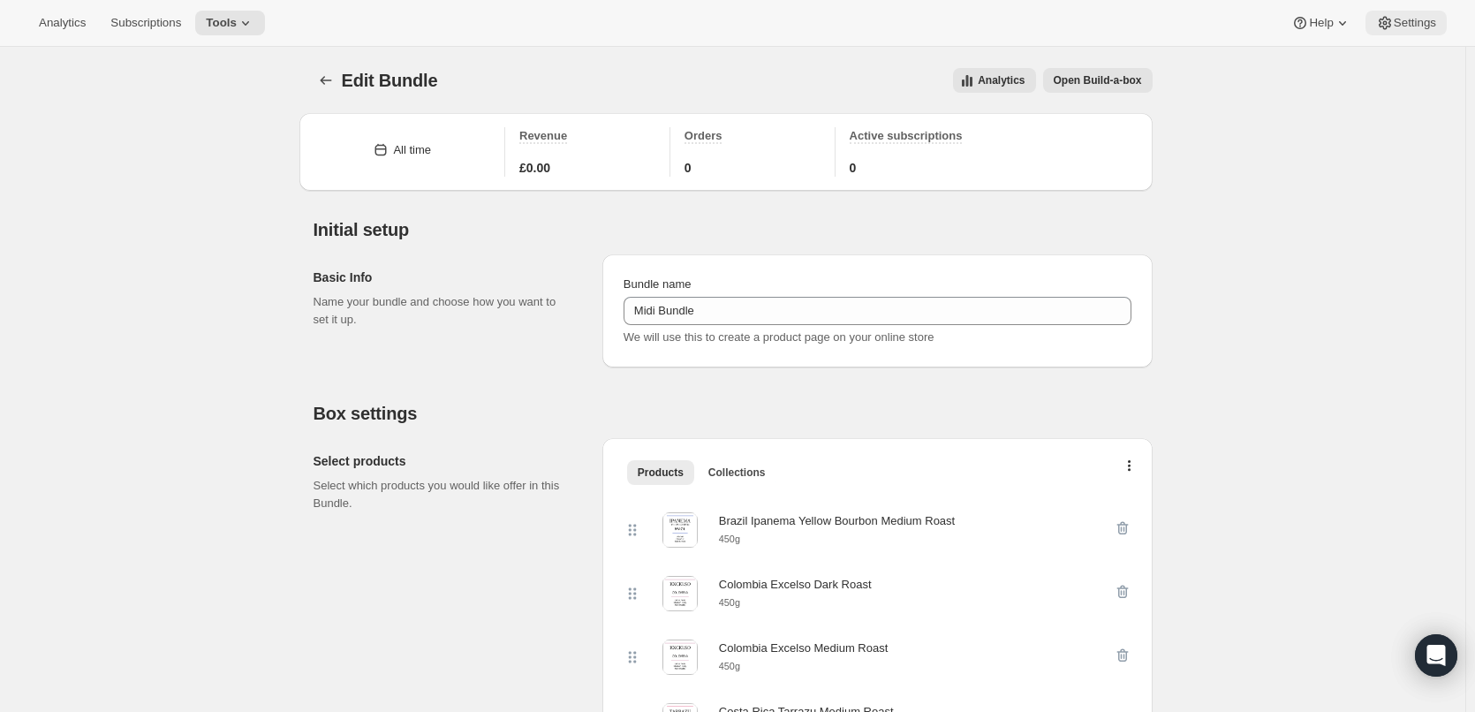
click at [1414, 19] on span "Settings" at bounding box center [1415, 23] width 42 height 14
radio input "true"
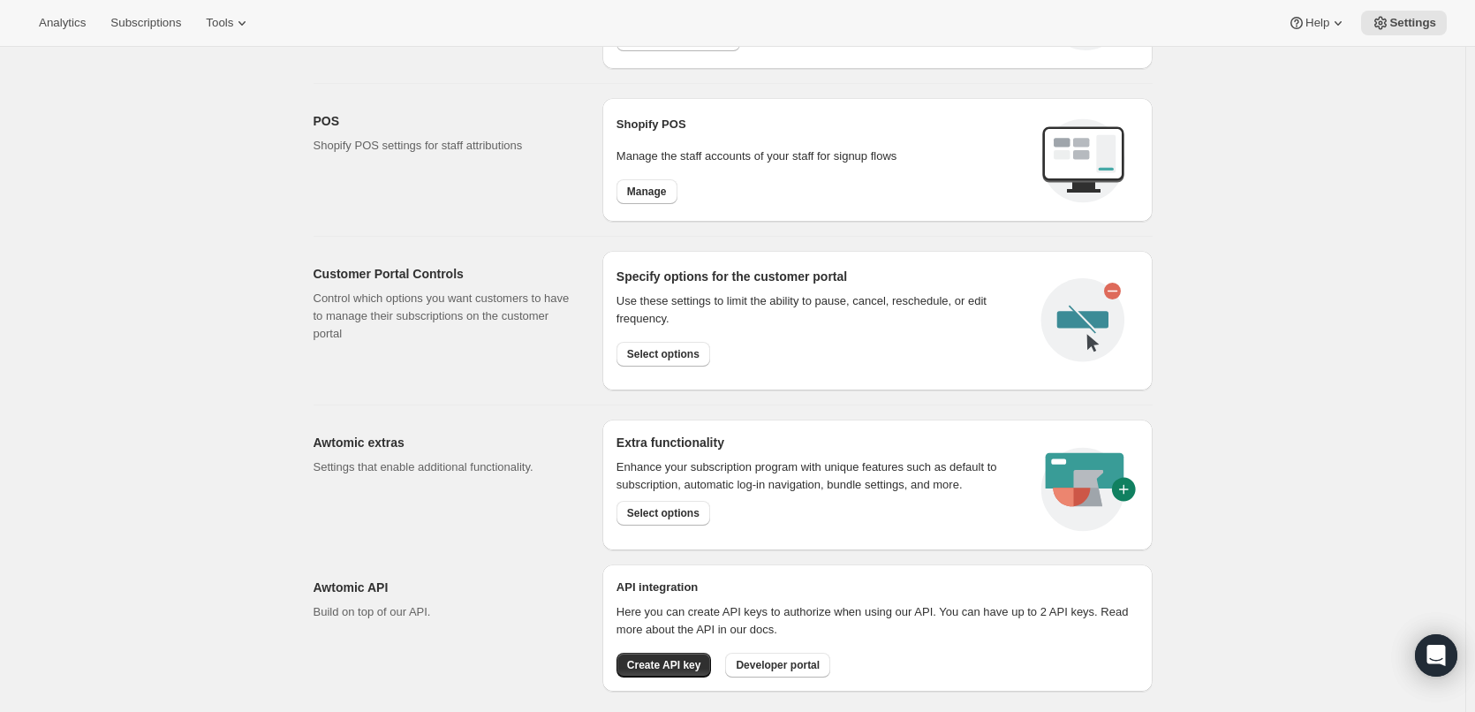
scroll to position [737, 0]
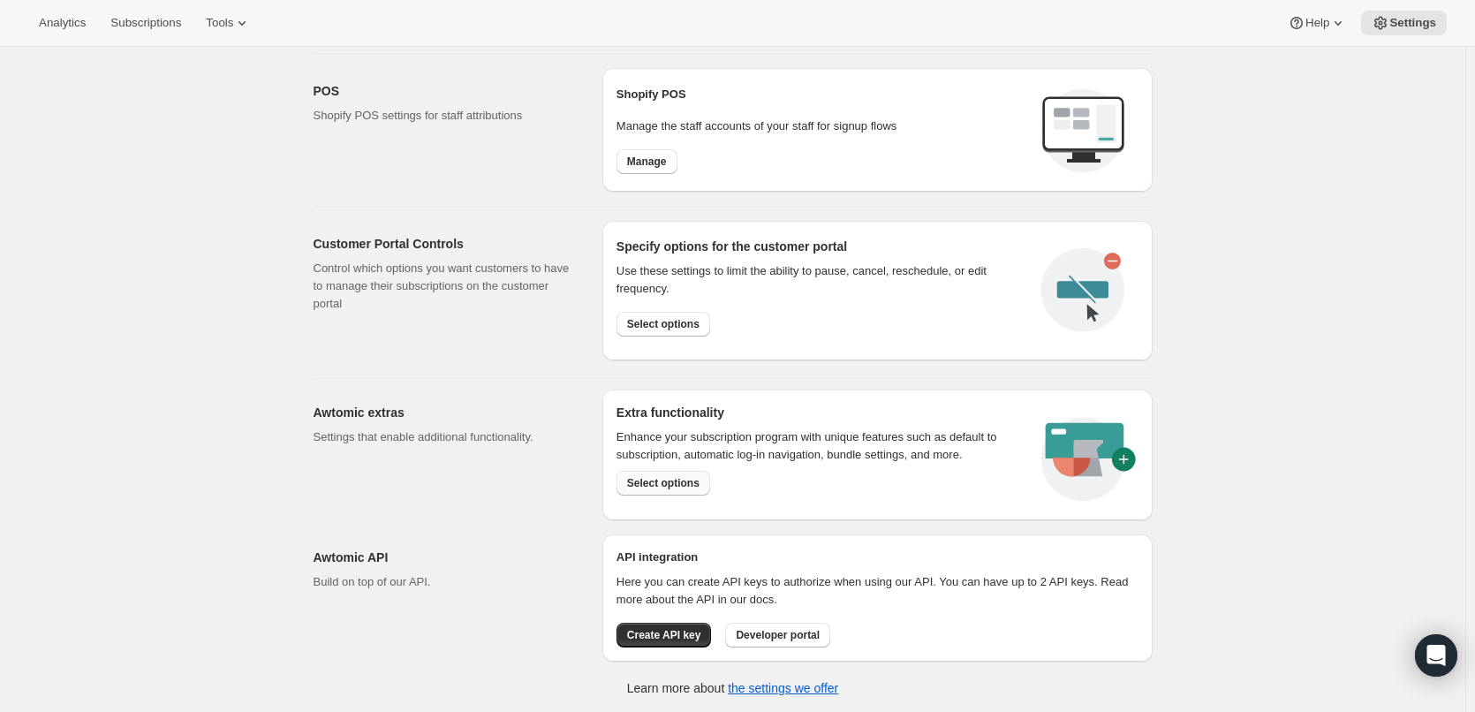
click at [682, 476] on span "Select options" at bounding box center [663, 483] width 72 height 14
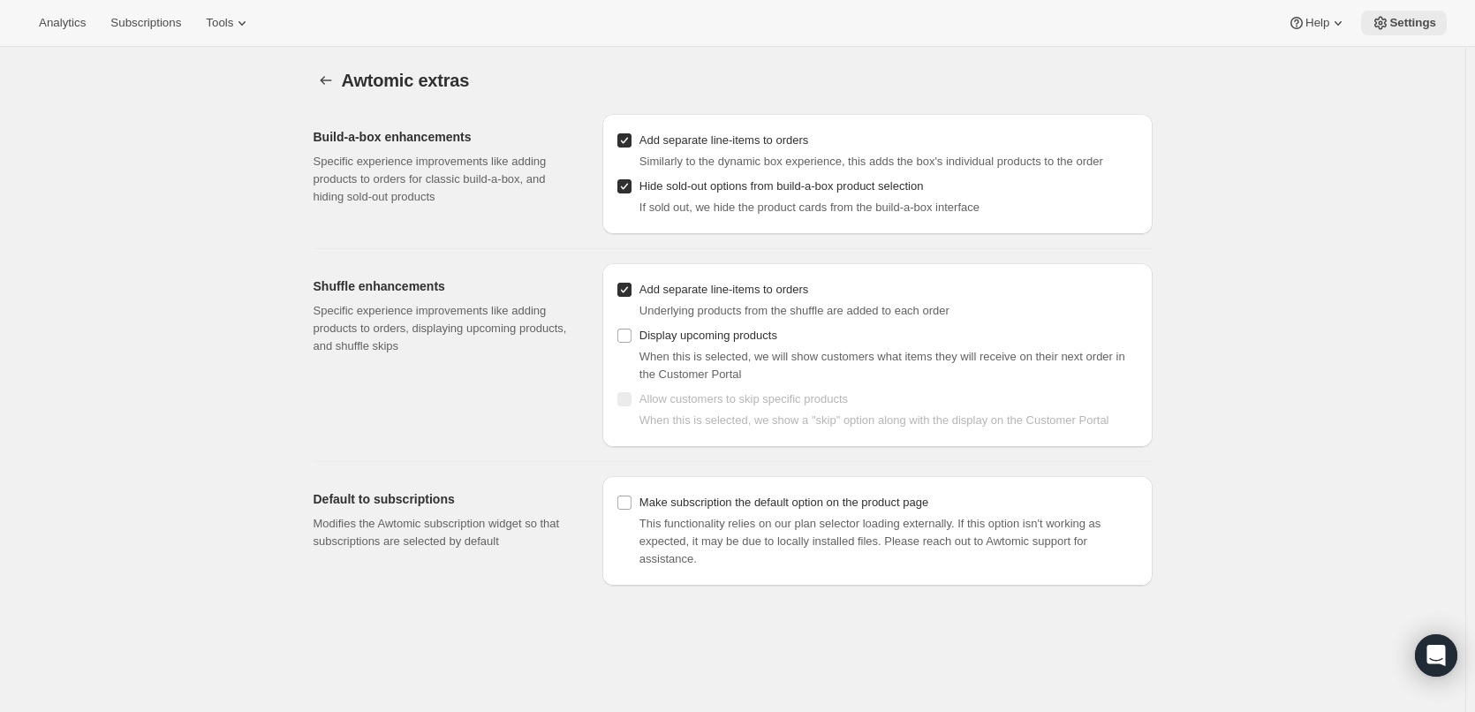
click at [1408, 21] on span "Settings" at bounding box center [1412, 23] width 47 height 14
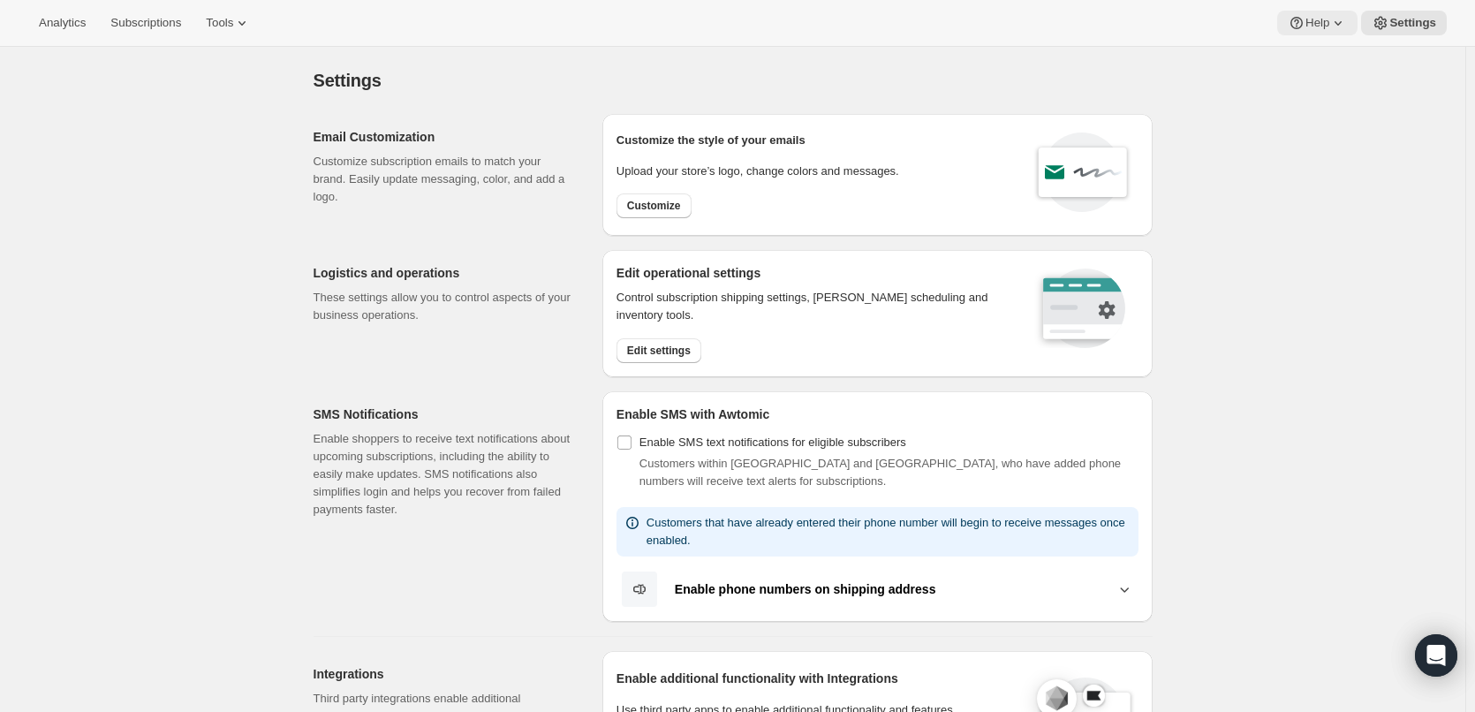
click at [1326, 23] on span "Help" at bounding box center [1317, 23] width 24 height 14
click at [1320, 57] on span "Setup guide" at bounding box center [1320, 59] width 61 height 13
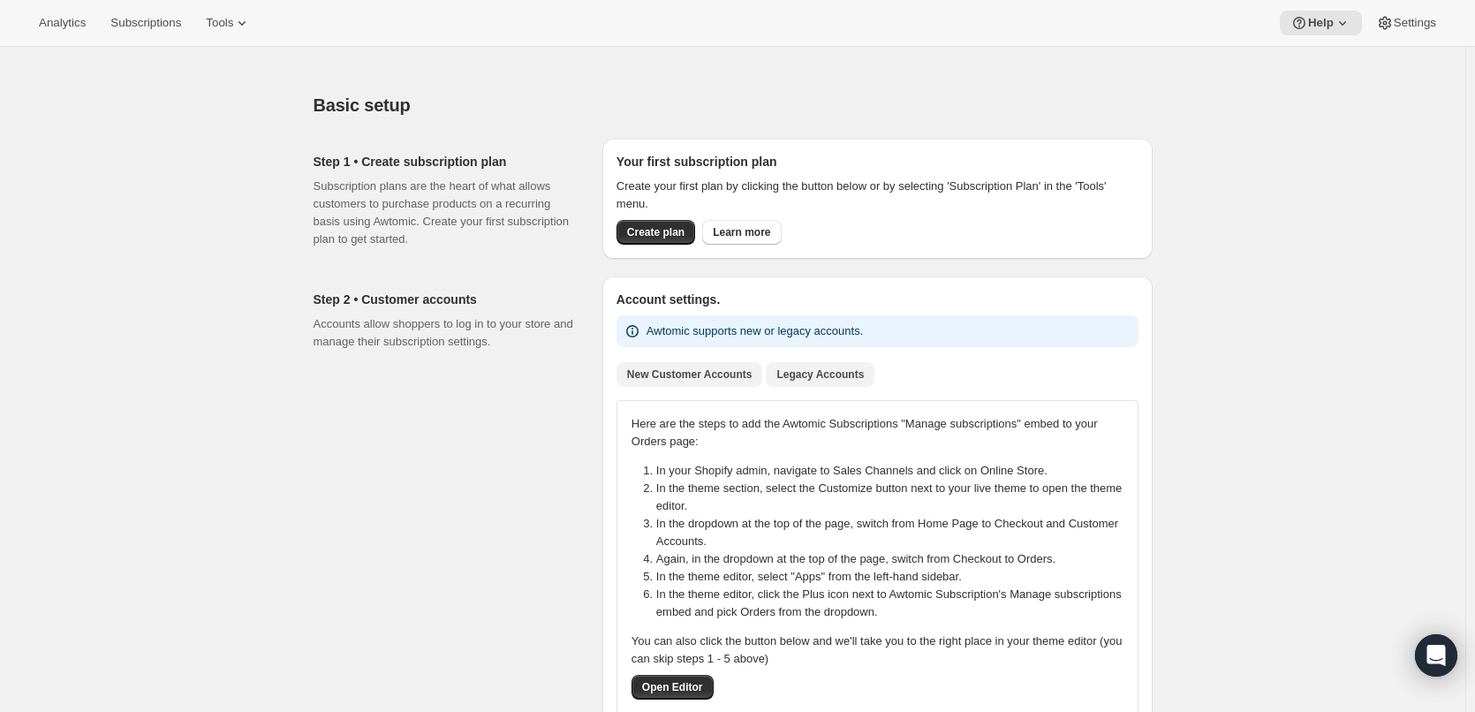
click at [843, 365] on button "Legacy Accounts" at bounding box center [820, 374] width 109 height 25
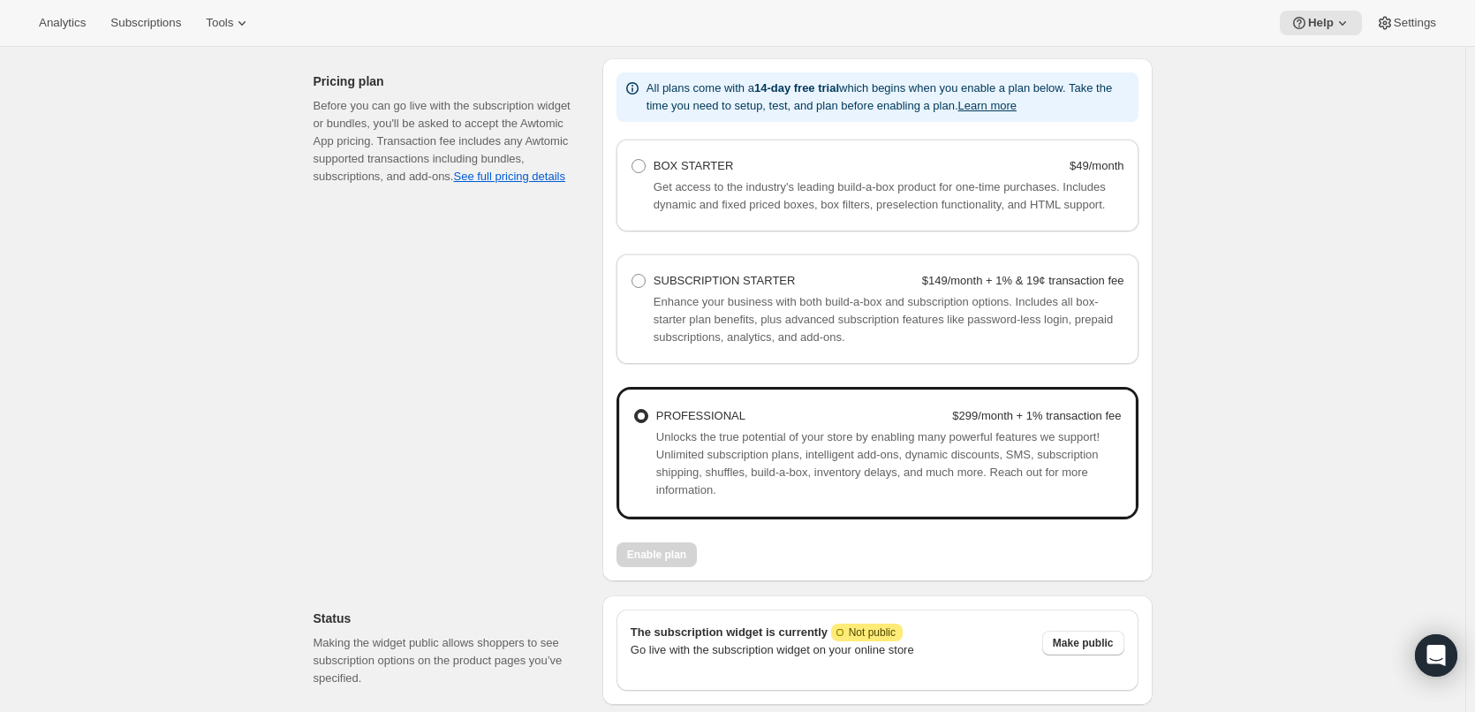
scroll to position [1115, 0]
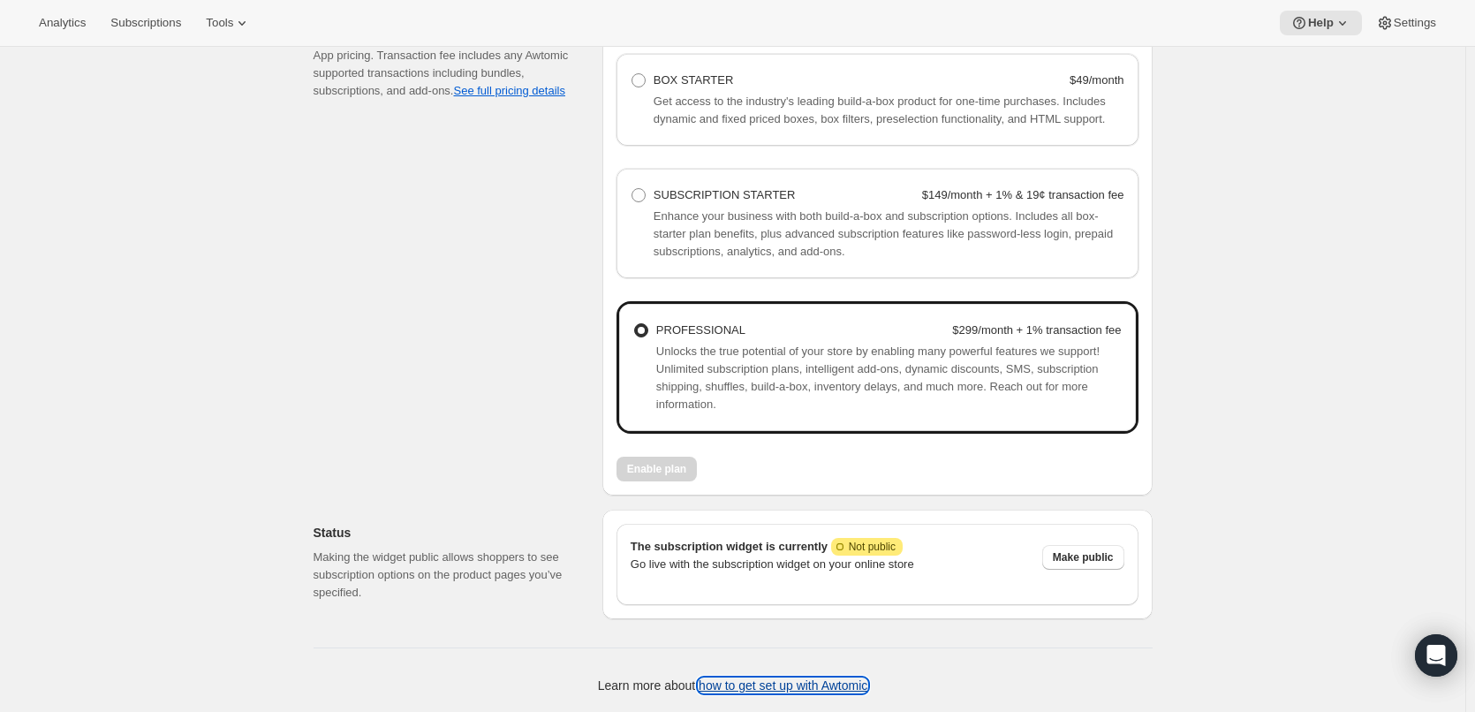
click at [789, 684] on link "how to get set up with Awtomic" at bounding box center [783, 685] width 169 height 14
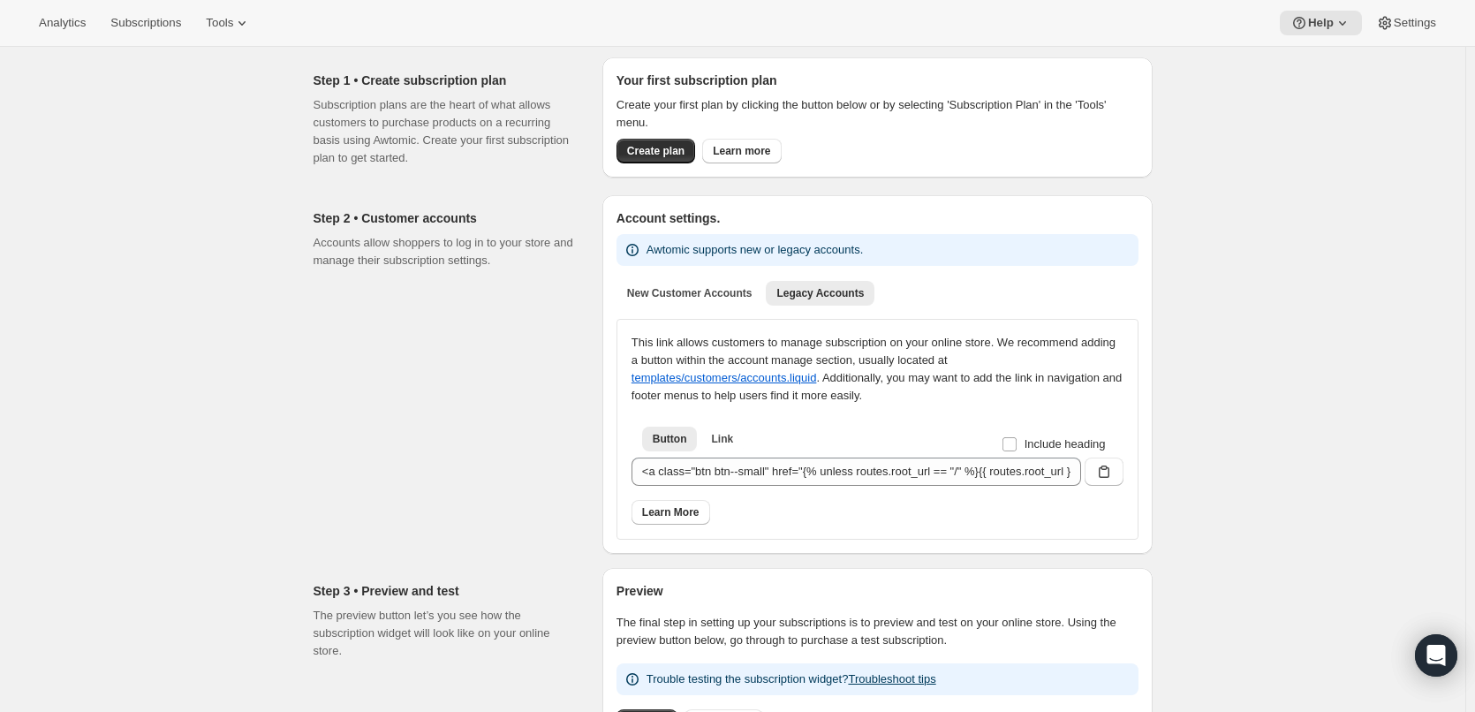
scroll to position [0, 0]
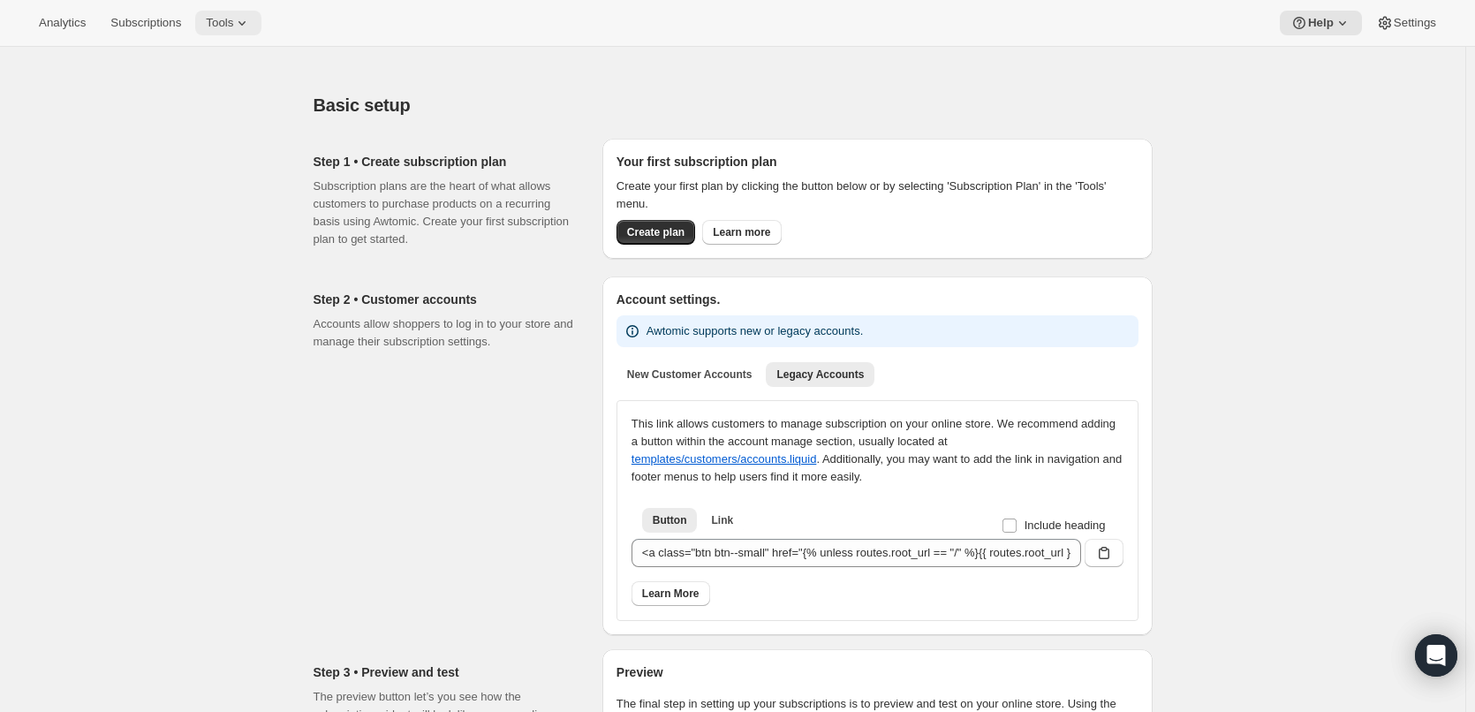
click at [219, 19] on span "Tools" at bounding box center [219, 23] width 27 height 14
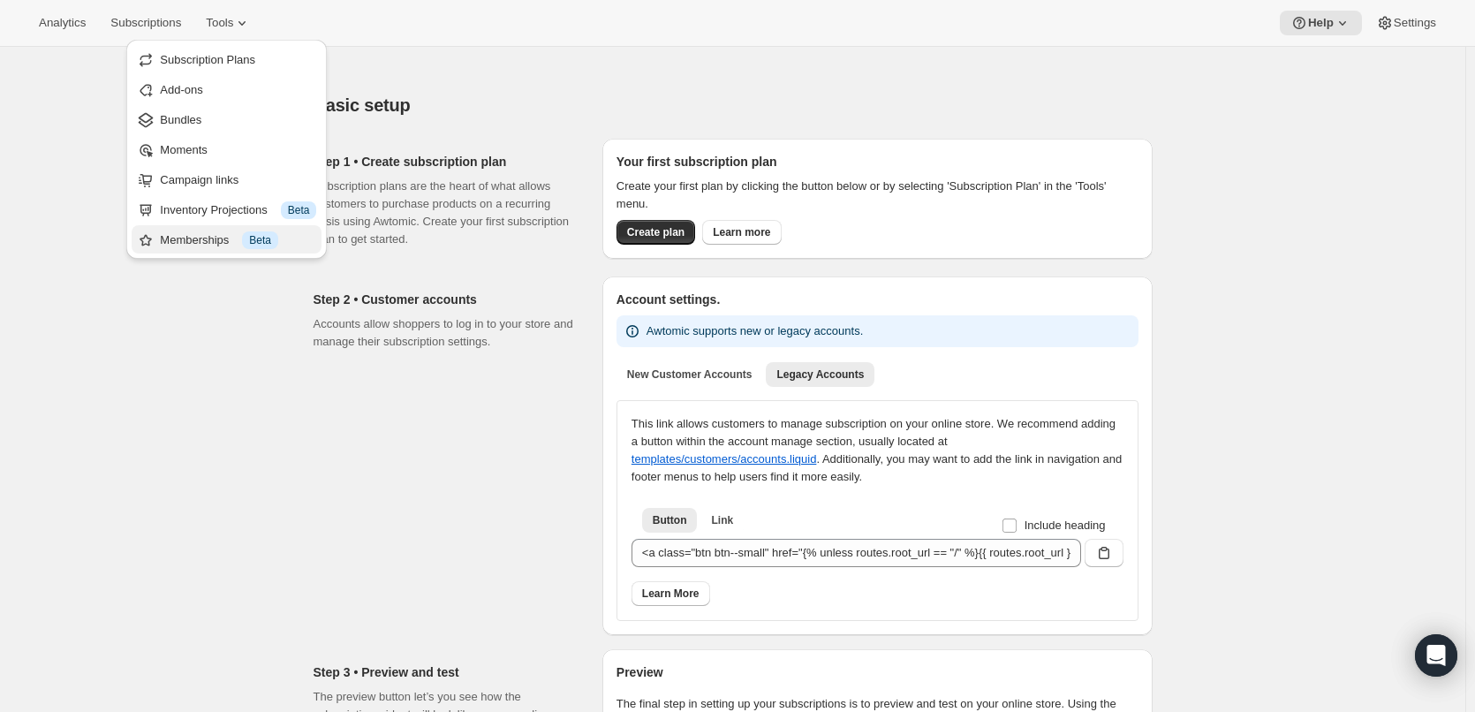
click at [192, 235] on div "Memberships Info Beta" at bounding box center [238, 240] width 156 height 18
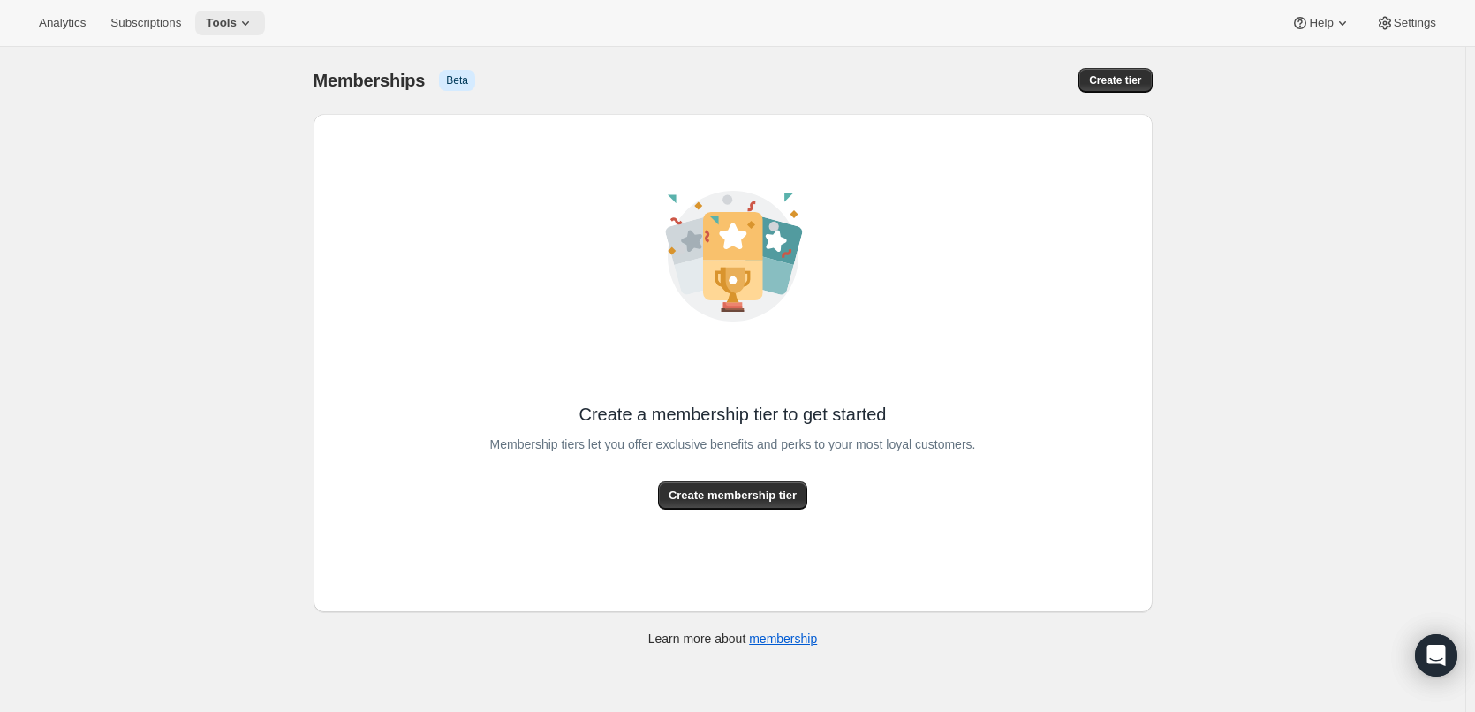
click at [223, 17] on span "Tools" at bounding box center [221, 23] width 31 height 14
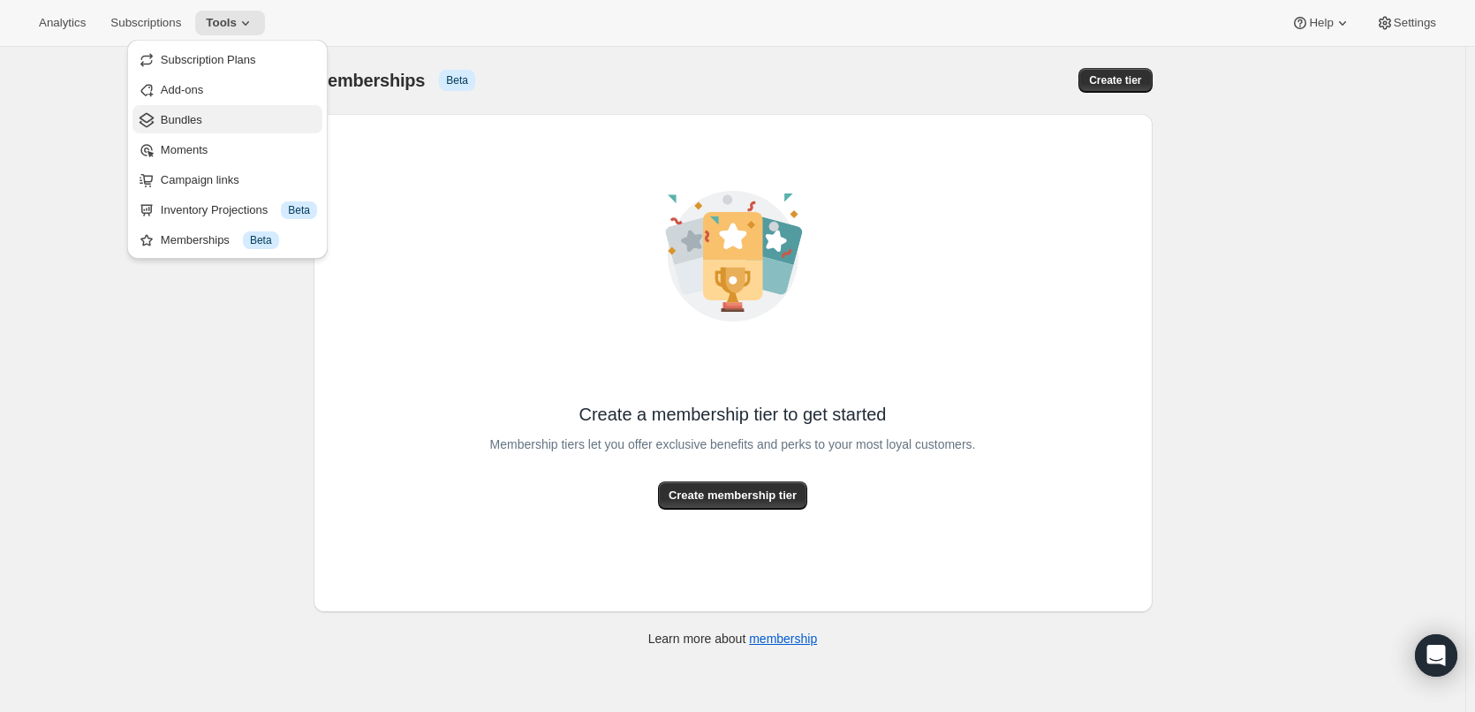
click at [193, 116] on span "Bundles" at bounding box center [182, 119] width 42 height 13
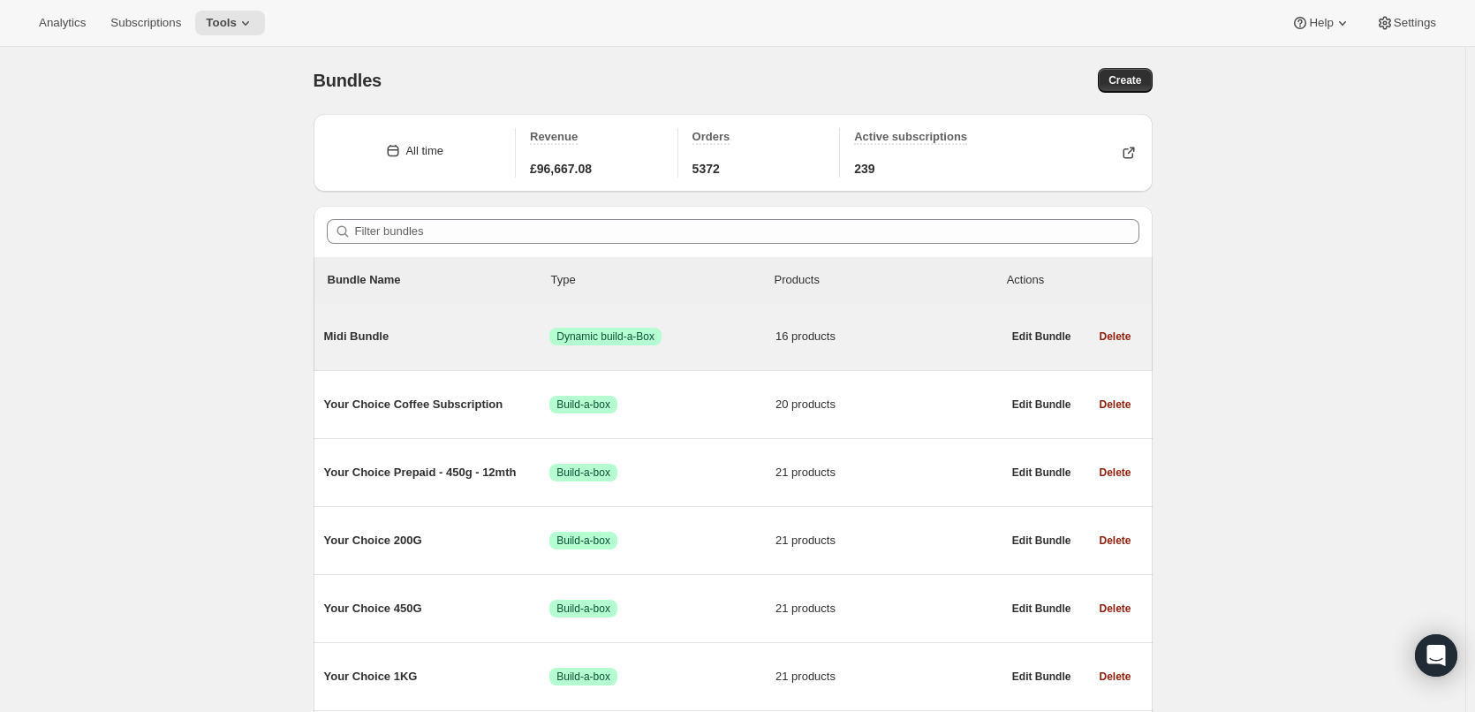
click at [388, 329] on span "Midi Bundle" at bounding box center [437, 337] width 226 height 18
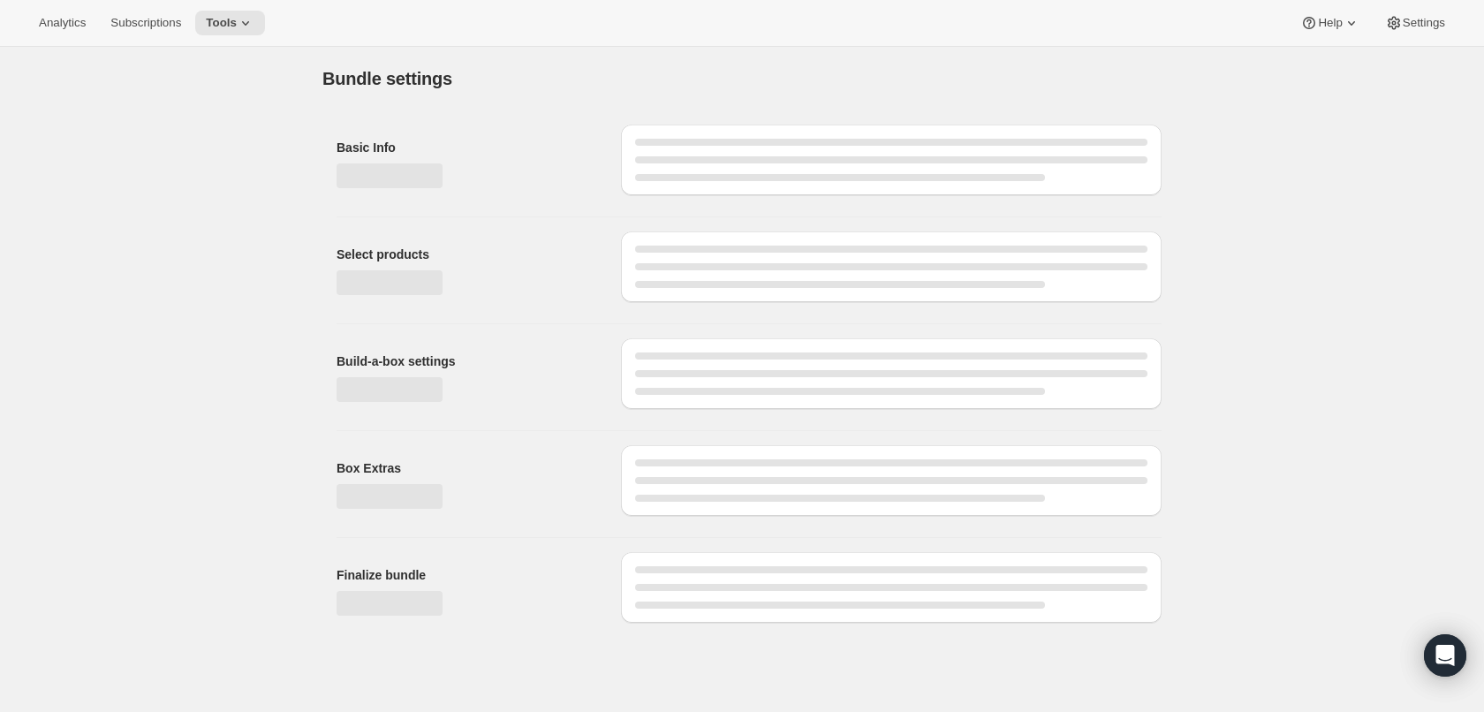
type input "Midi Bundle"
radio input "true"
select select "minMax"
